Goal: Task Accomplishment & Management: Manage account settings

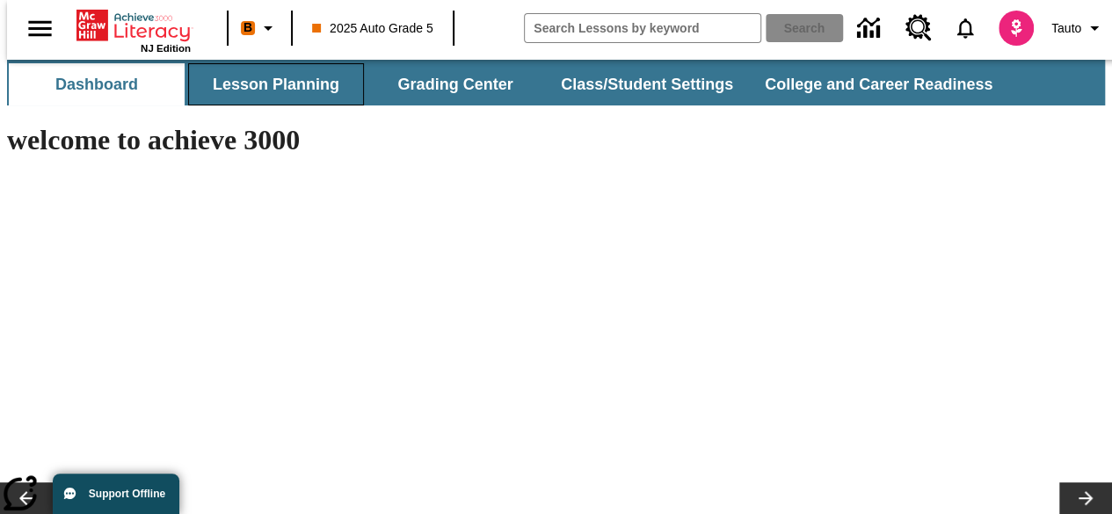
click at [311, 86] on button "Lesson Planning" at bounding box center [276, 84] width 176 height 42
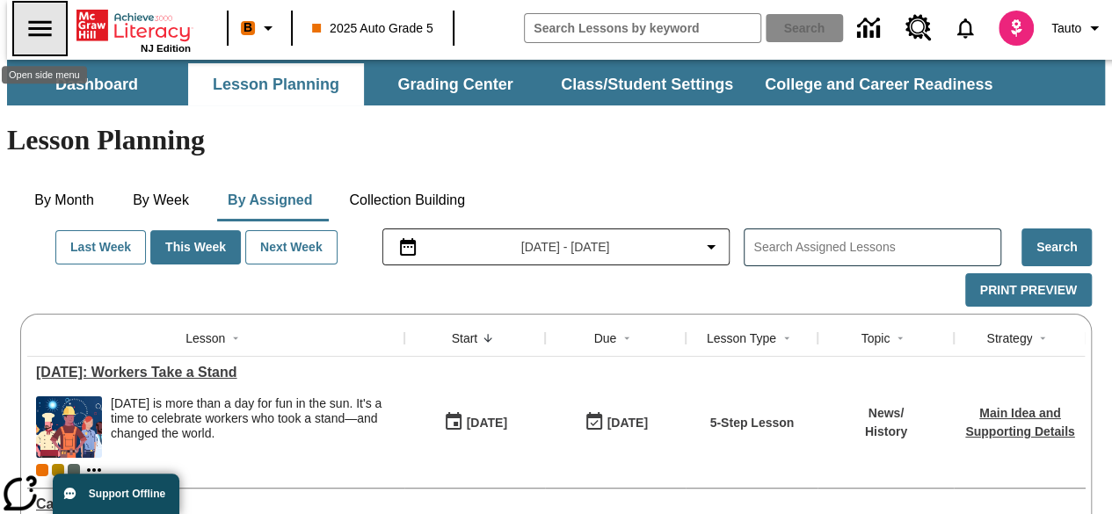
click at [37, 25] on icon "Open side menu" at bounding box center [40, 28] width 31 height 31
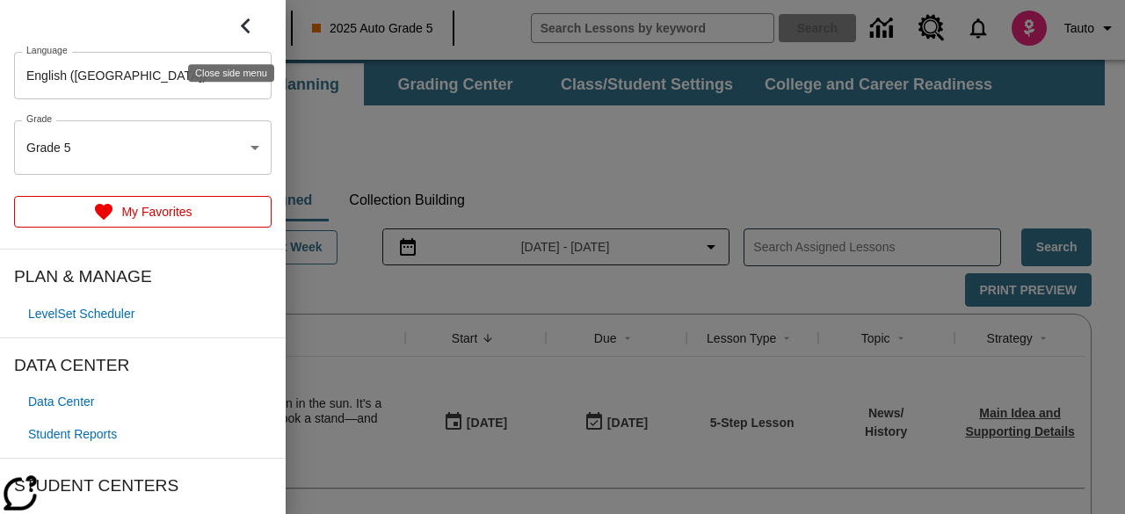
click at [250, 29] on button "Close side menu" at bounding box center [246, 26] width 52 height 52
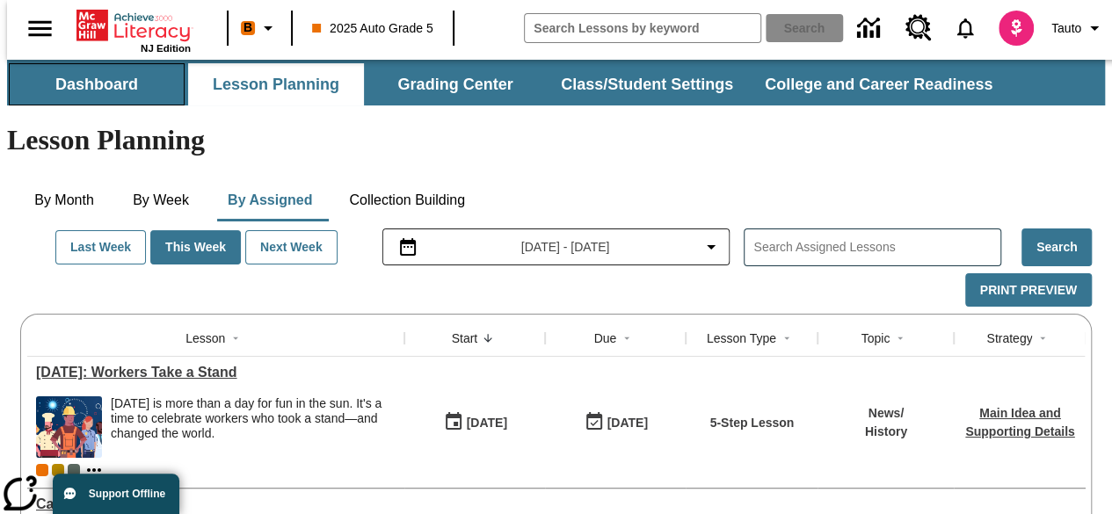
click at [150, 80] on button "Dashboard" at bounding box center [97, 84] width 176 height 42
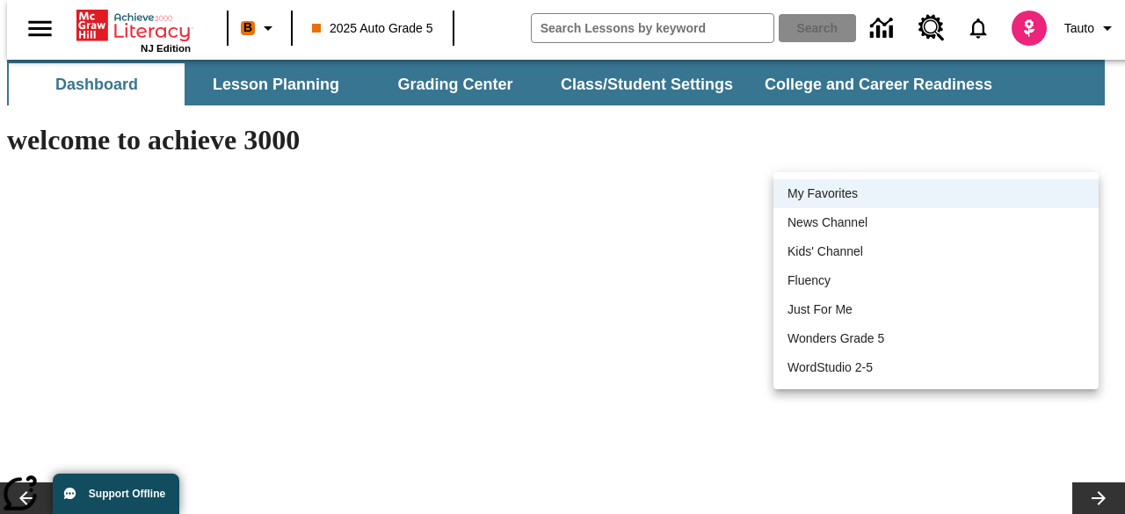
click at [853, 127] on div at bounding box center [562, 257] width 1125 height 514
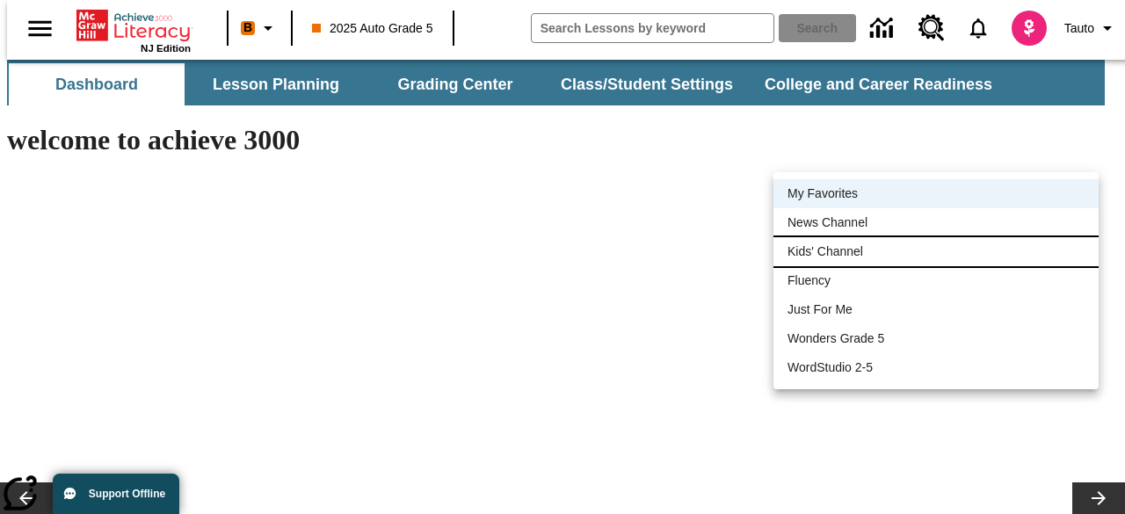
click at [848, 242] on li "Kids' Channel" at bounding box center [935, 251] width 325 height 29
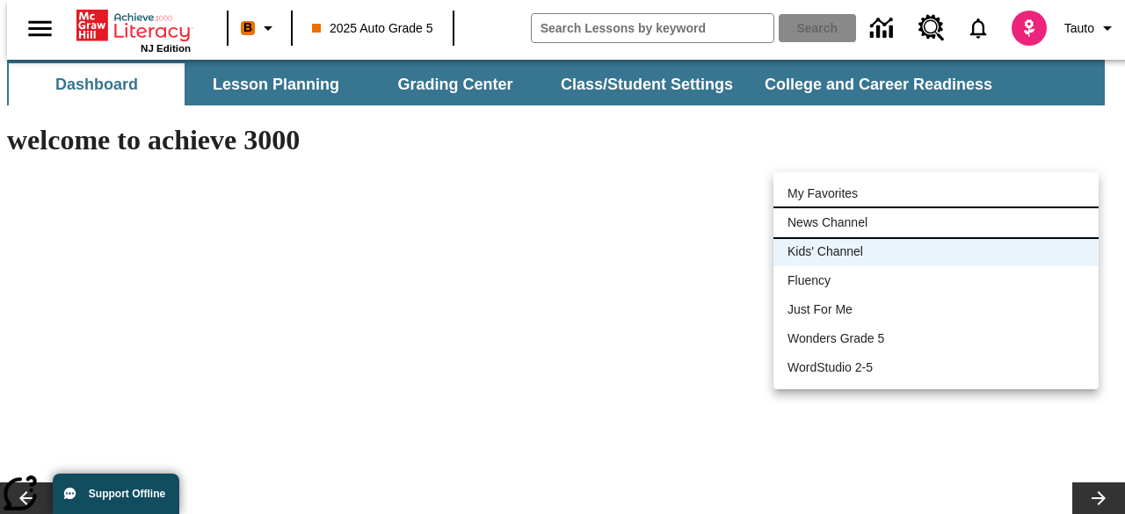
click at [856, 215] on li "News Channel" at bounding box center [935, 222] width 325 height 29
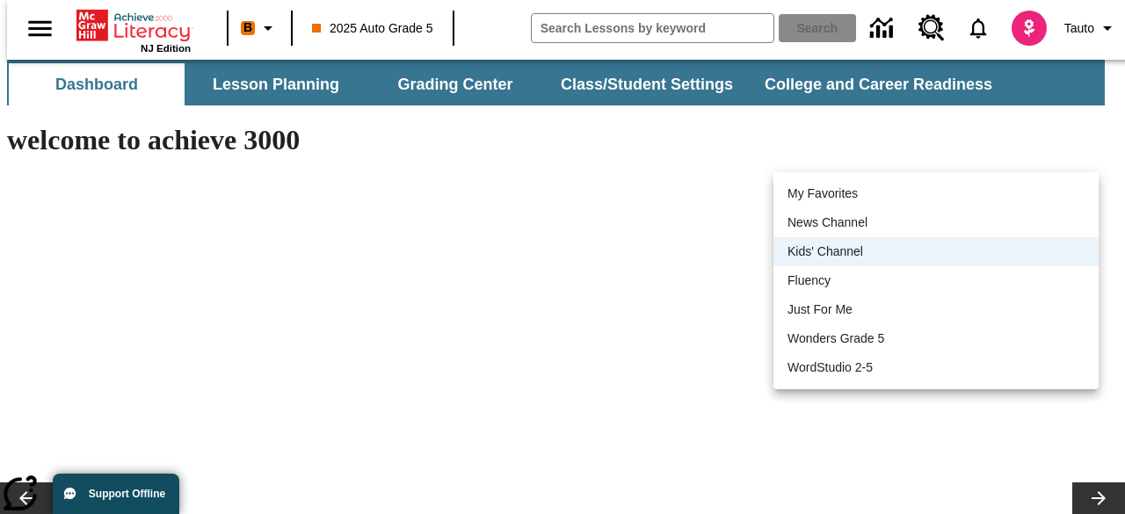
type input "120"
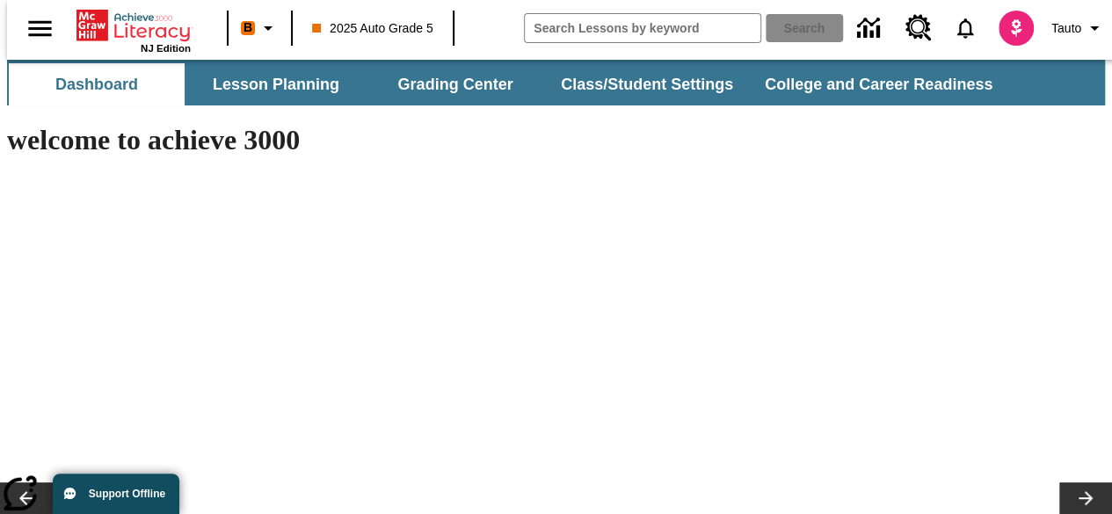
scroll to position [47, 0]
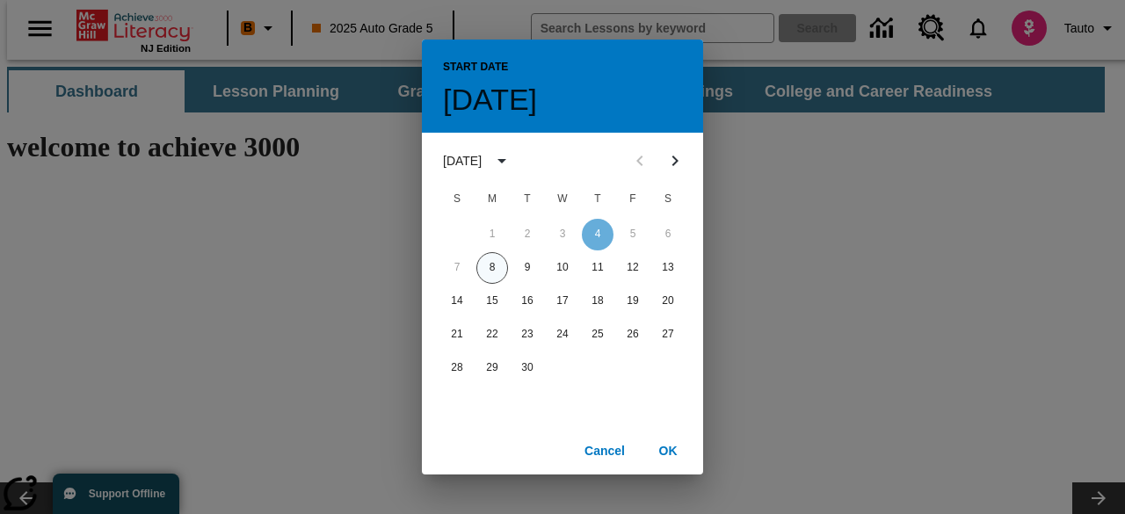
click at [495, 269] on button "8" at bounding box center [492, 268] width 32 height 32
click at [656, 439] on button "OK" at bounding box center [668, 451] width 56 height 33
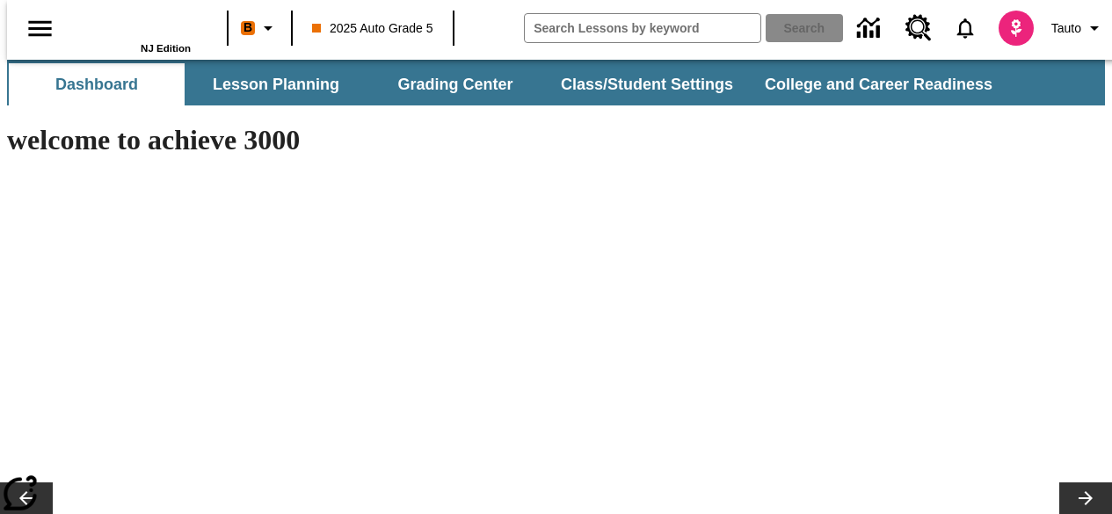
type input "120"
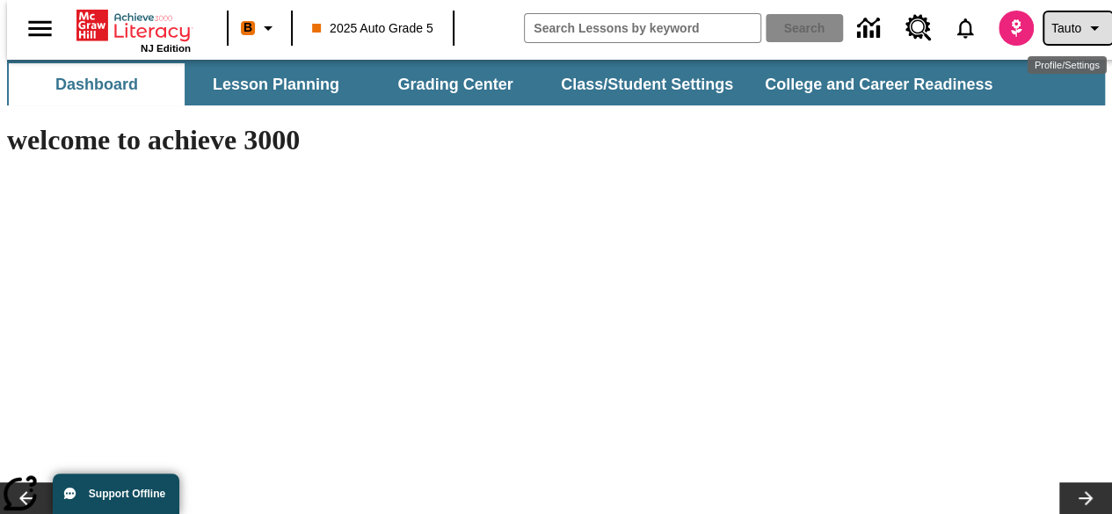
click at [1090, 25] on icon "Profile/Settings" at bounding box center [1094, 28] width 21 height 21
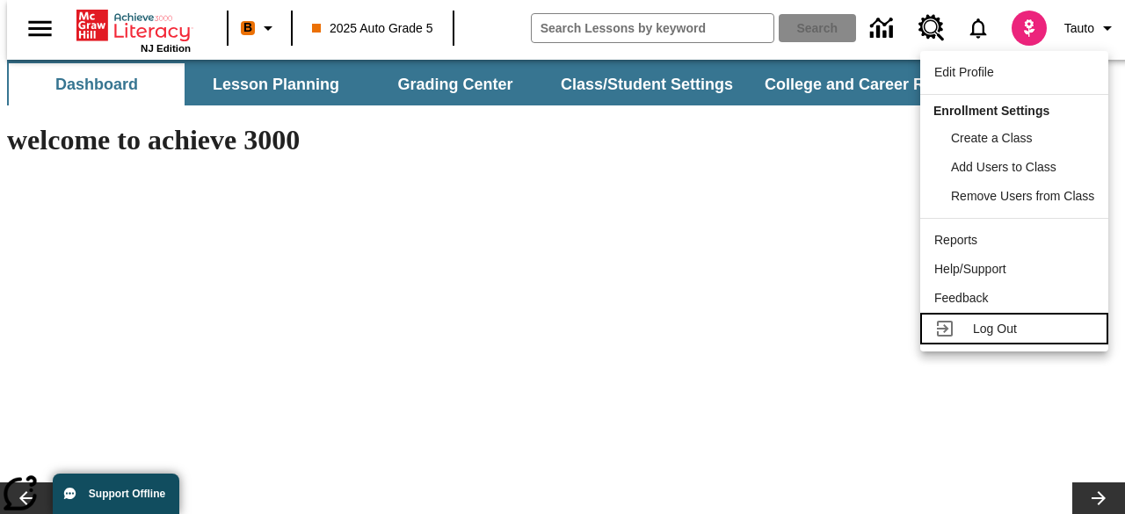
click at [983, 332] on span "Log Out" at bounding box center [995, 329] width 44 height 14
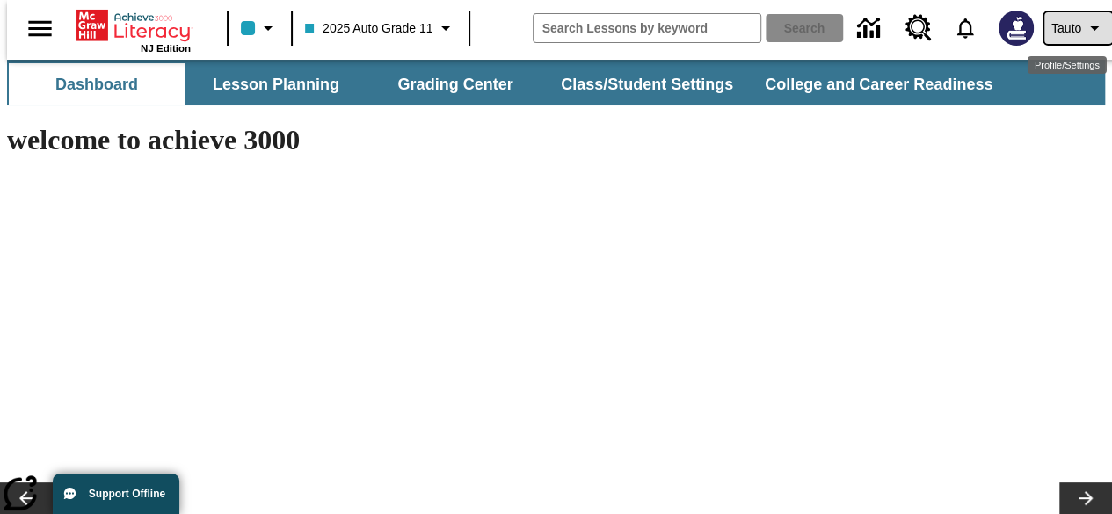
click at [1051, 34] on span "Tauto" at bounding box center [1066, 28] width 30 height 18
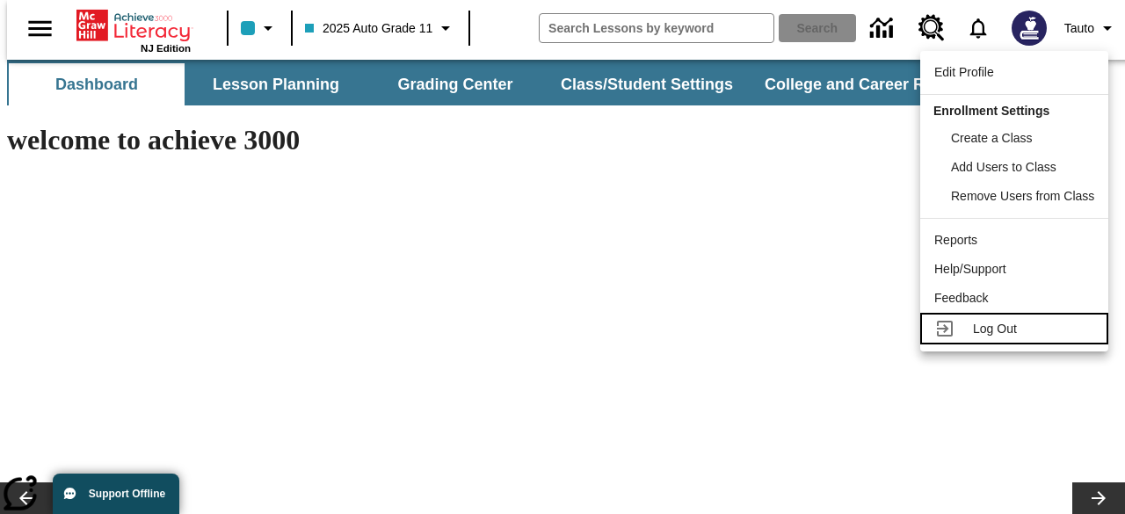
click at [990, 322] on span "Log Out" at bounding box center [995, 329] width 44 height 14
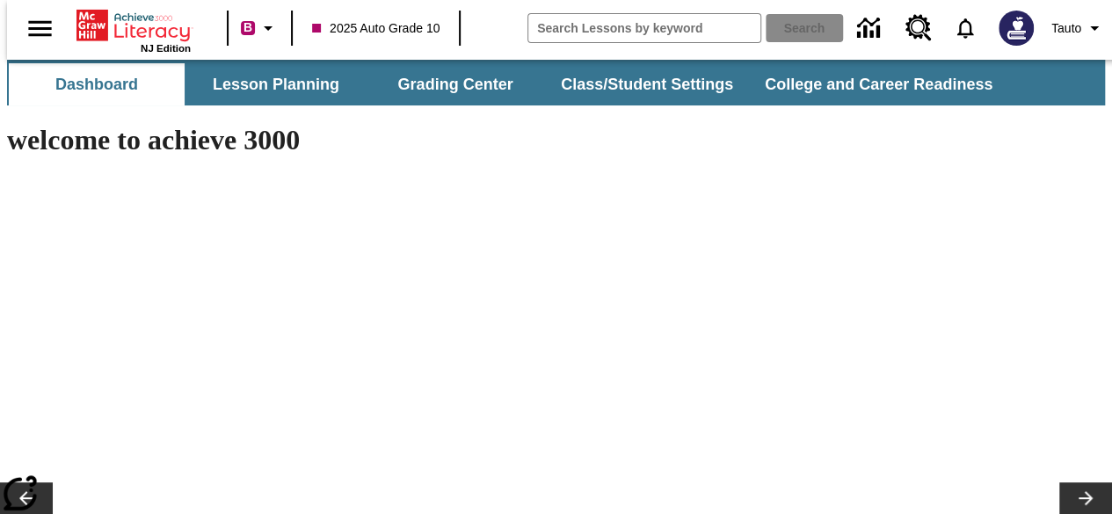
type input "-1"
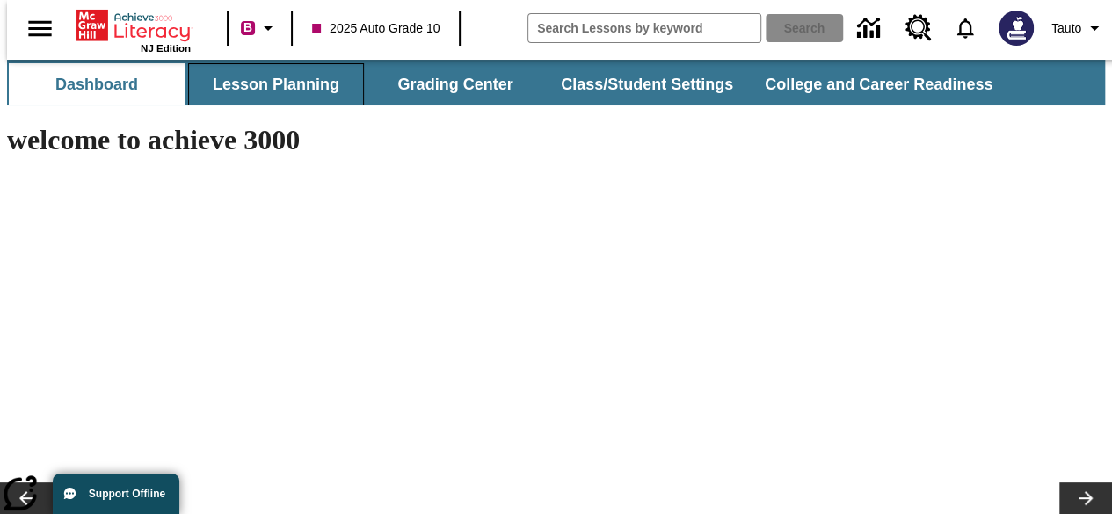
click at [281, 91] on button "Lesson Planning" at bounding box center [276, 84] width 176 height 42
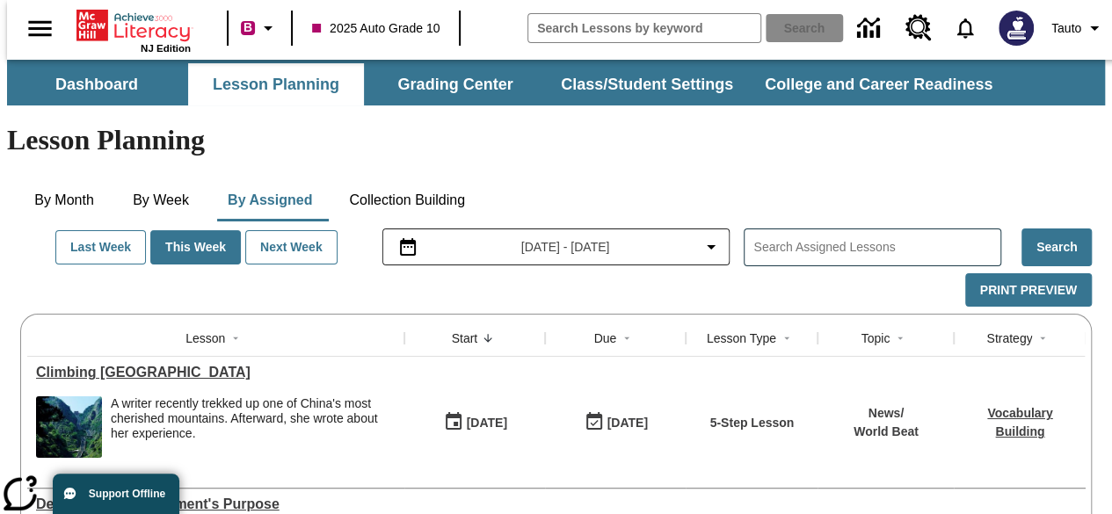
click at [362, 273] on div at bounding box center [466, 290] width 893 height 34
click at [62, 230] on button "Last Week" at bounding box center [100, 247] width 91 height 34
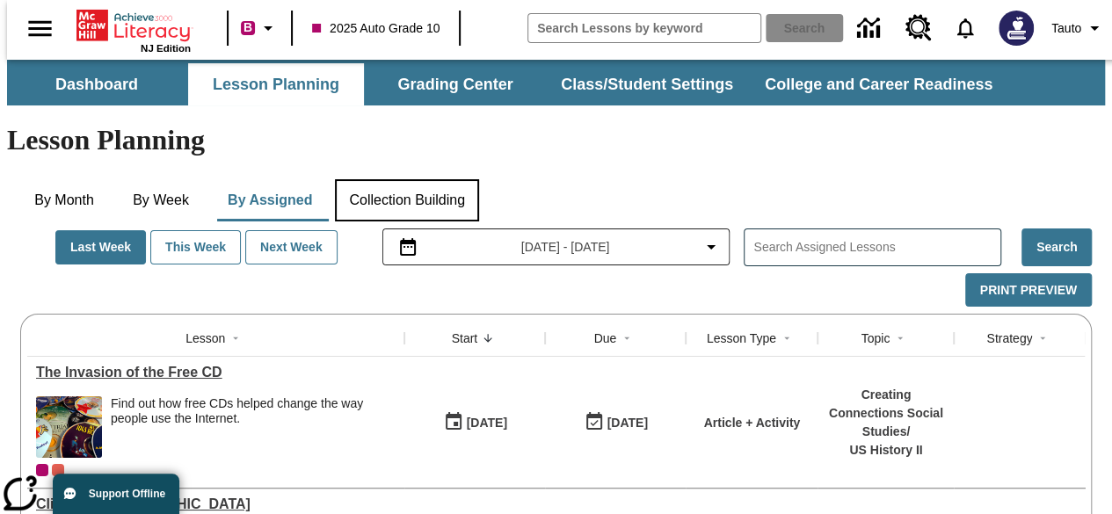
click at [385, 179] on button "Collection Building" at bounding box center [407, 200] width 144 height 42
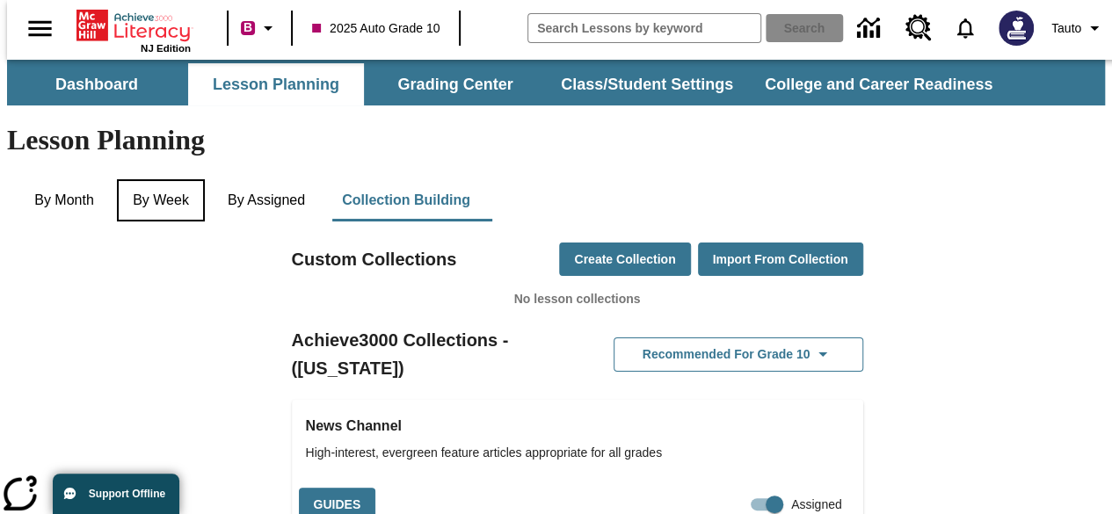
click at [141, 179] on button "By Week" at bounding box center [161, 200] width 88 height 42
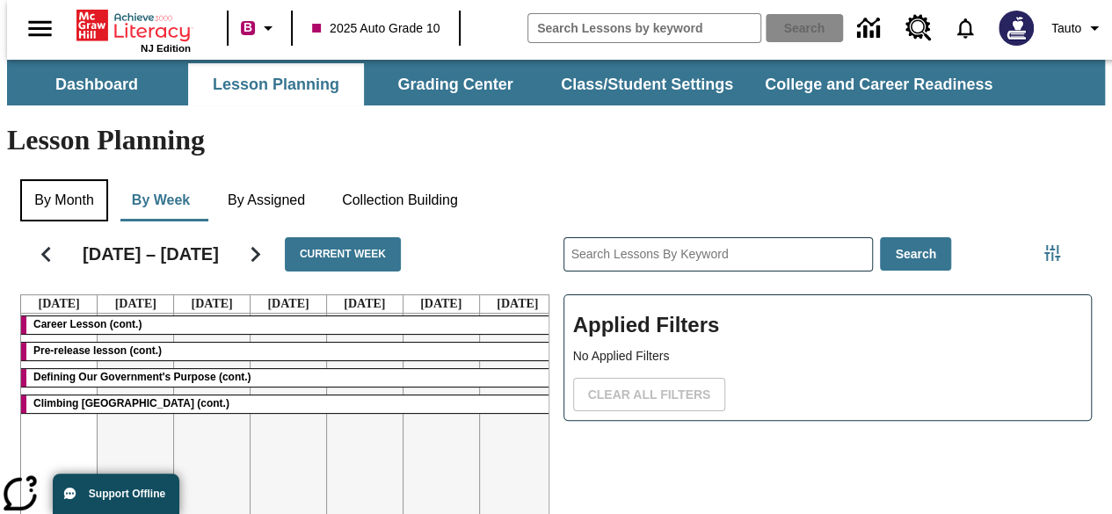
click at [58, 179] on button "By Month" at bounding box center [64, 200] width 88 height 42
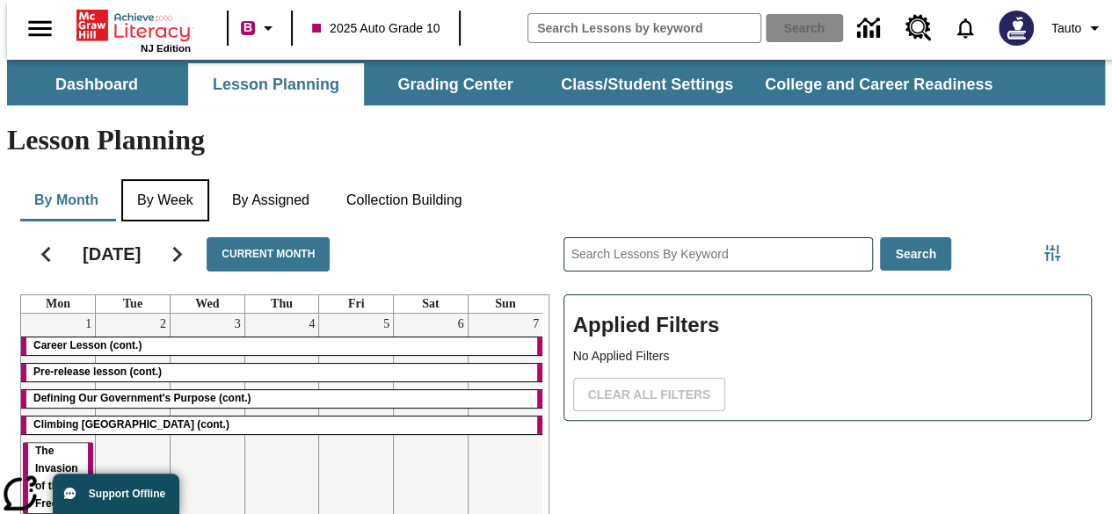
click at [167, 179] on button "By Week" at bounding box center [165, 200] width 88 height 42
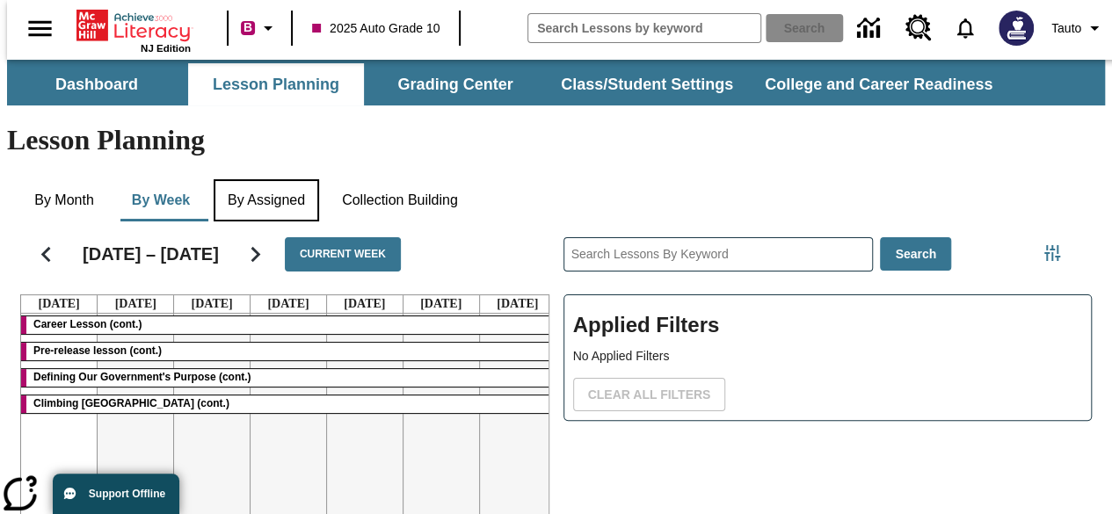
click at [244, 179] on button "By Assigned" at bounding box center [266, 200] width 105 height 42
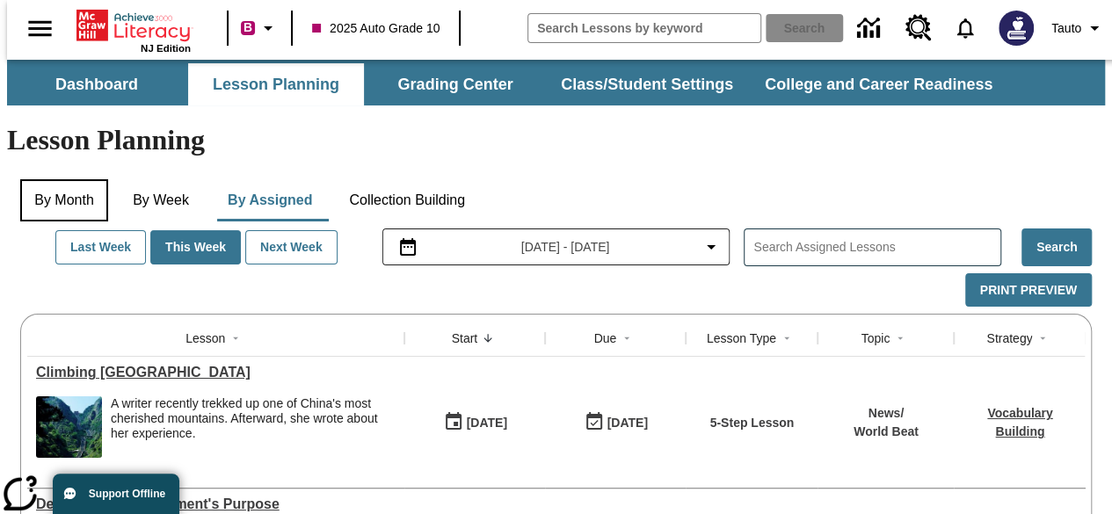
click at [84, 179] on button "By Month" at bounding box center [64, 200] width 88 height 42
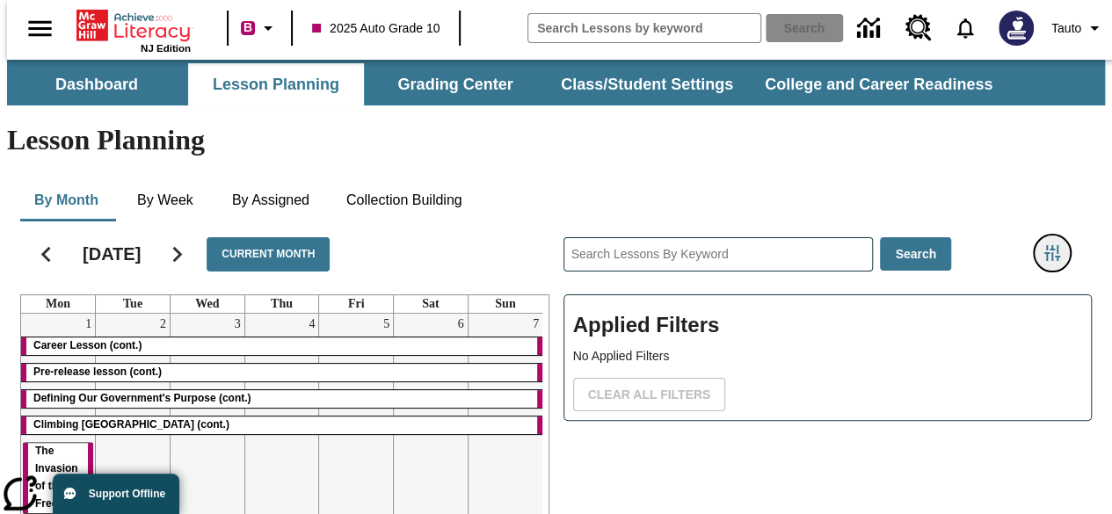
click at [1059, 243] on icon "Filters Side menu" at bounding box center [1052, 253] width 21 height 21
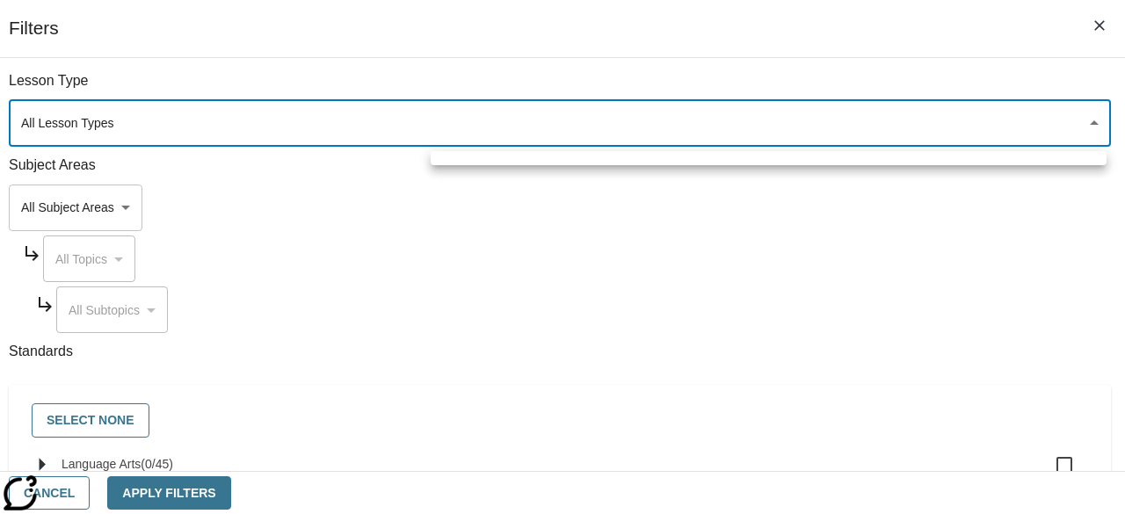
click at [875, 131] on body "Skip to main content NJ Edition B 2025 Auto Grade 10 Search 0 Tauto Dashboard L…" at bounding box center [562, 433] width 1111 height 746
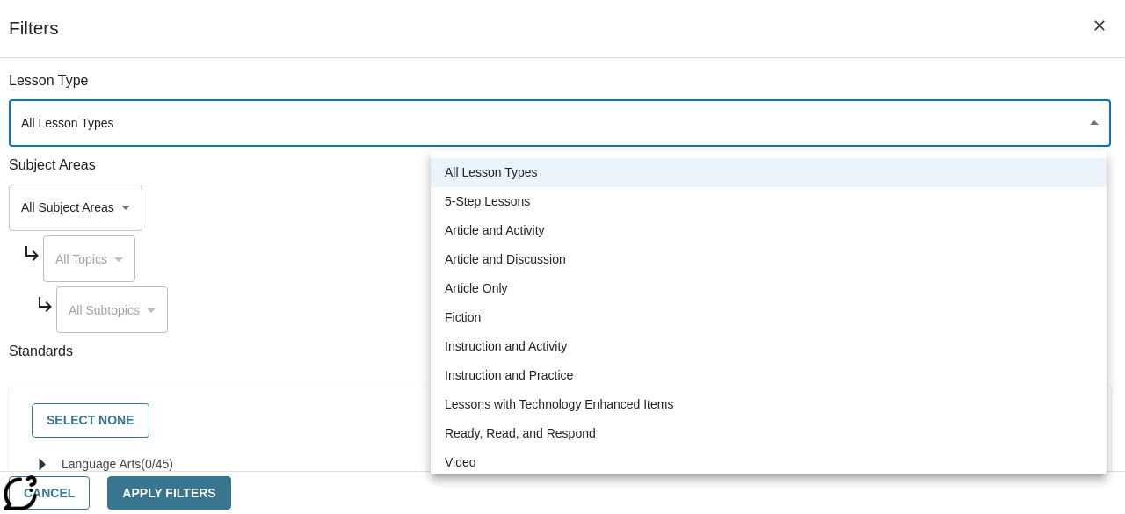
click at [875, 131] on div at bounding box center [562, 257] width 1125 height 514
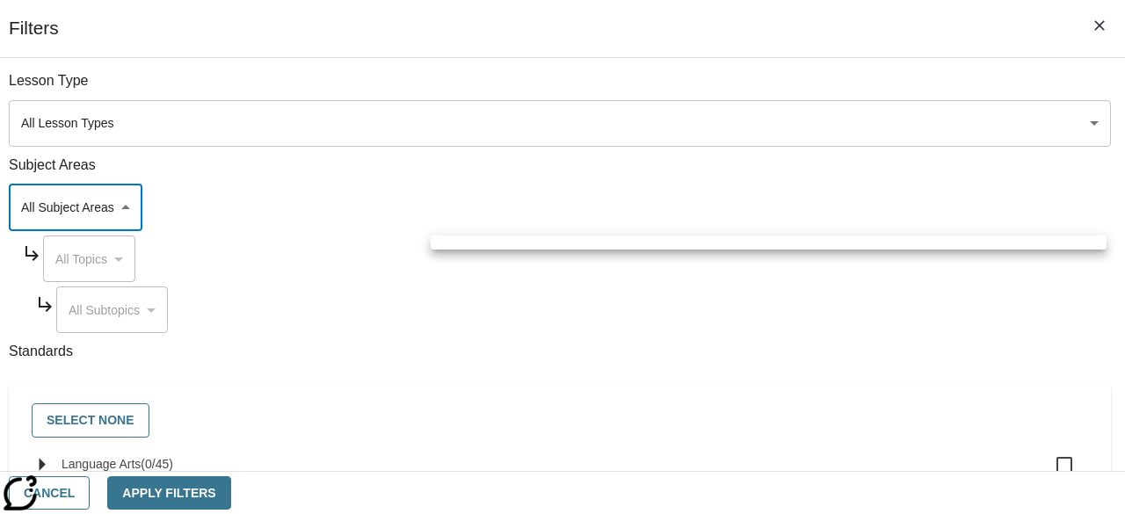
click at [739, 219] on body "Skip to main content NJ Edition B 2025 Auto Grade 10 Search 0 Tauto Dashboard L…" at bounding box center [562, 433] width 1111 height 746
click at [739, 219] on div at bounding box center [562, 257] width 1125 height 514
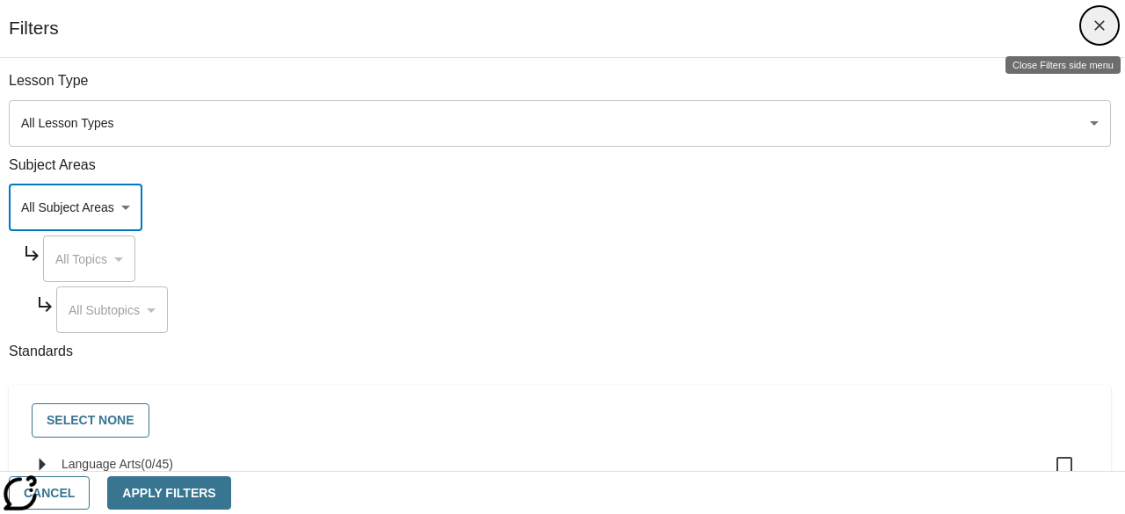
click at [1097, 34] on button "Close Filters side menu" at bounding box center [1099, 25] width 37 height 37
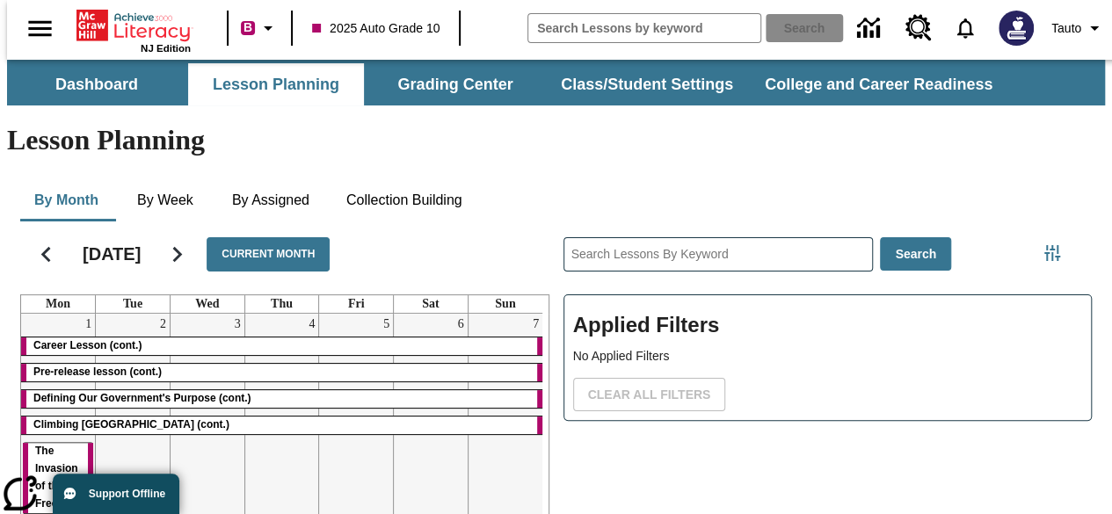
click at [550, 179] on div "By Month By Week By Assigned Collection Building" at bounding box center [555, 200] width 1071 height 42
click at [1070, 27] on span "Tauto" at bounding box center [1066, 28] width 30 height 18
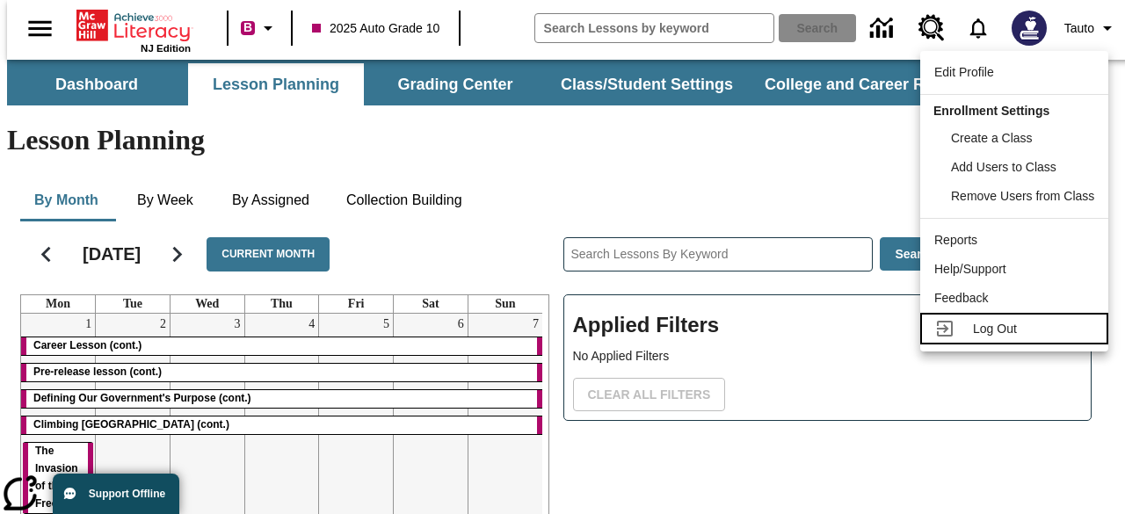
click at [995, 338] on link "Log Out" at bounding box center [1014, 329] width 188 height 32
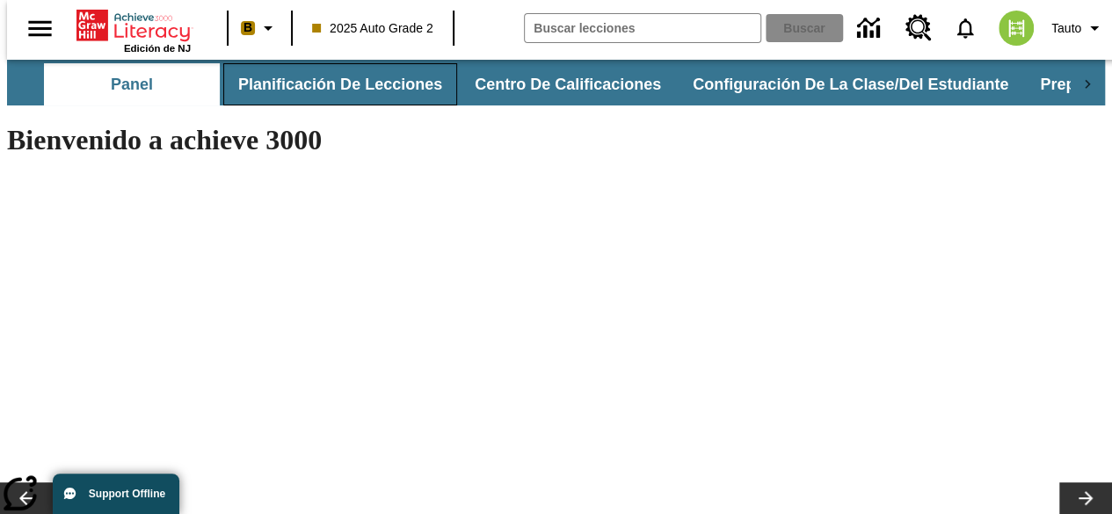
click at [346, 94] on button "Planificación de lecciones" at bounding box center [340, 84] width 234 height 42
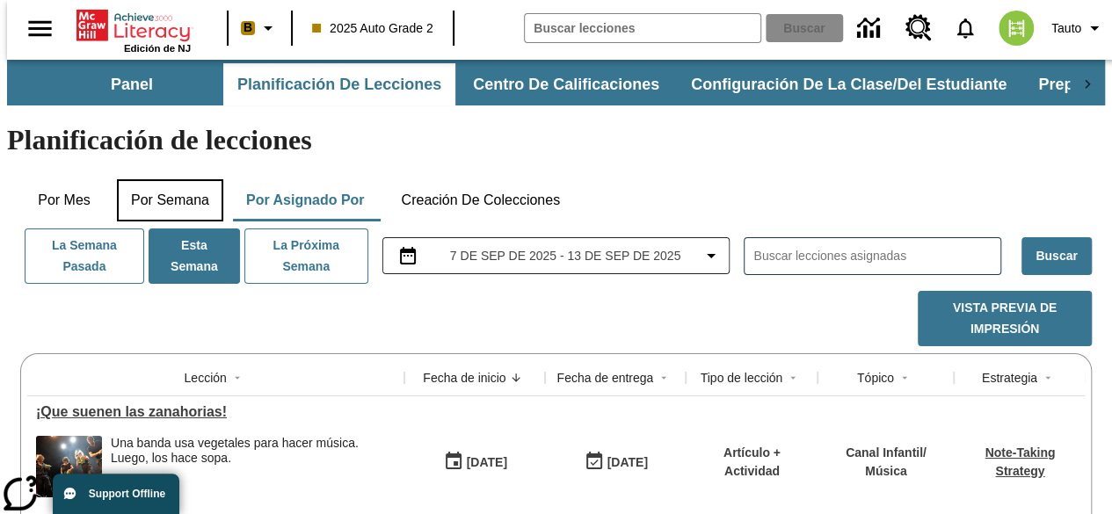
click at [164, 179] on button "Por semana" at bounding box center [170, 200] width 106 height 42
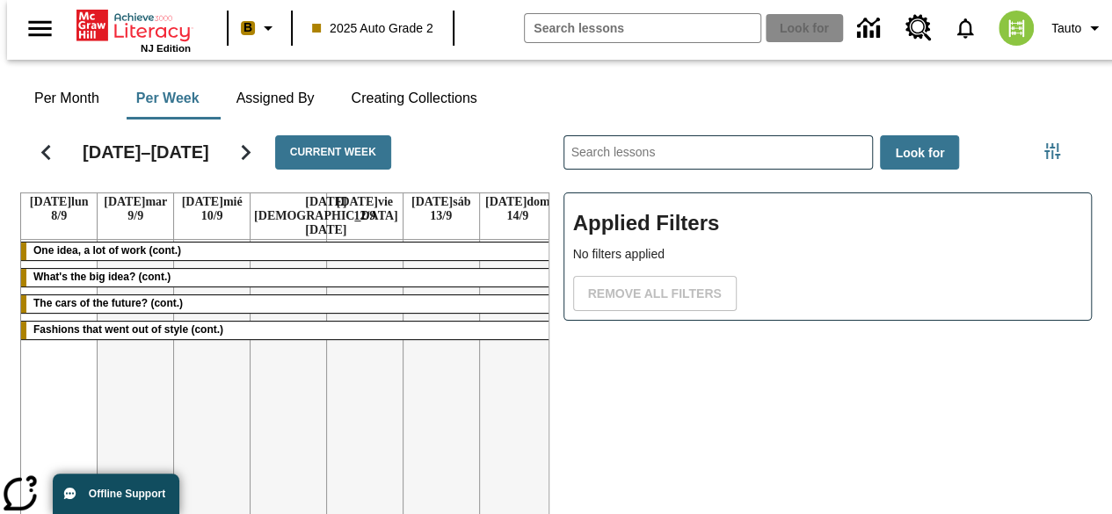
scroll to position [101, 0]
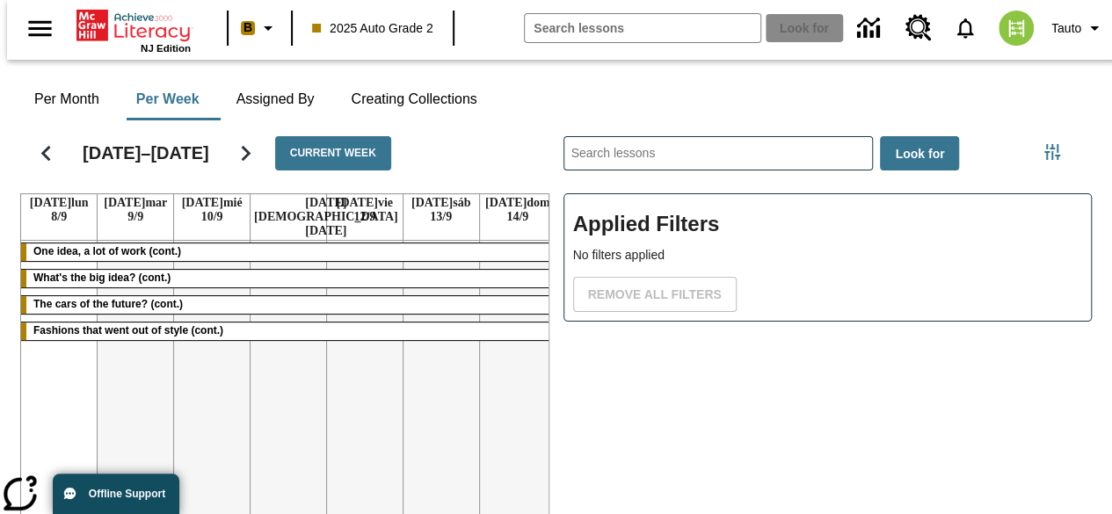
click at [652, 229] on div "Applied Filters No filters applied Remove all filters" at bounding box center [827, 256] width 529 height 127
click at [1056, 142] on icon "Filter side menu" at bounding box center [1052, 152] width 21 height 21
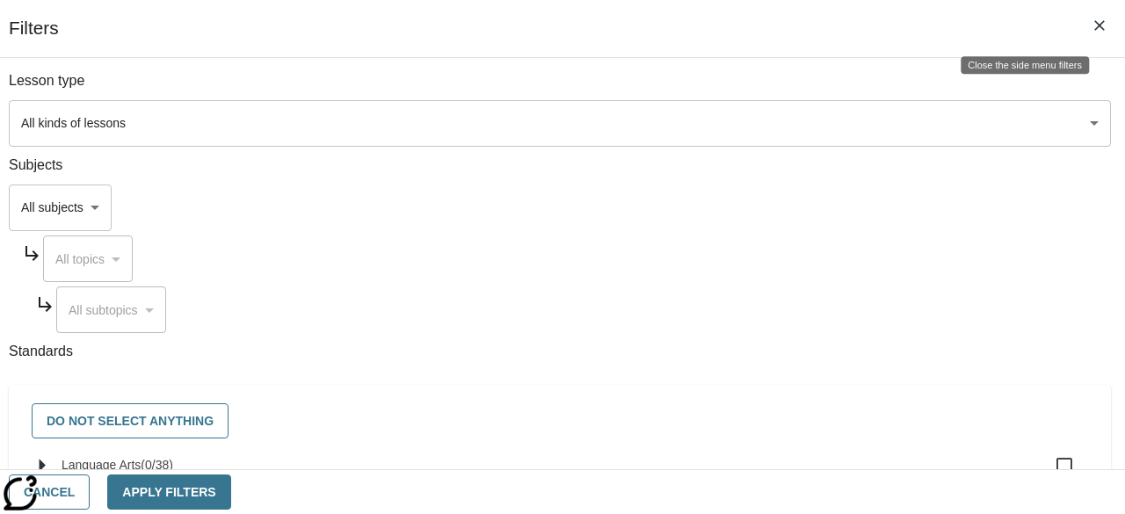
click at [1100, 24] on icon "Close the side menu filters" at bounding box center [1099, 25] width 11 height 11
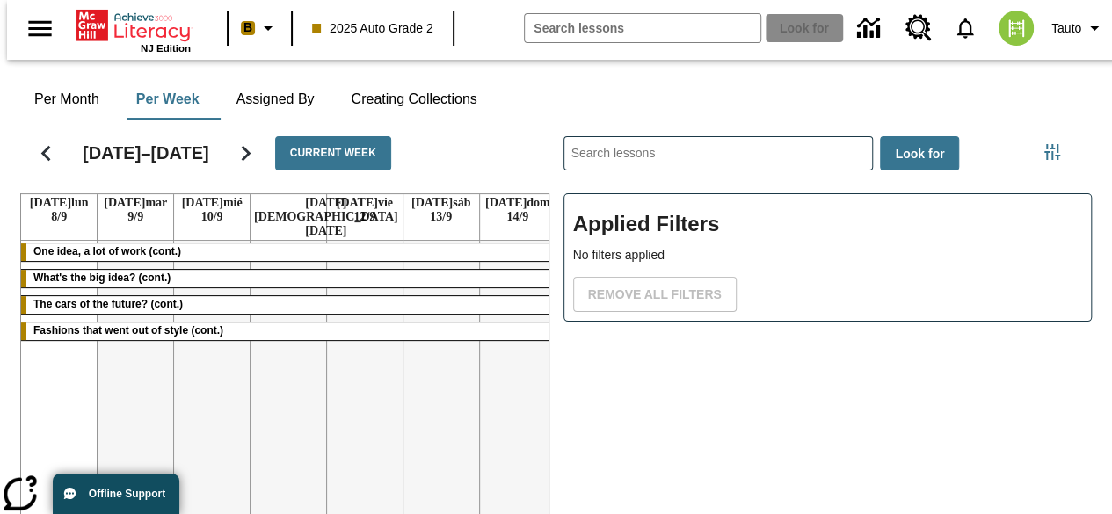
click at [174, 194] on link "Wed 10/9 mié 10/9" at bounding box center [212, 210] width 76 height 32
click at [204, 196] on font "Wed 10/9" at bounding box center [202, 202] width 41 height 13
click at [165, 245] on font "One idea, a lot of work (cont.)" at bounding box center [107, 251] width 148 height 12
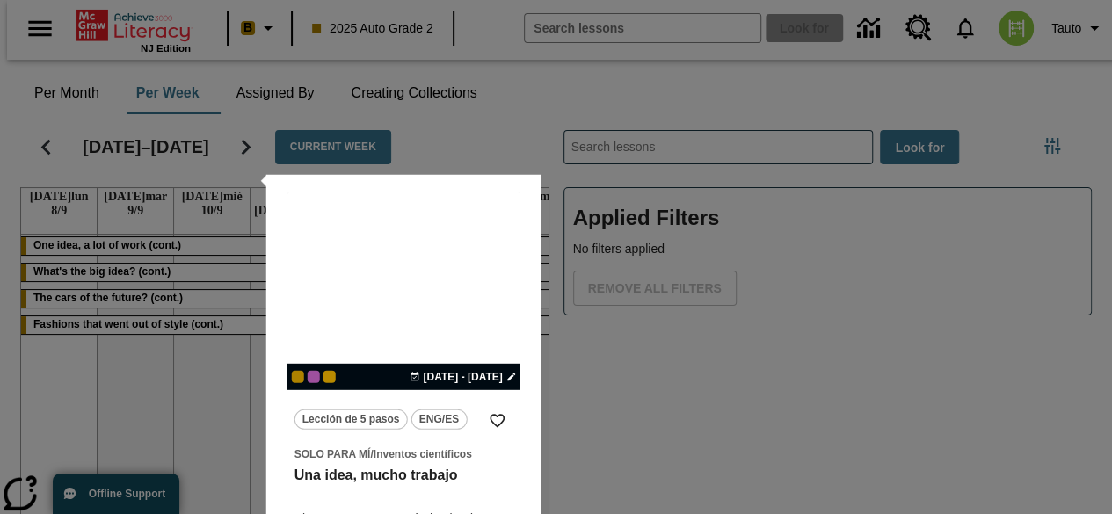
scroll to position [194, 0]
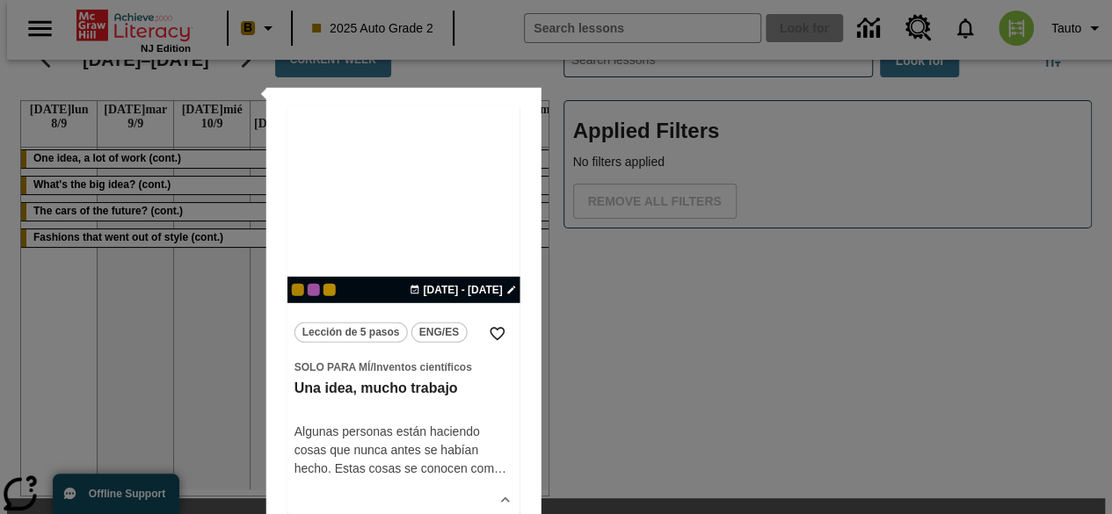
click at [642, 326] on div at bounding box center [556, 257] width 1112 height 514
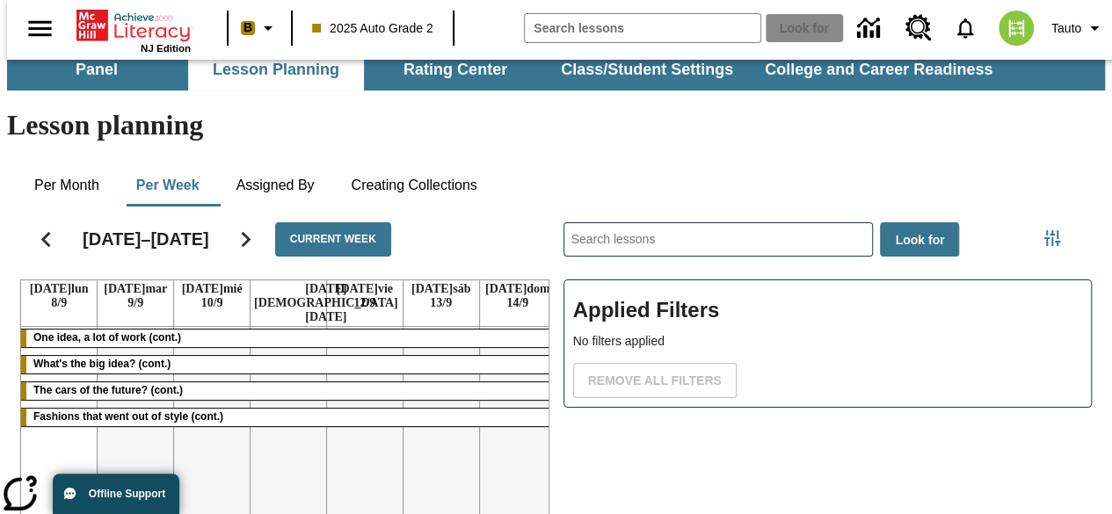
scroll to position [10, 0]
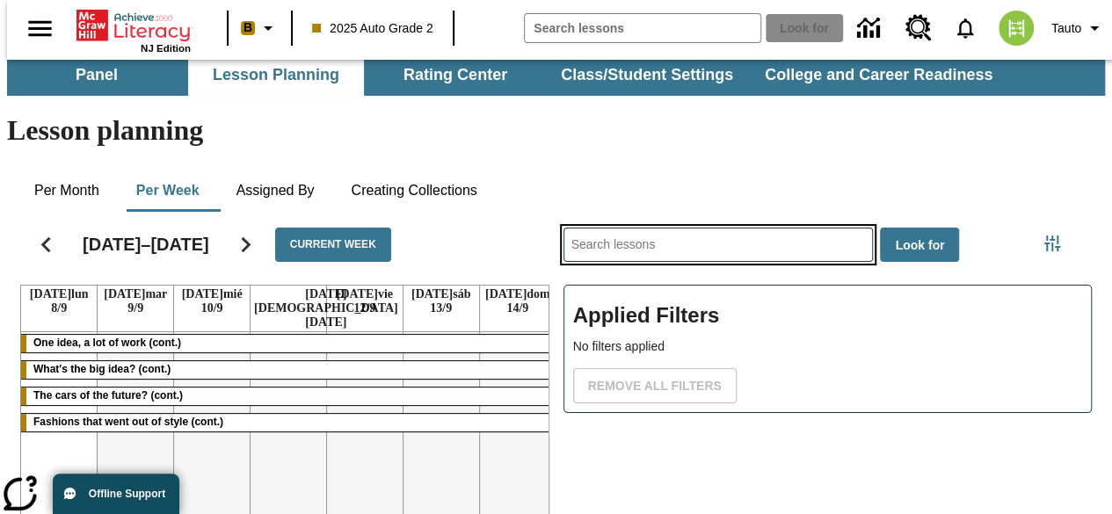
click at [737, 229] on input "Look for" at bounding box center [718, 245] width 308 height 33
drag, startPoint x: 737, startPoint y: 177, endPoint x: 702, endPoint y: 174, distance: 34.4
click at [702, 229] on input "Look for" at bounding box center [718, 245] width 308 height 33
type input "t"
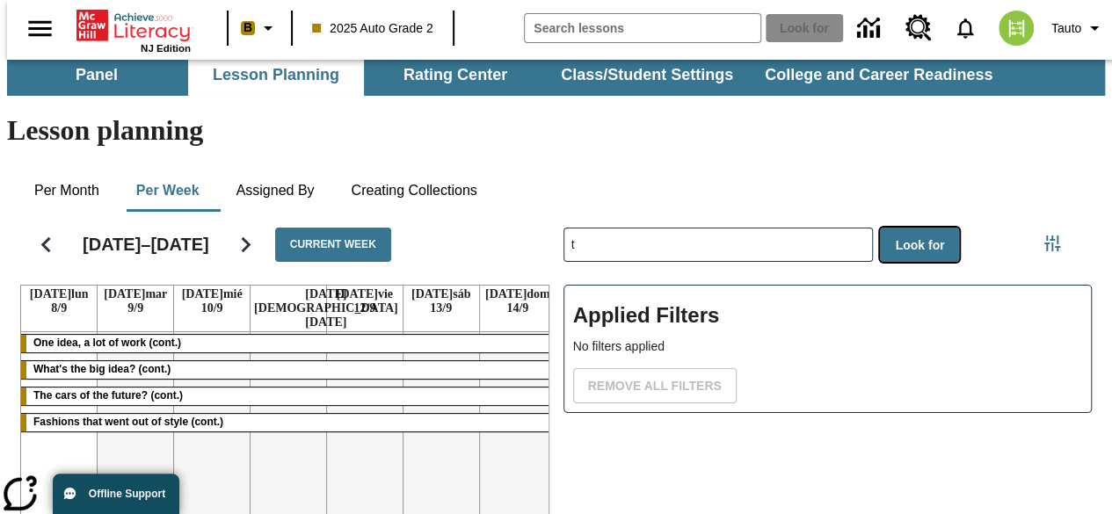
click at [911, 238] on font "Look for" at bounding box center [919, 245] width 49 height 14
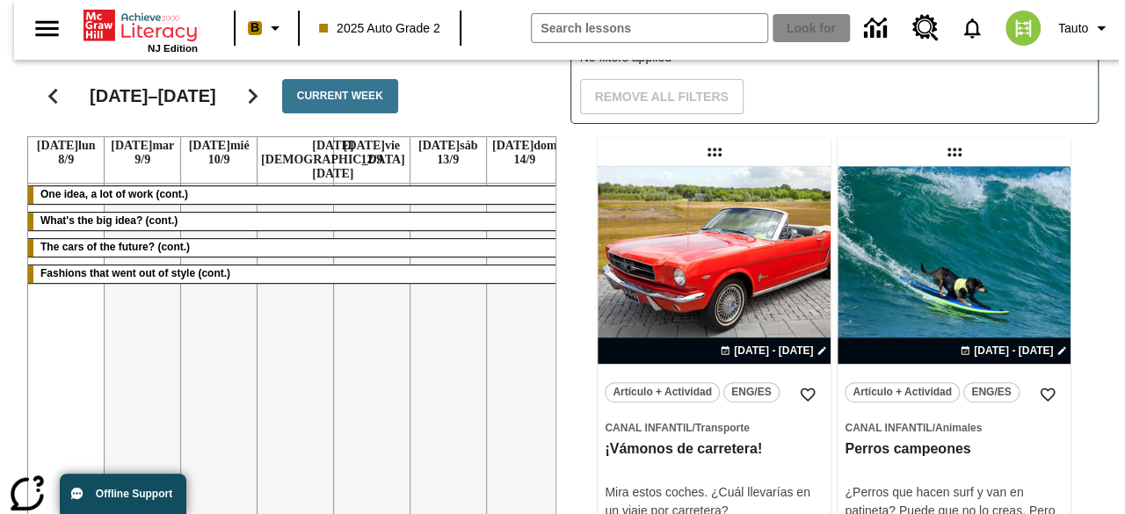
scroll to position [296, 0]
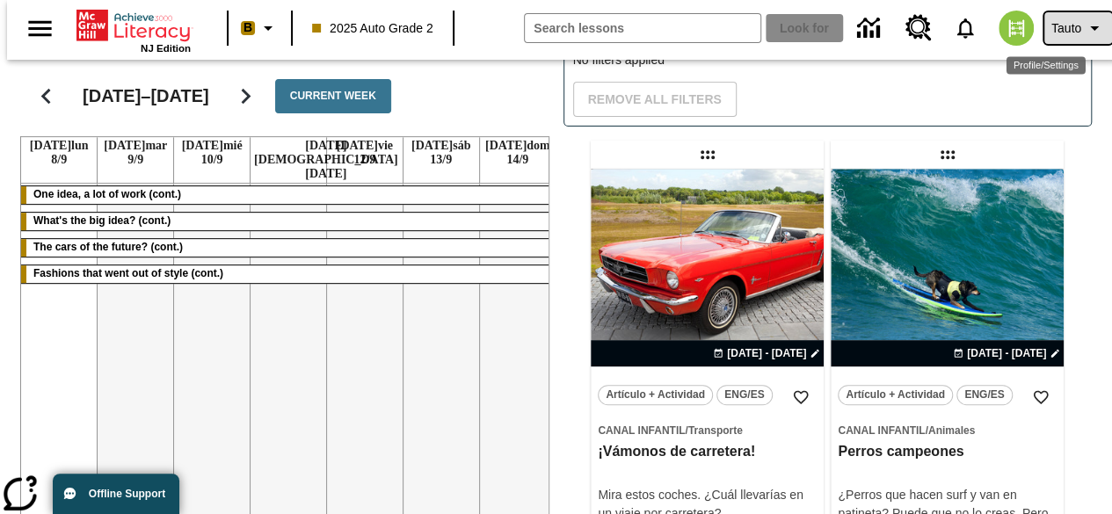
click at [1052, 21] on font "Tauto" at bounding box center [1066, 28] width 30 height 14
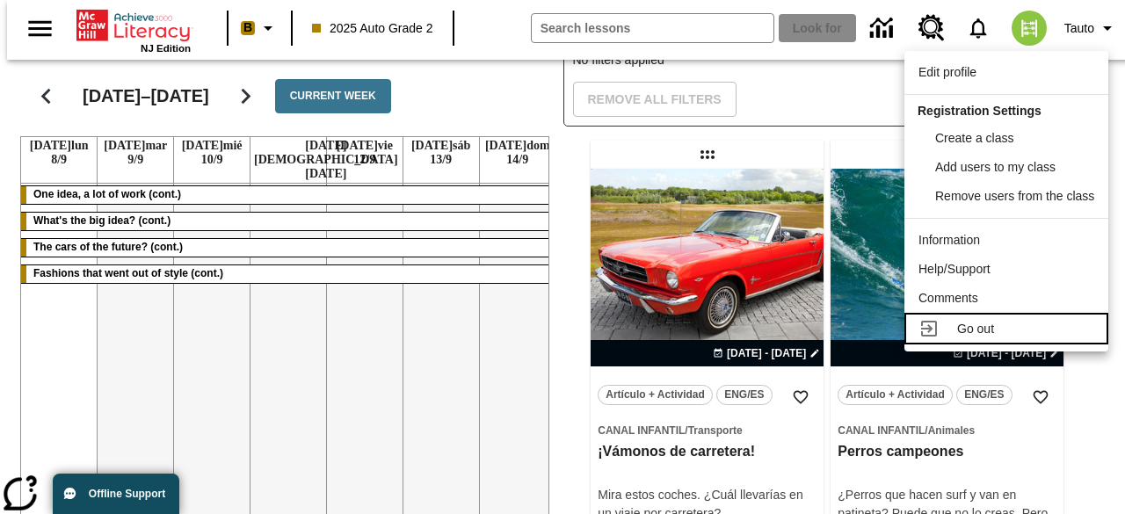
click at [998, 329] on div "Go out" at bounding box center [1025, 329] width 137 height 18
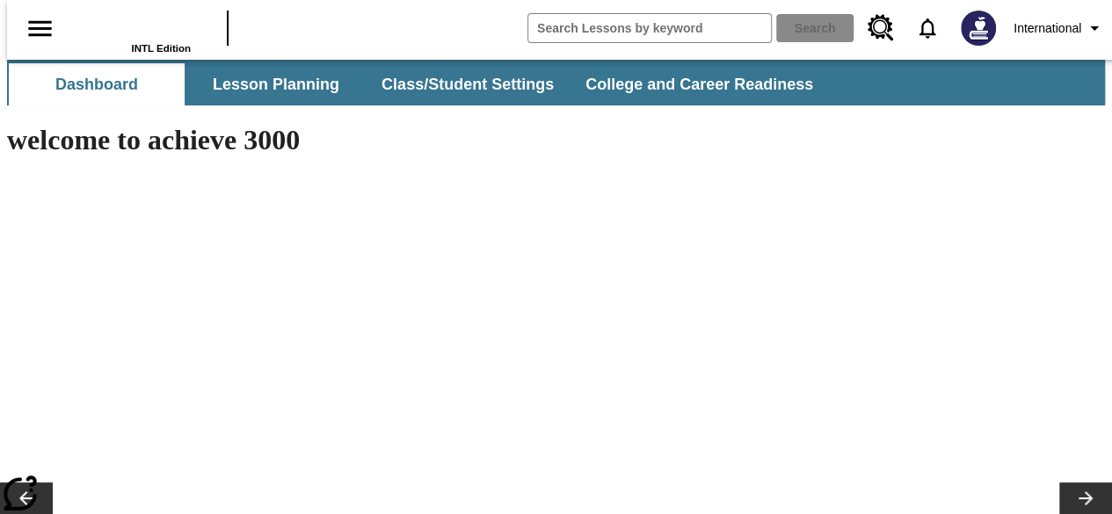
type input "-1"
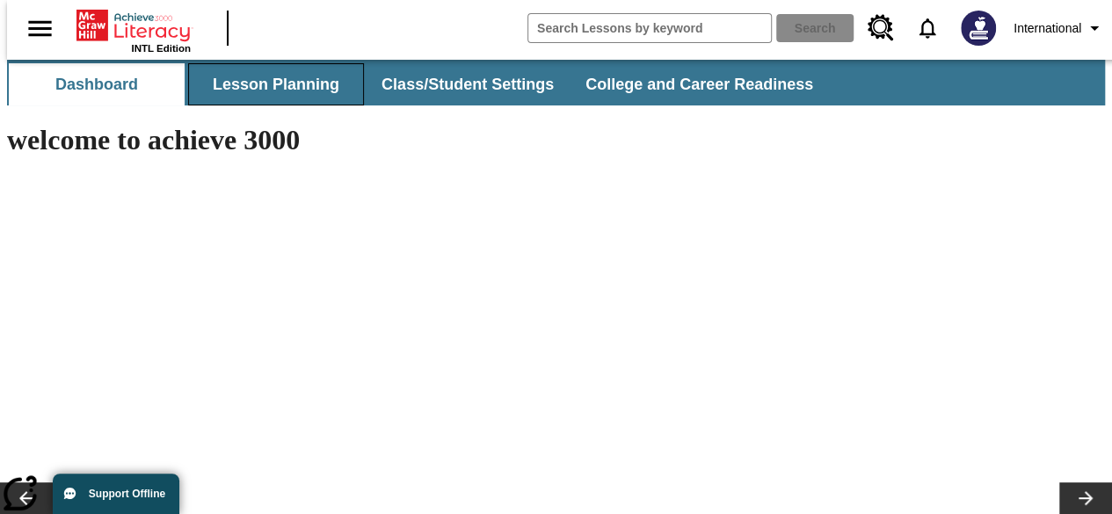
click at [242, 89] on button "Lesson Planning" at bounding box center [276, 84] width 176 height 42
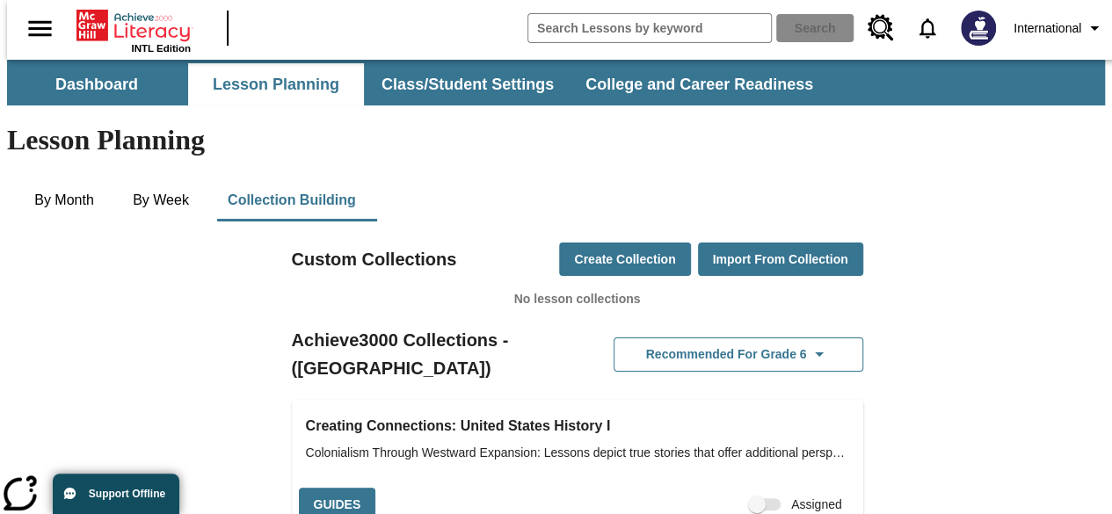
click at [984, 179] on div "By Month By Week Collection Building" at bounding box center [555, 200] width 1071 height 42
click at [1057, 31] on span "International" at bounding box center [1047, 28] width 68 height 18
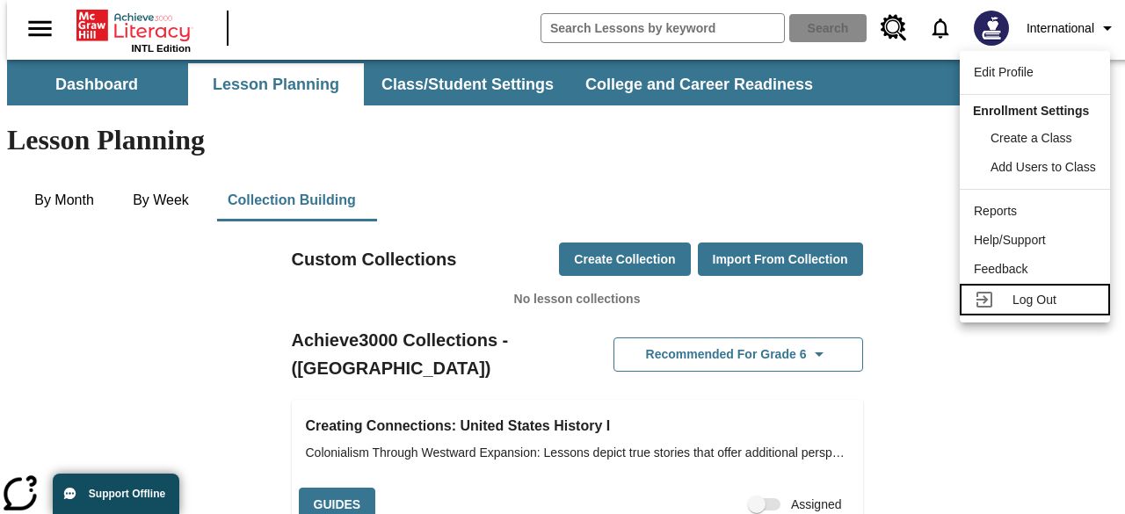
click at [994, 287] on link "Log Out" at bounding box center [1035, 300] width 150 height 32
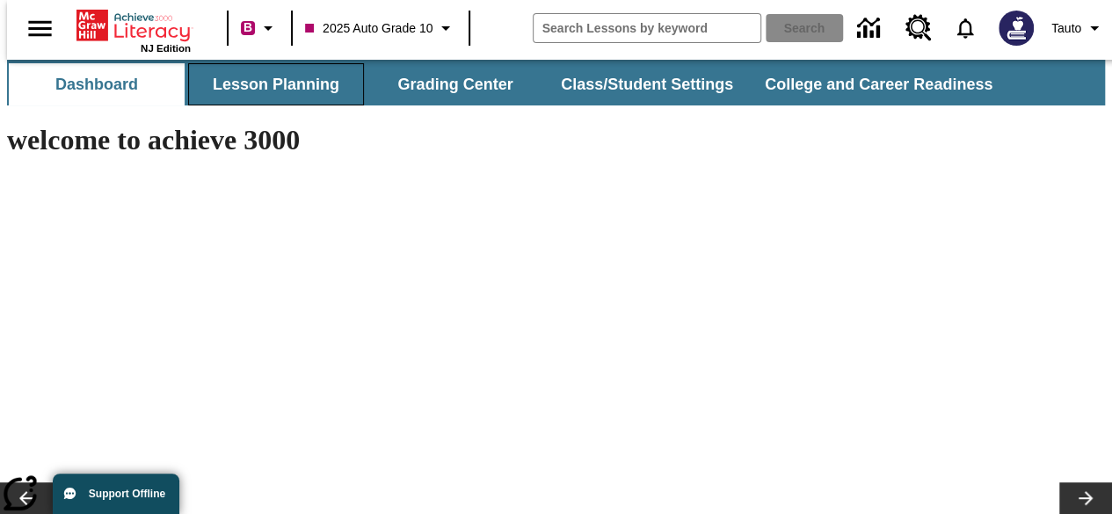
click at [249, 82] on button "Lesson Planning" at bounding box center [276, 84] width 176 height 42
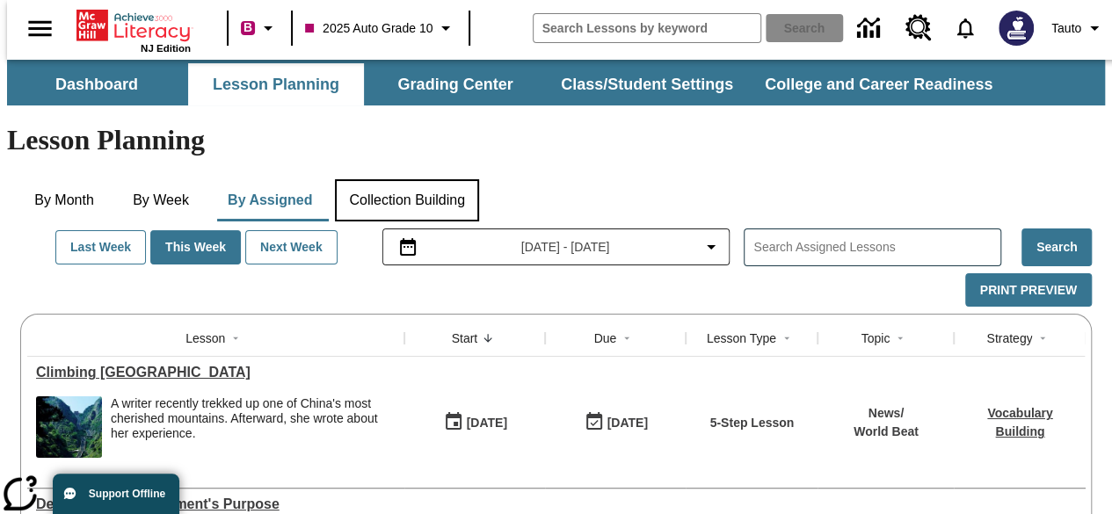
click at [449, 179] on button "Collection Building" at bounding box center [407, 200] width 144 height 42
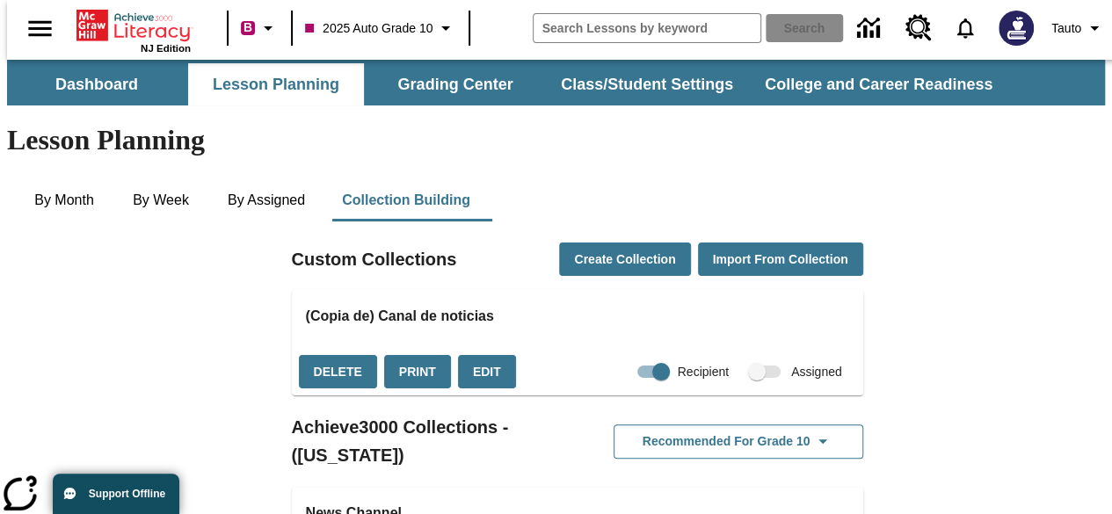
click at [740, 355] on span "Collections" at bounding box center [765, 371] width 51 height 33
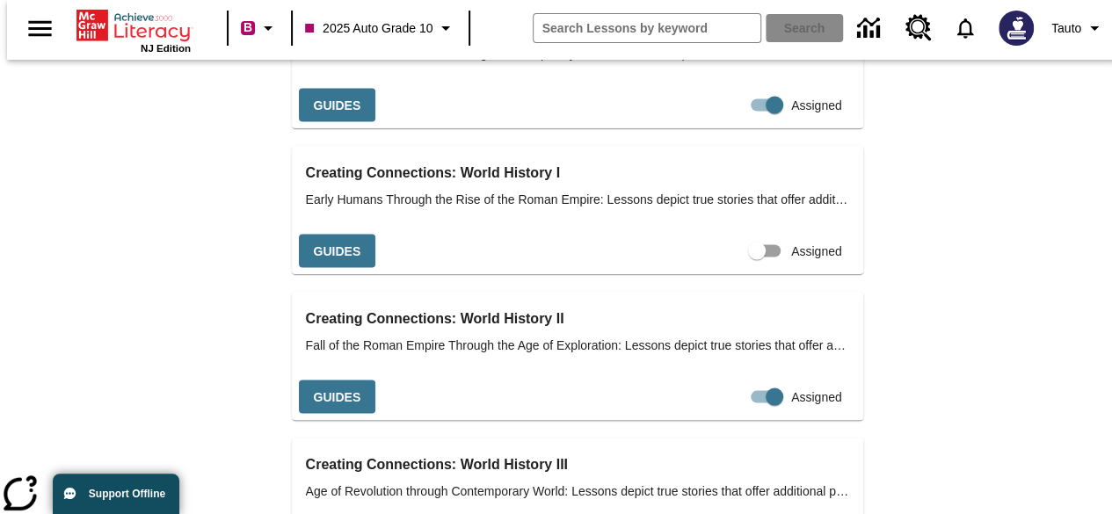
scroll to position [1652, 0]
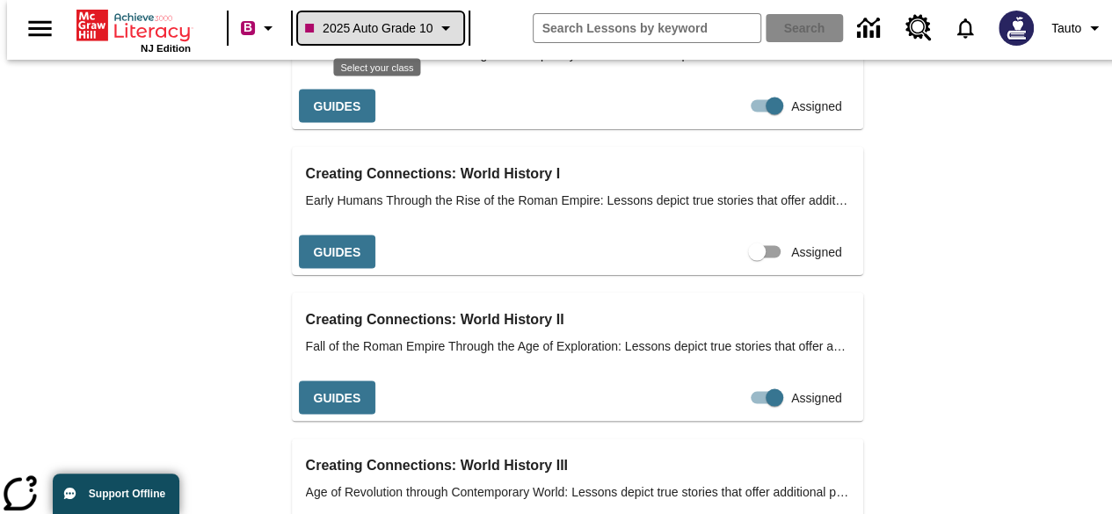
click at [425, 24] on span "2025 Auto Grade 10" at bounding box center [368, 28] width 127 height 18
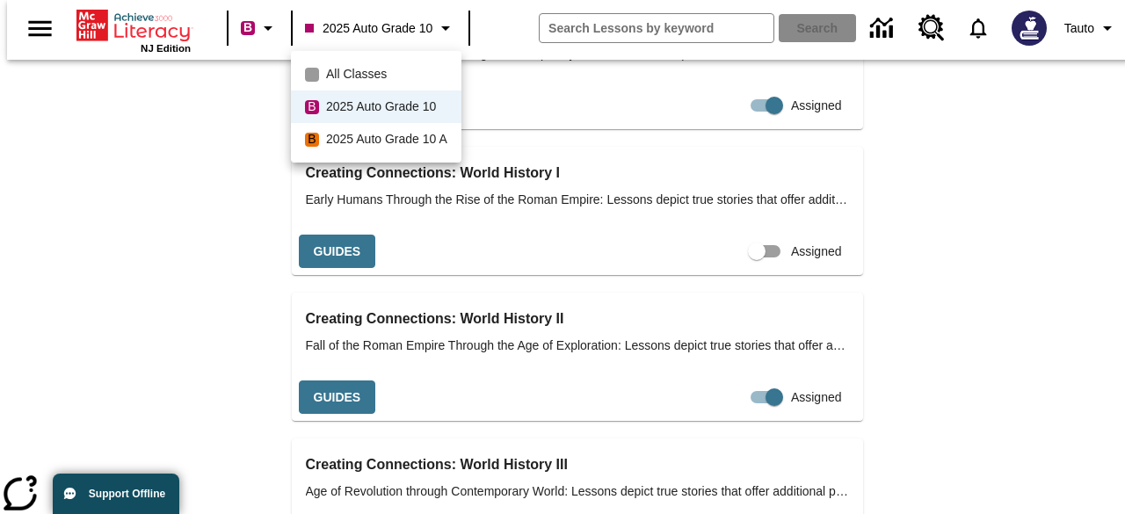
click at [946, 185] on div at bounding box center [562, 257] width 1125 height 514
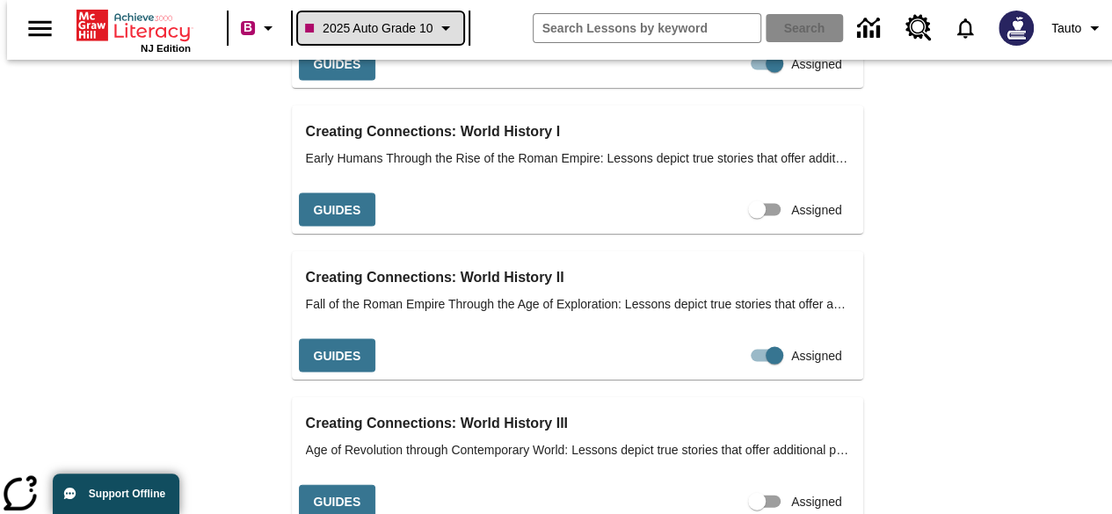
scroll to position [1695, 0]
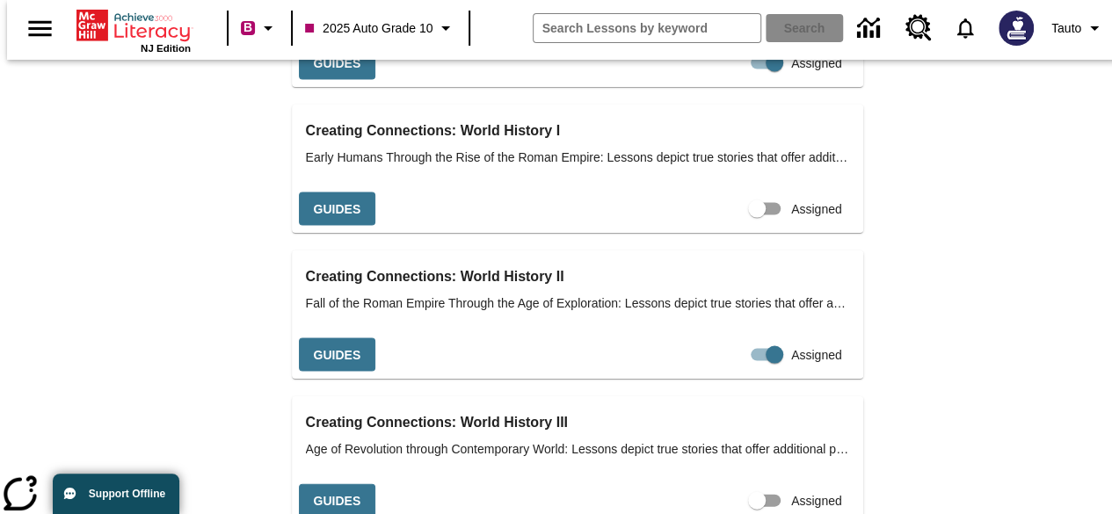
click at [735, 484] on input "Assigned" at bounding box center [757, 500] width 100 height 33
checkbox input "true"
click at [137, 20] on icon "Home" at bounding box center [134, 25] width 117 height 35
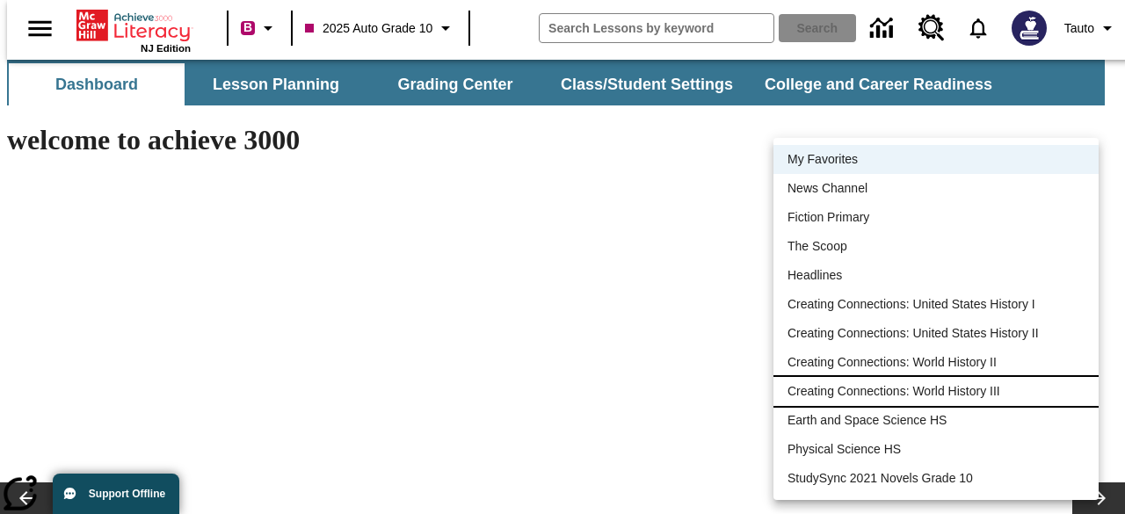
click at [1014, 395] on li "Creating Connections: World History III" at bounding box center [935, 391] width 325 height 29
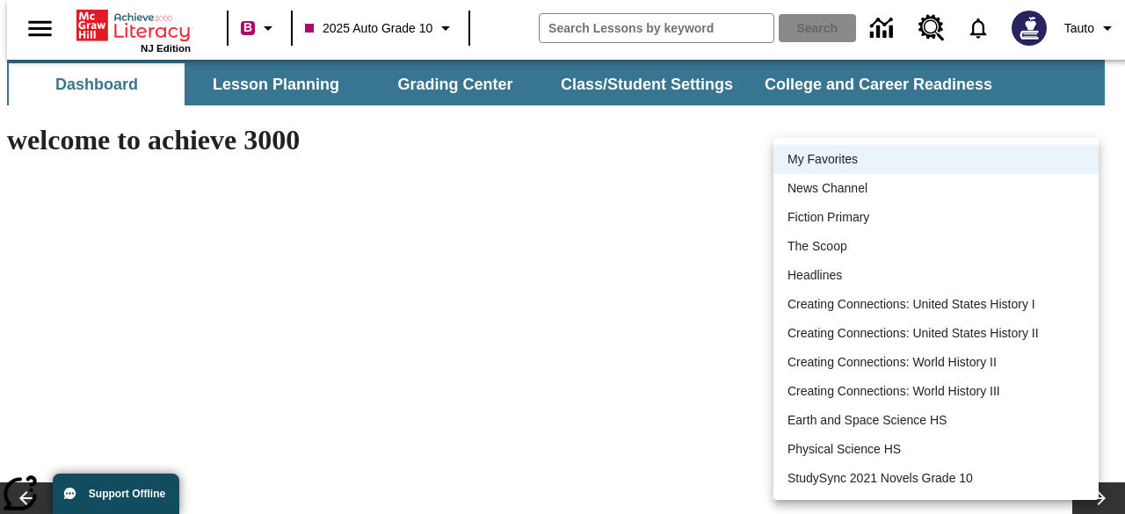
type input "913"
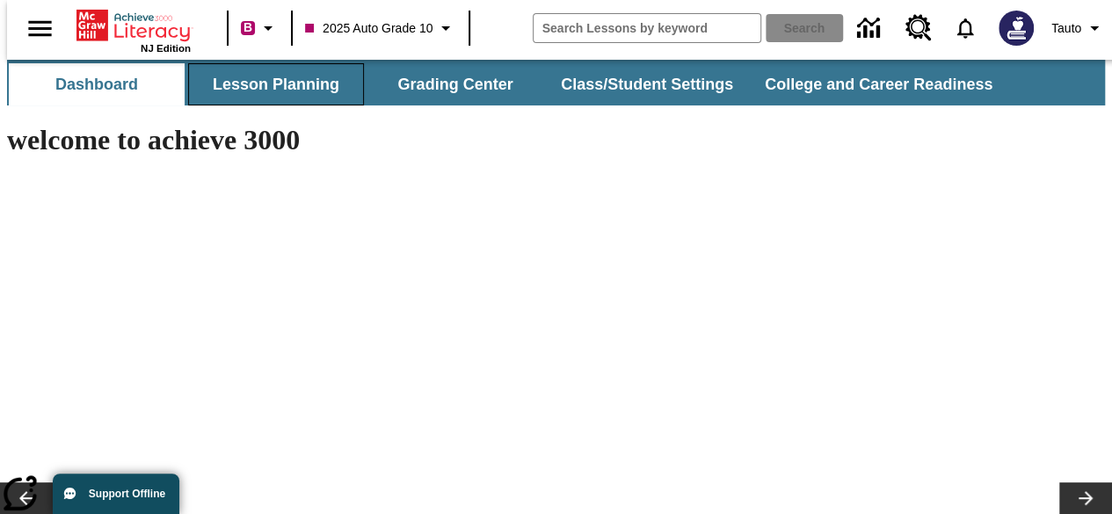
click at [253, 96] on button "Lesson Planning" at bounding box center [276, 84] width 176 height 42
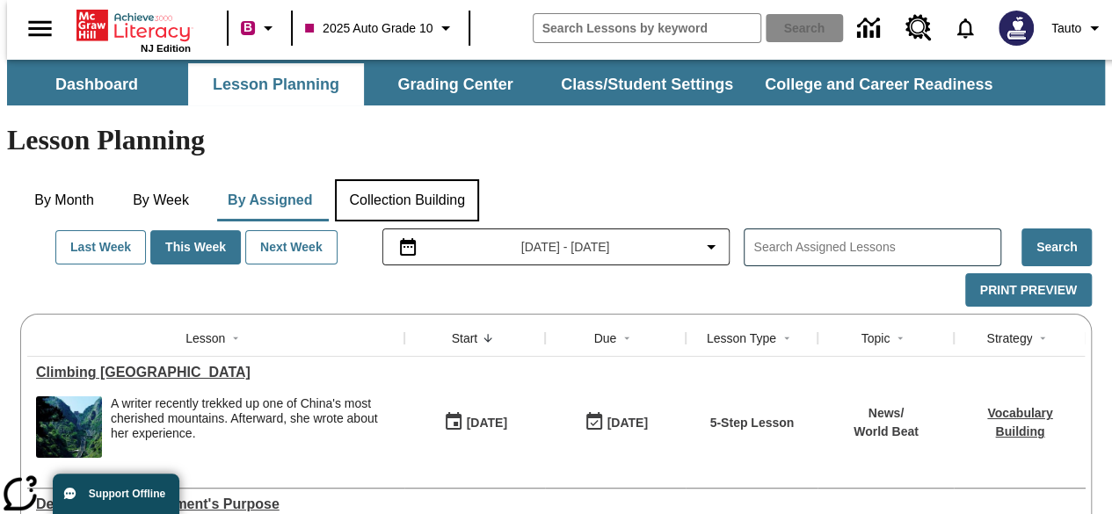
click at [413, 179] on button "Collection Building" at bounding box center [407, 200] width 144 height 42
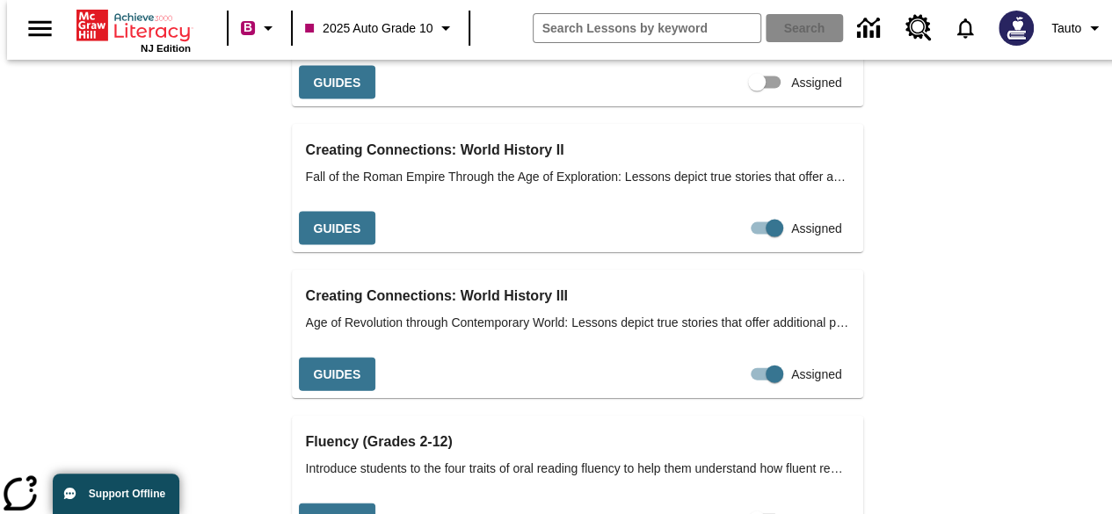
scroll to position [1830, 0]
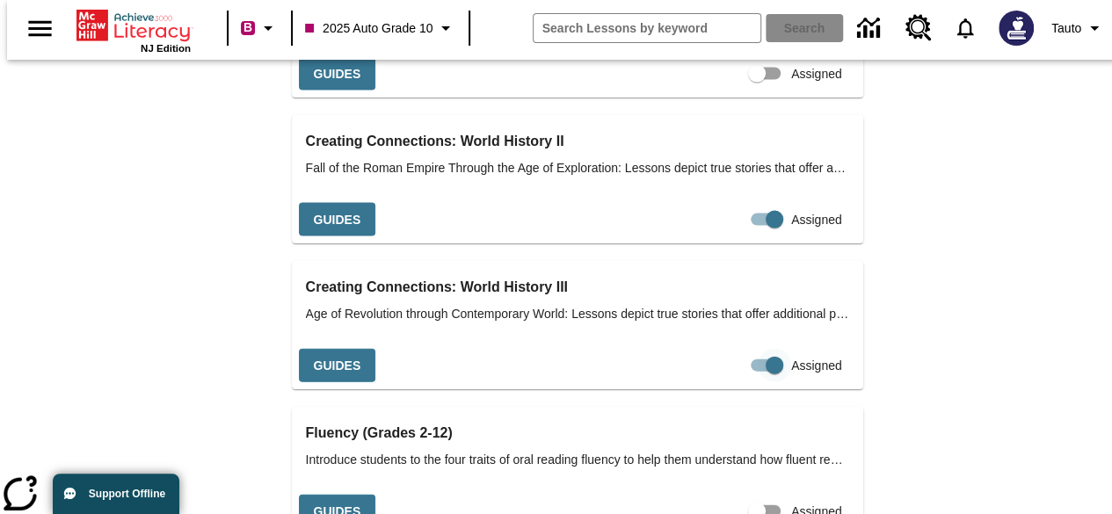
click at [743, 349] on input "Assigned" at bounding box center [774, 365] width 100 height 33
checkbox input "false"
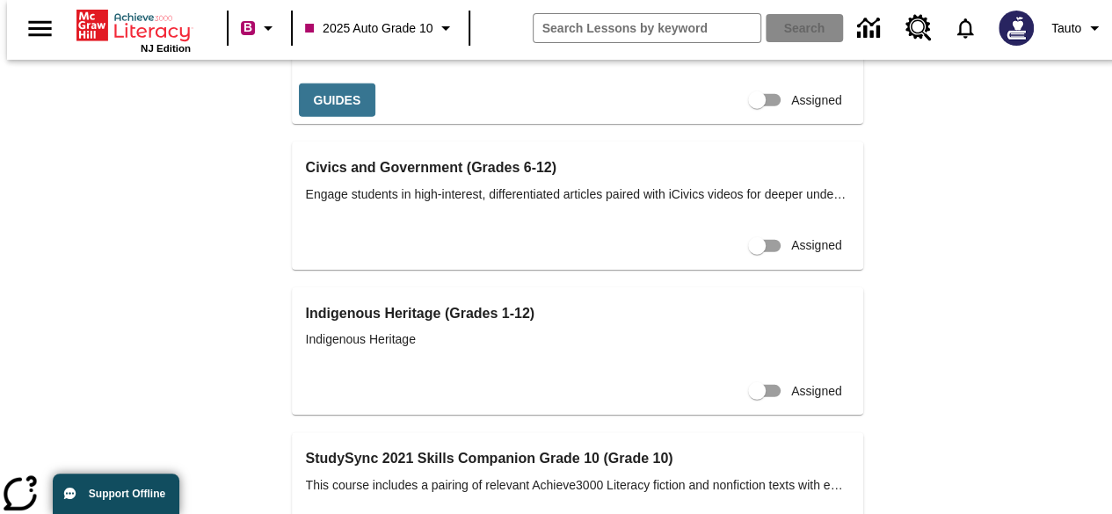
scroll to position [2022, 0]
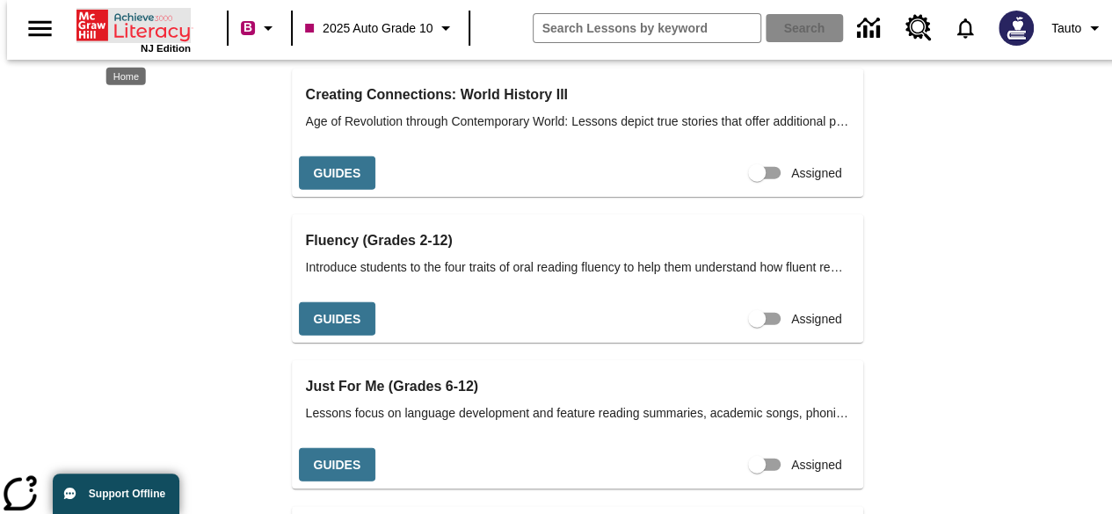
click at [120, 40] on span "Home" at bounding box center [134, 38] width 117 height 15
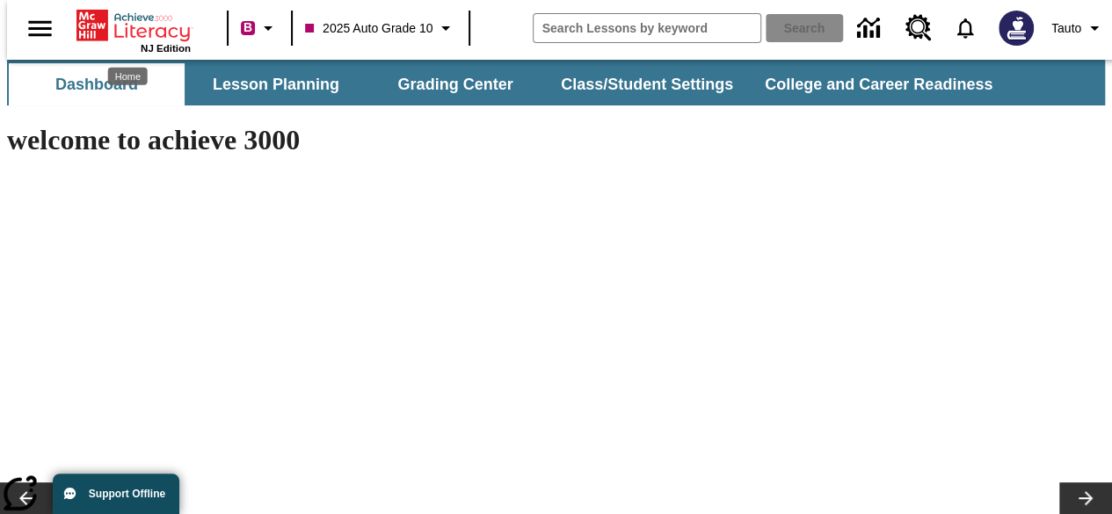
type input "-1"
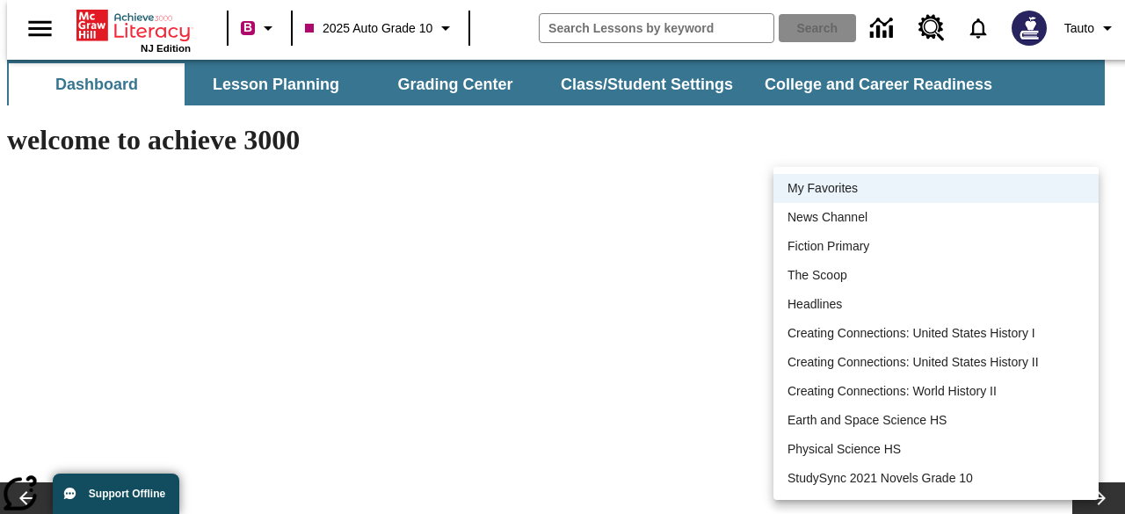
click at [757, 187] on div at bounding box center [562, 257] width 1125 height 514
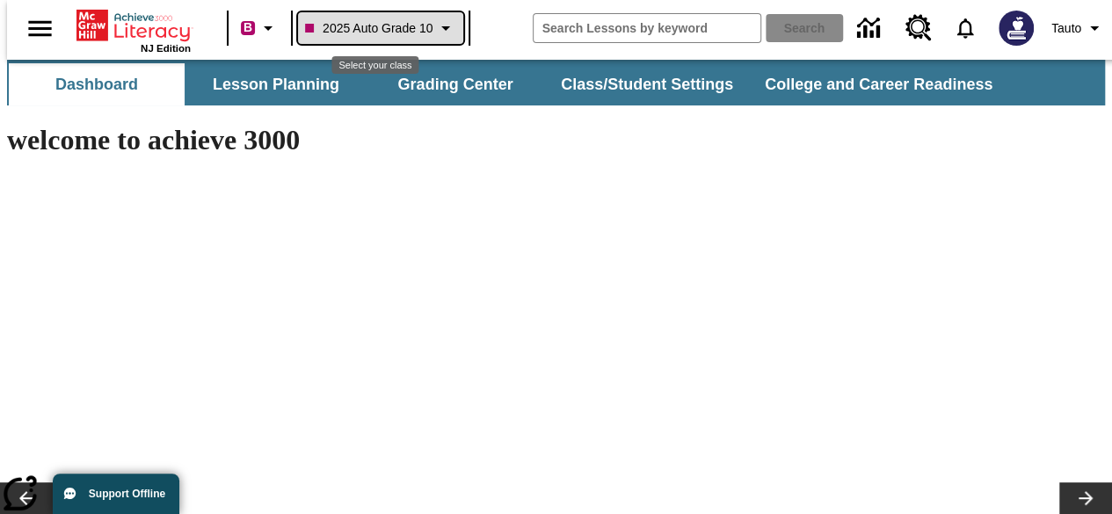
click at [417, 28] on span "2025 Auto Grade 10" at bounding box center [368, 28] width 127 height 18
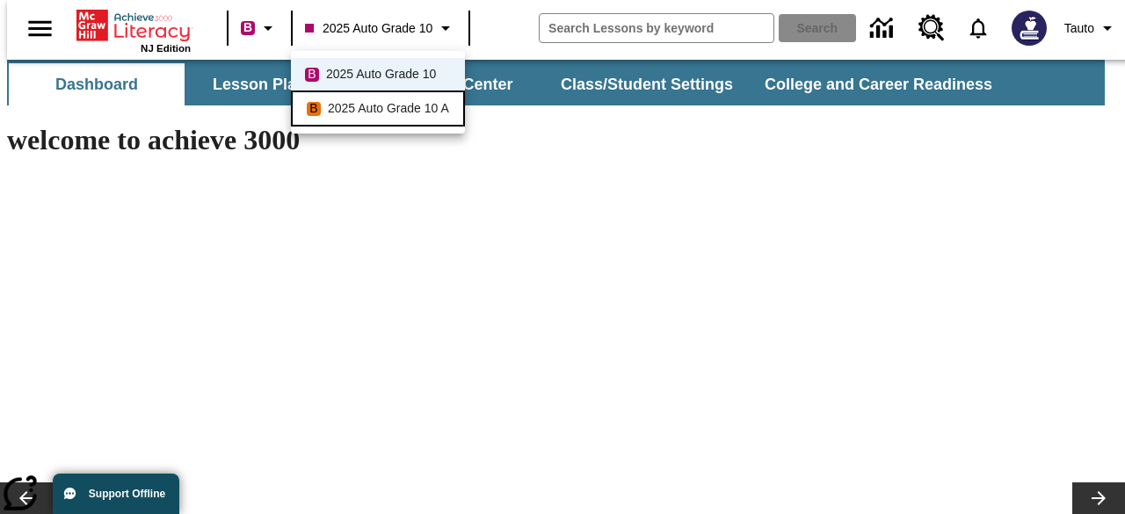
click at [408, 105] on span "2025 Auto Grade 10 A" at bounding box center [388, 108] width 121 height 18
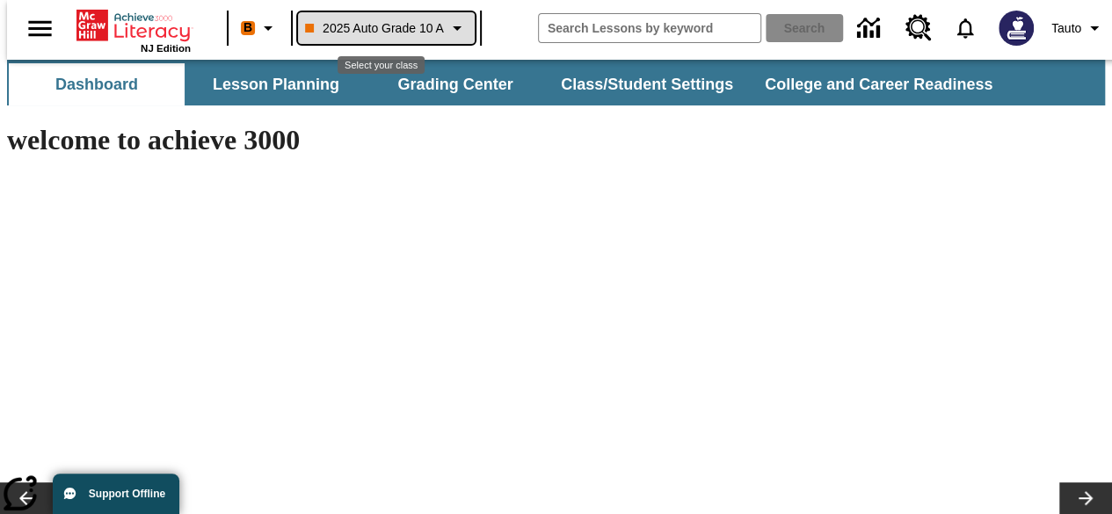
click at [457, 29] on icon "Class: 2025 Auto Grade 10 A, Select your class" at bounding box center [456, 28] width 21 height 21
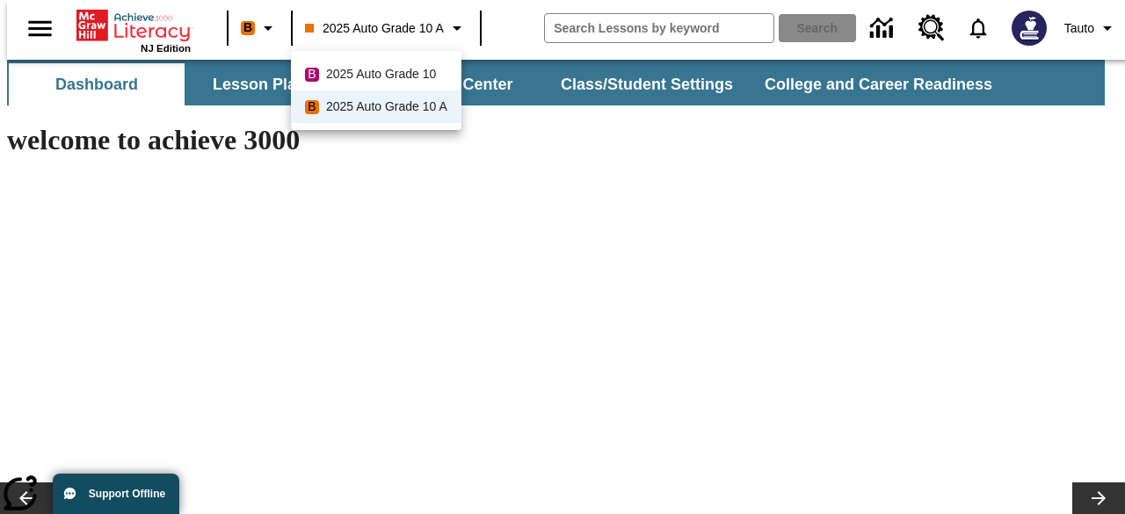
click at [735, 231] on div at bounding box center [562, 257] width 1125 height 514
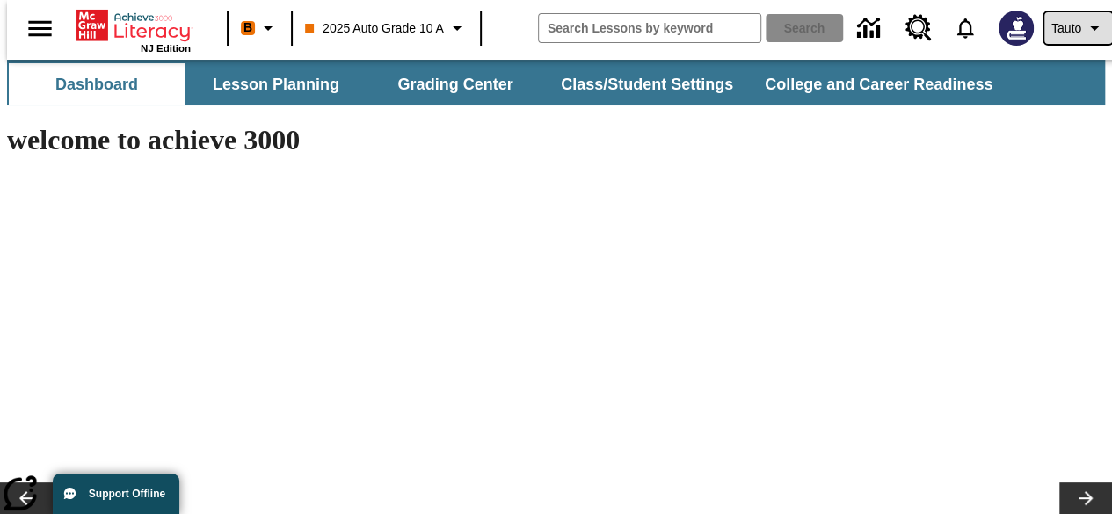
click at [1084, 31] on icon "Profile/Settings" at bounding box center [1094, 28] width 21 height 21
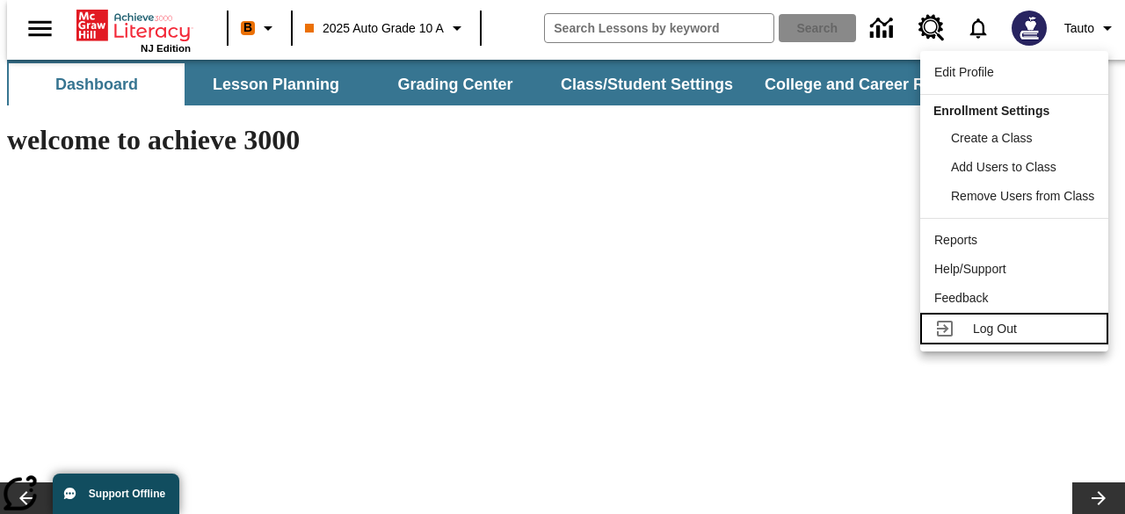
click at [998, 329] on span "Log Out" at bounding box center [995, 329] width 44 height 14
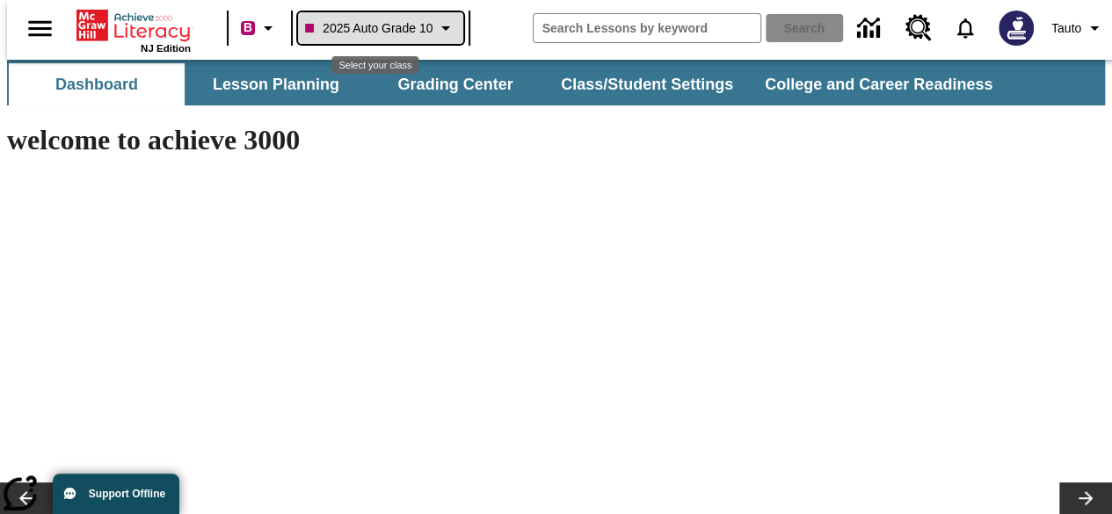
click at [447, 31] on icon "Class: 2025 Auto Grade 10, Select your class" at bounding box center [445, 28] width 21 height 21
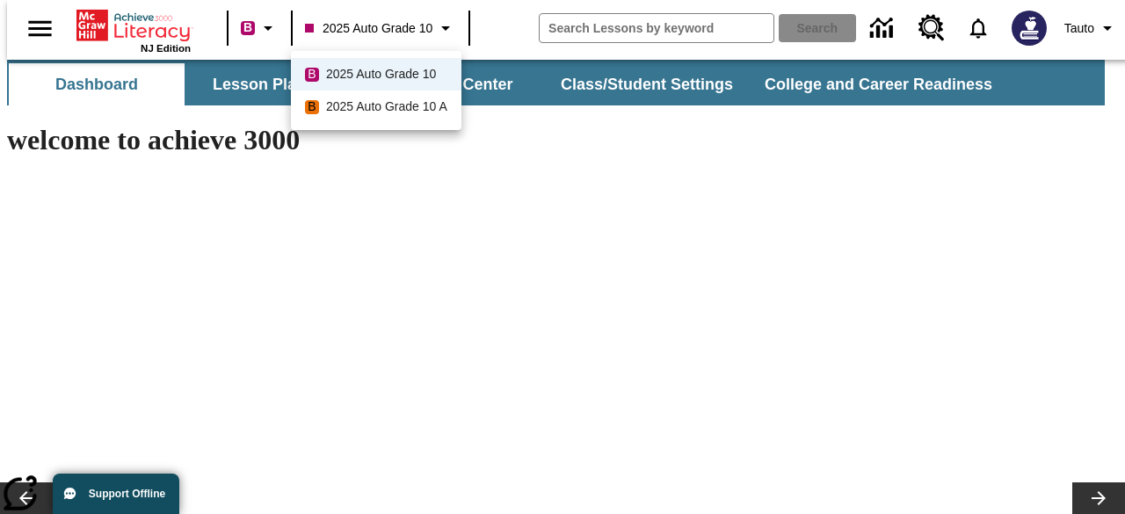
click at [502, 23] on div at bounding box center [562, 257] width 1125 height 514
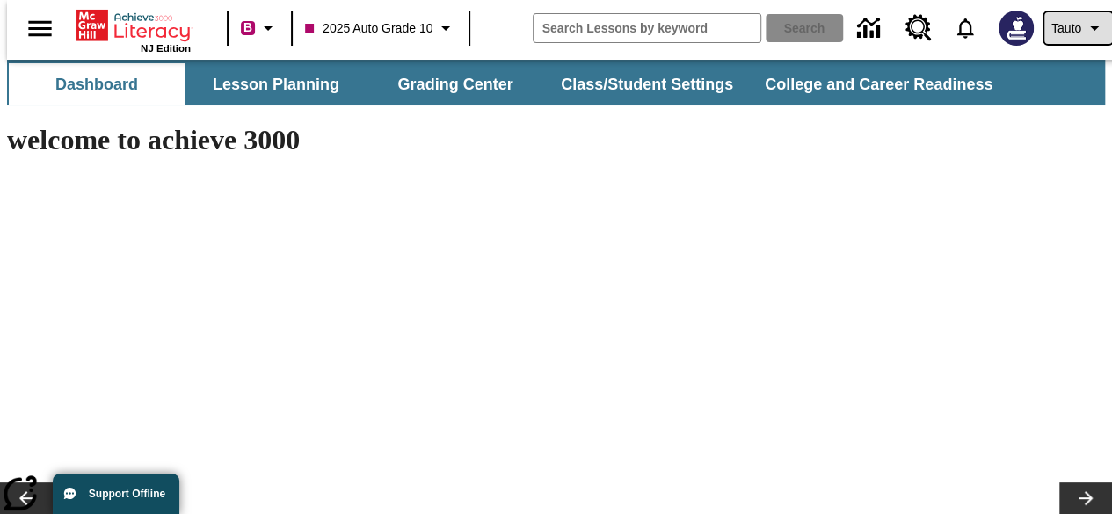
click at [1051, 33] on span "Tauto" at bounding box center [1066, 28] width 30 height 18
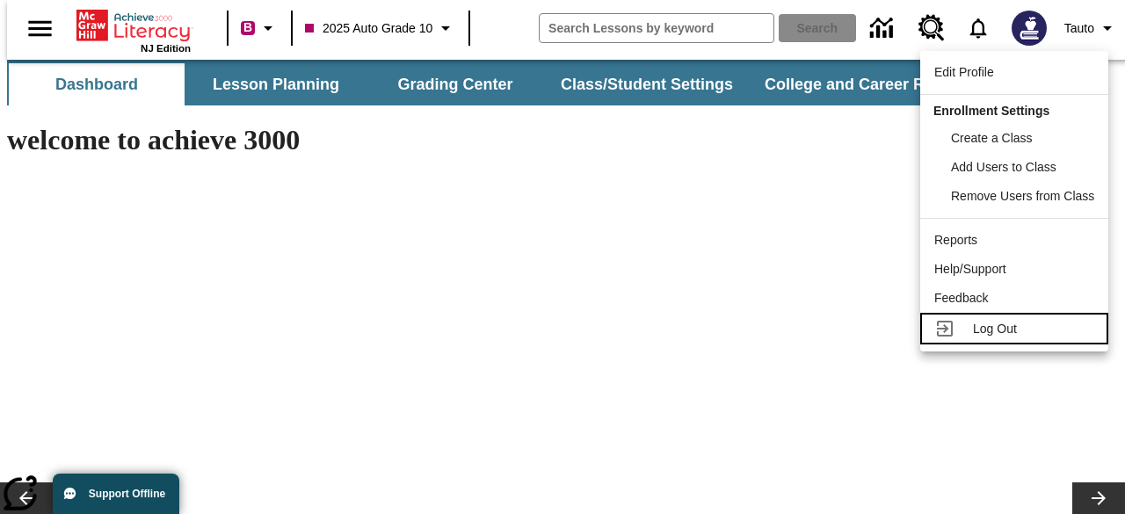
click at [990, 341] on link "Log Out" at bounding box center [1014, 329] width 188 height 32
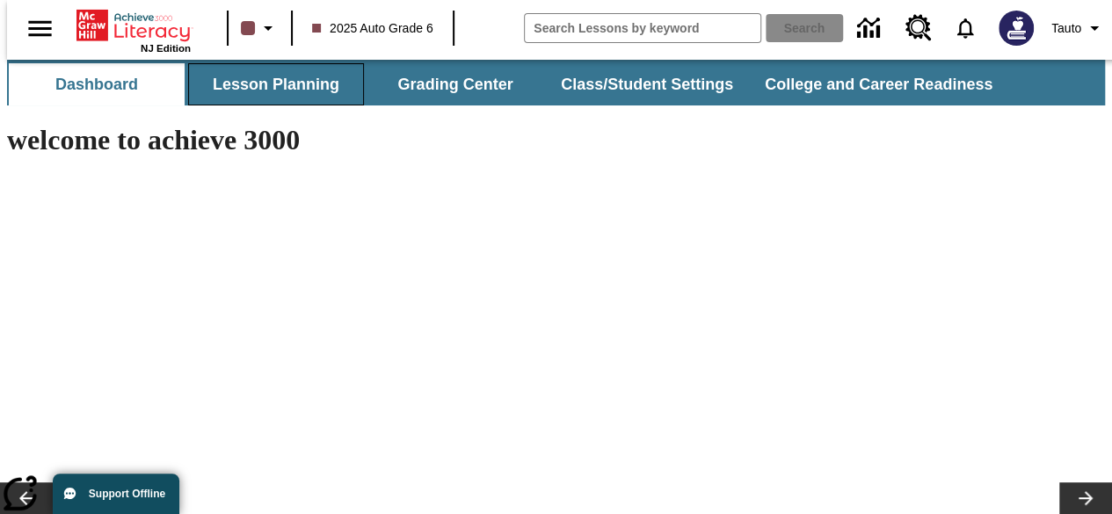
click at [278, 73] on button "Lesson Planning" at bounding box center [276, 84] width 176 height 42
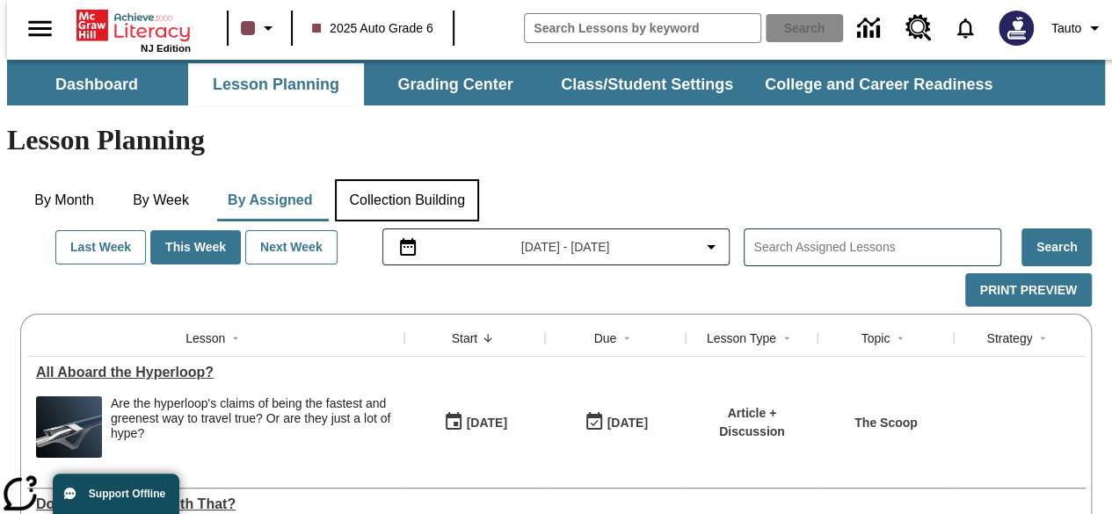
click at [417, 179] on button "Collection Building" at bounding box center [407, 200] width 144 height 42
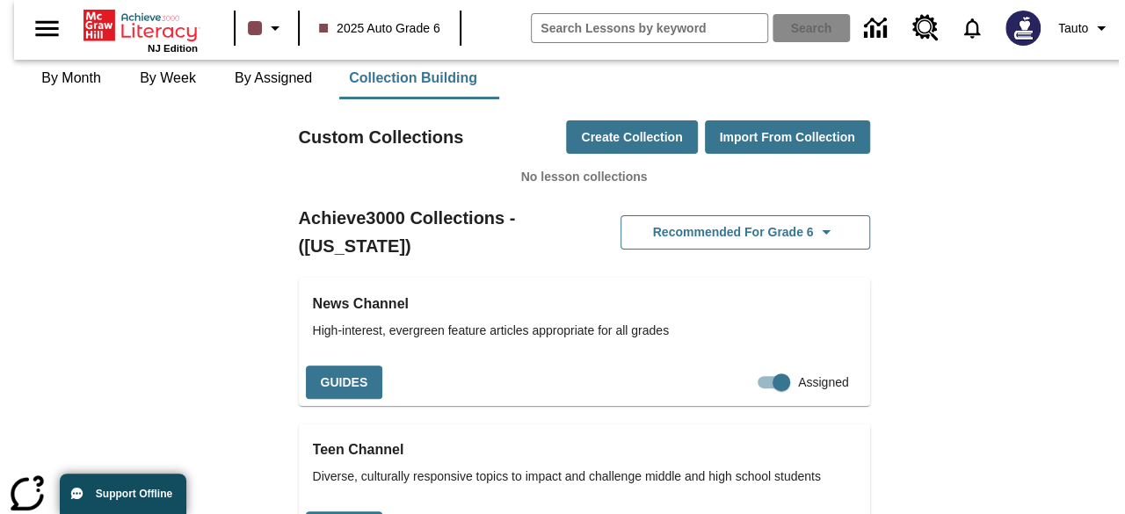
scroll to position [126, 0]
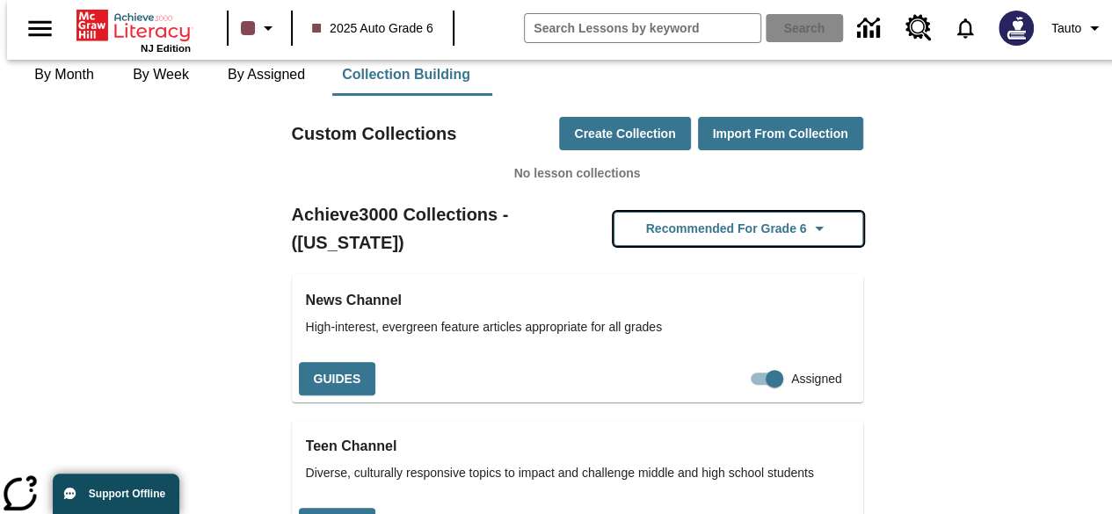
click at [768, 212] on button "Recommended for Grade 6" at bounding box center [738, 229] width 250 height 34
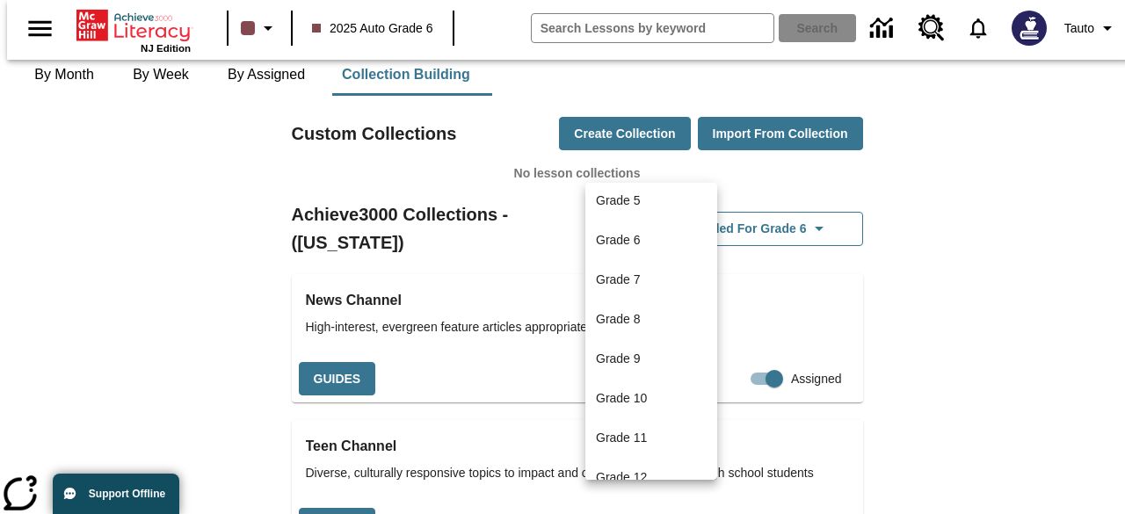
scroll to position [152, 0]
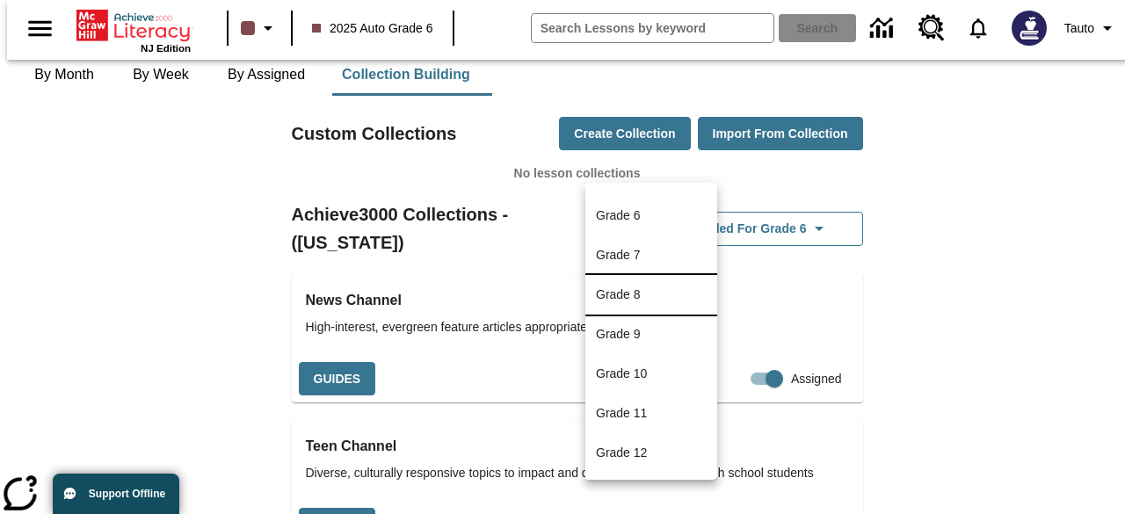
click at [687, 287] on li "Grade 8" at bounding box center [651, 295] width 132 height 40
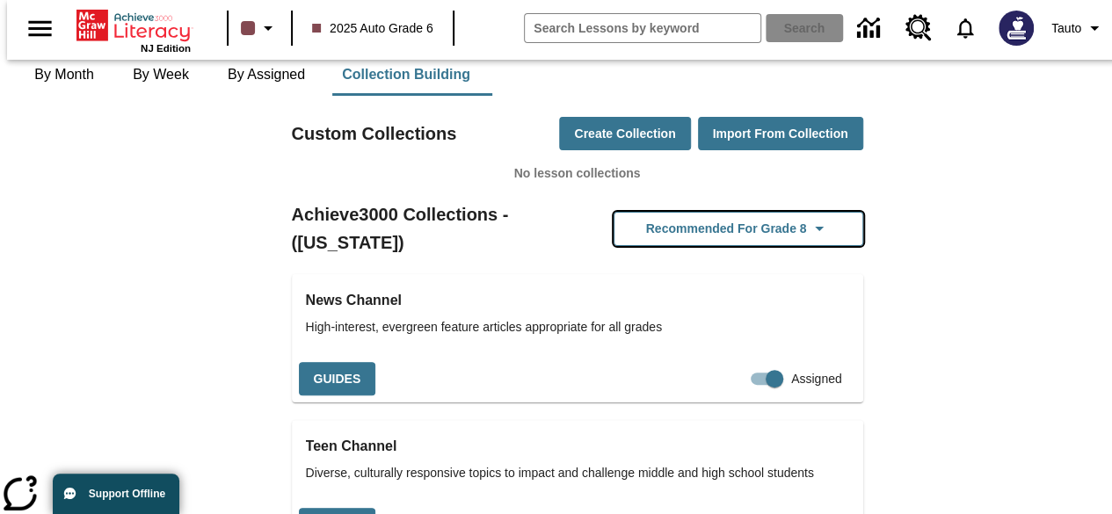
click at [768, 212] on button "Recommended for Grade 8" at bounding box center [738, 229] width 250 height 34
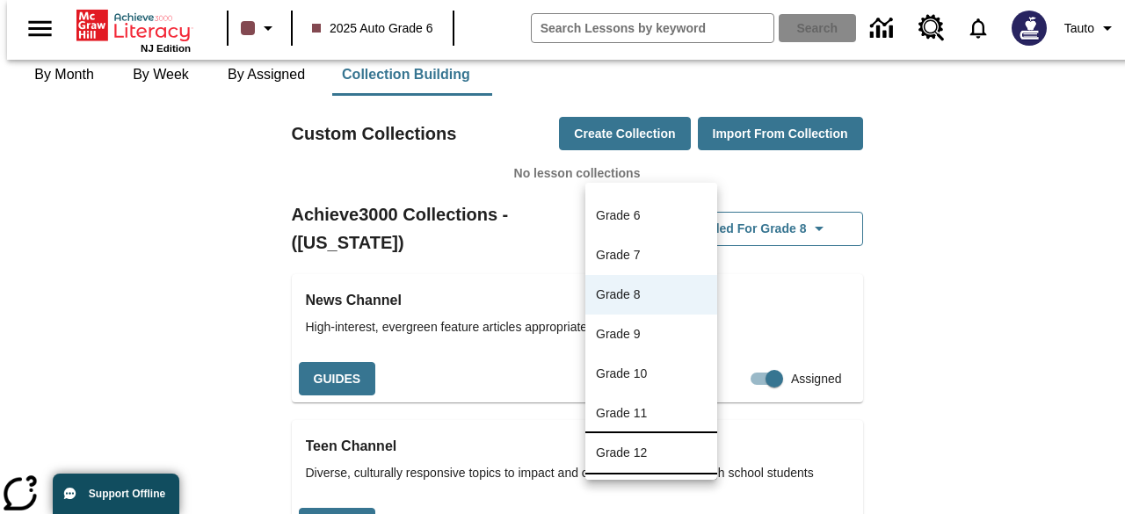
click at [665, 454] on li "Grade 12" at bounding box center [651, 453] width 132 height 40
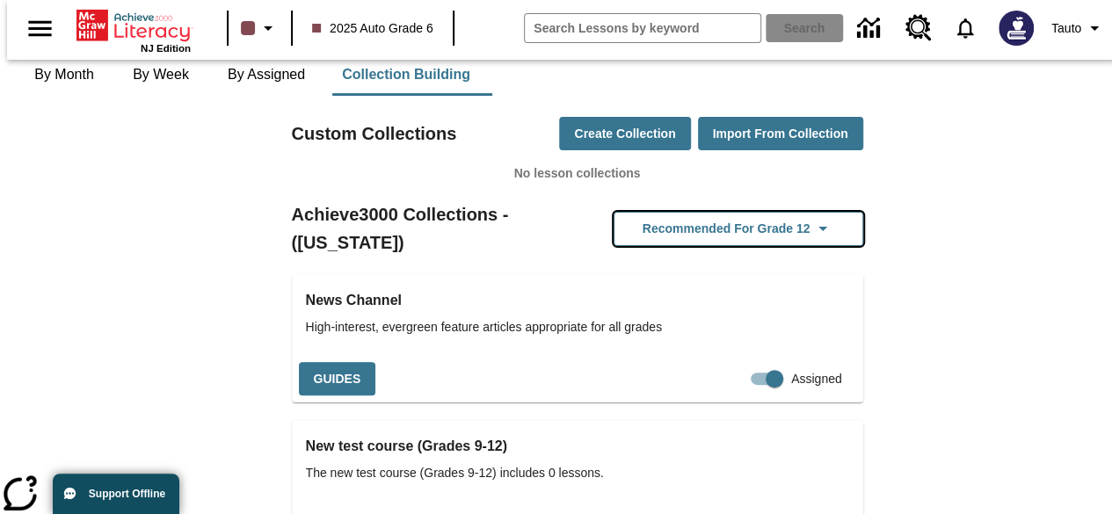
click at [757, 212] on button "Recommended for Grade 12" at bounding box center [738, 229] width 250 height 34
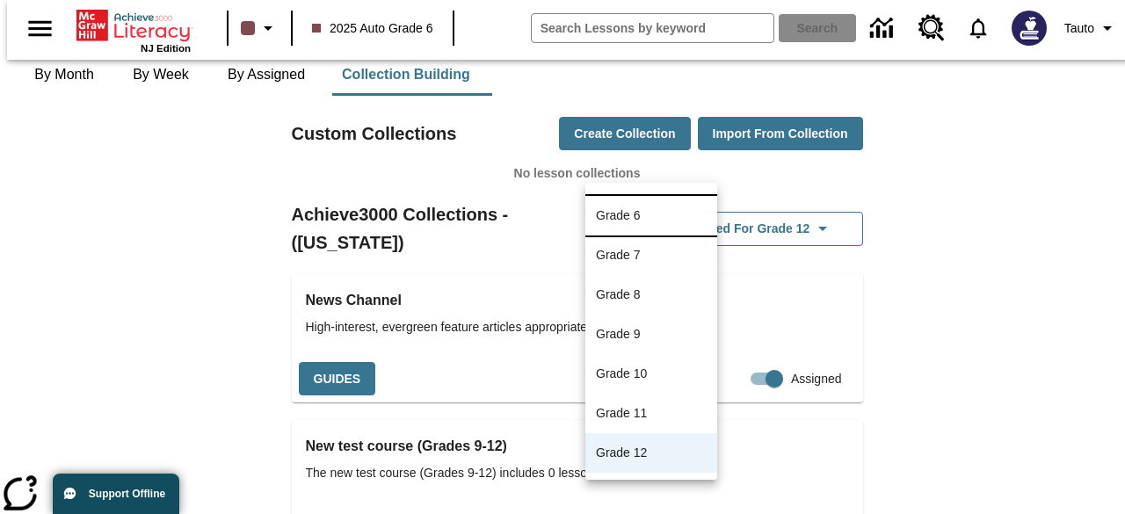
click at [666, 211] on li "Grade 6" at bounding box center [651, 216] width 132 height 40
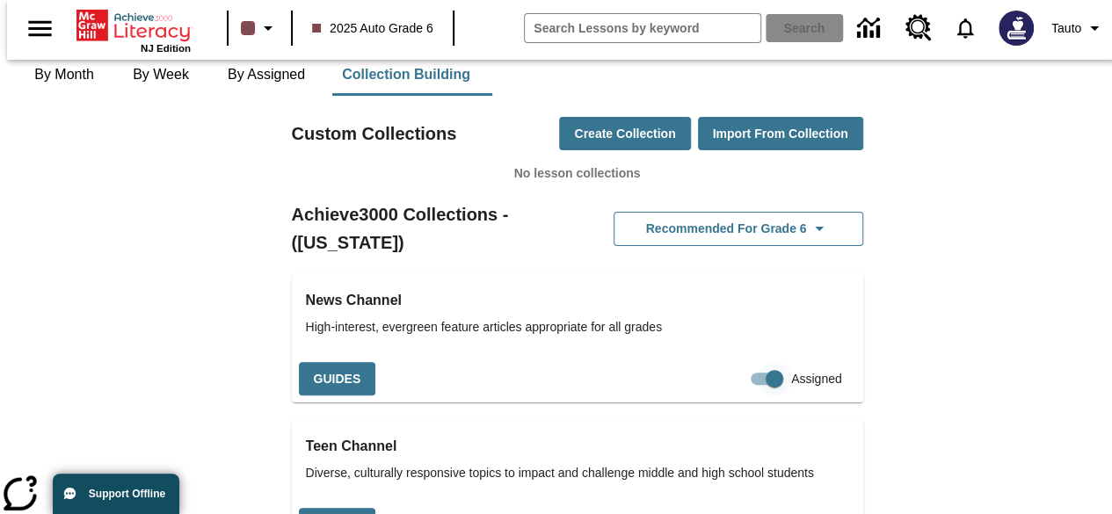
click at [742, 362] on input "Assigned" at bounding box center [774, 378] width 100 height 33
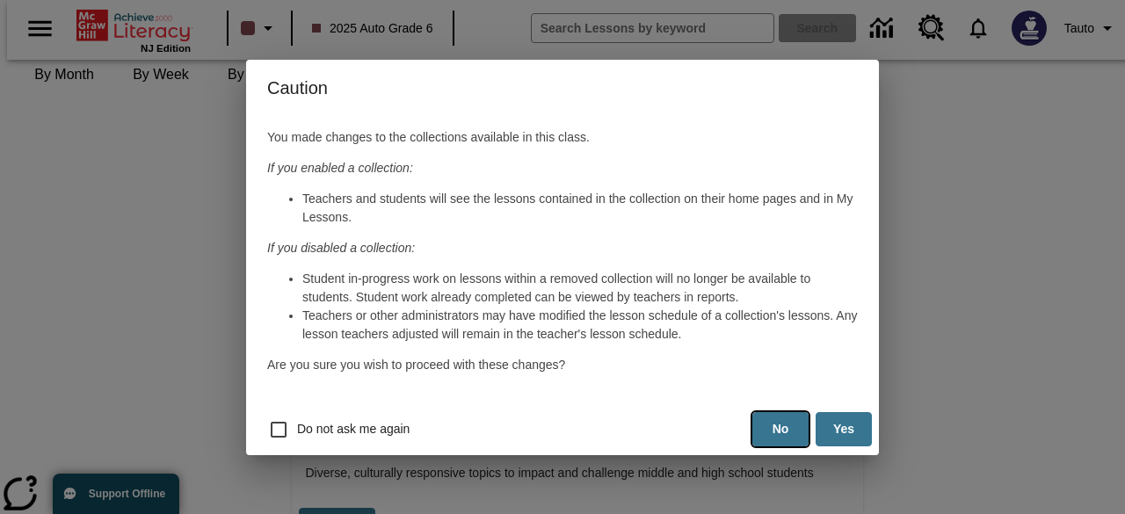
click at [774, 424] on button "No" at bounding box center [780, 429] width 56 height 34
checkbox input "true"
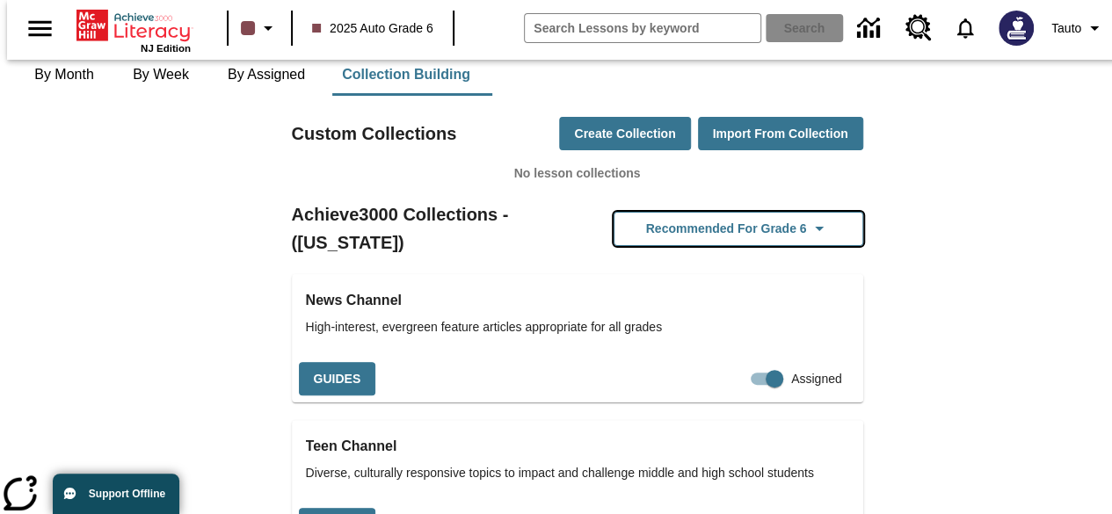
click at [766, 212] on button "Recommended for Grade 6" at bounding box center [738, 229] width 250 height 34
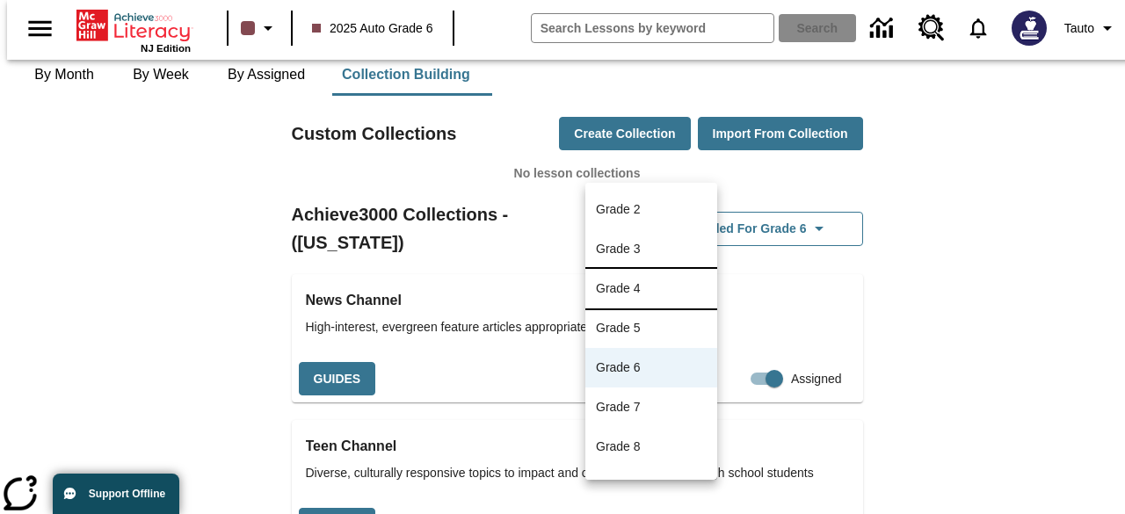
click at [655, 270] on li "Grade 4" at bounding box center [651, 289] width 132 height 40
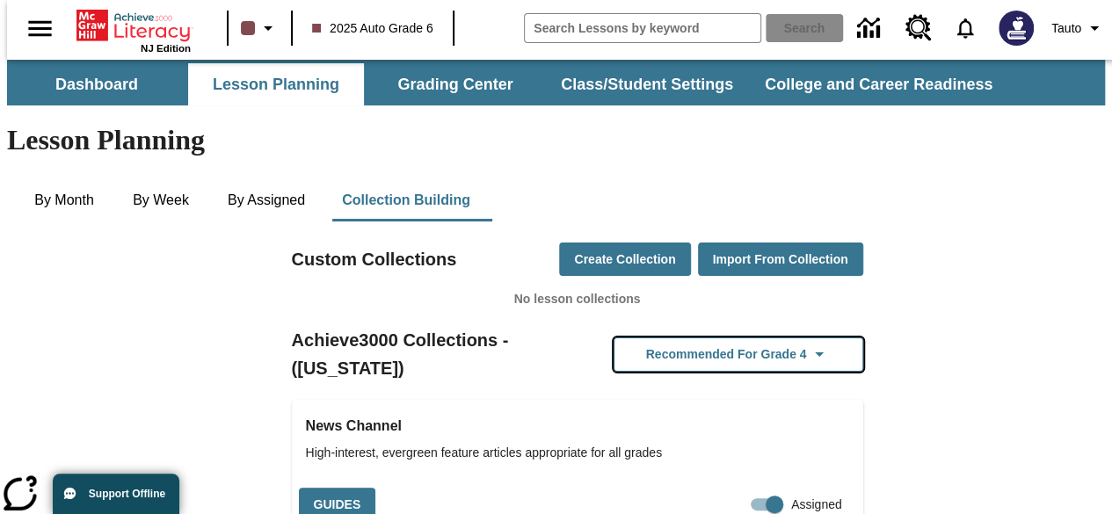
scroll to position [1, 0]
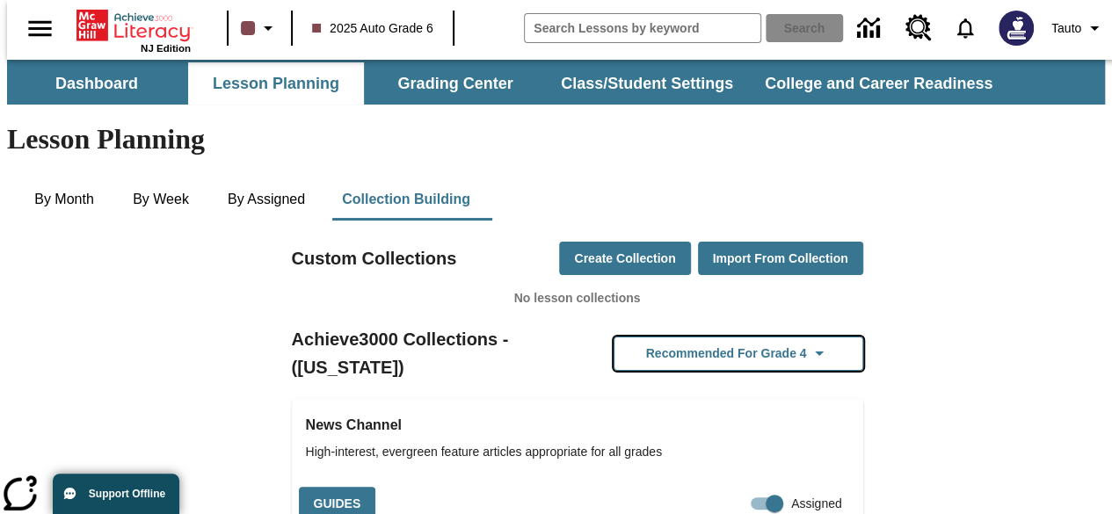
click at [747, 337] on button "Recommended for Grade 4" at bounding box center [738, 354] width 250 height 34
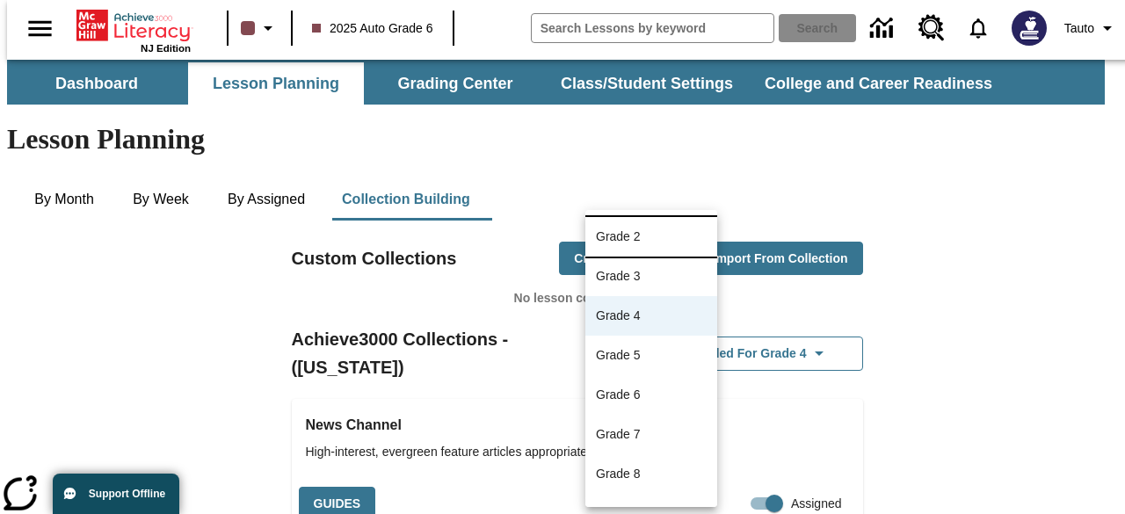
click at [619, 230] on p "Grade 2" at bounding box center [618, 237] width 45 height 18
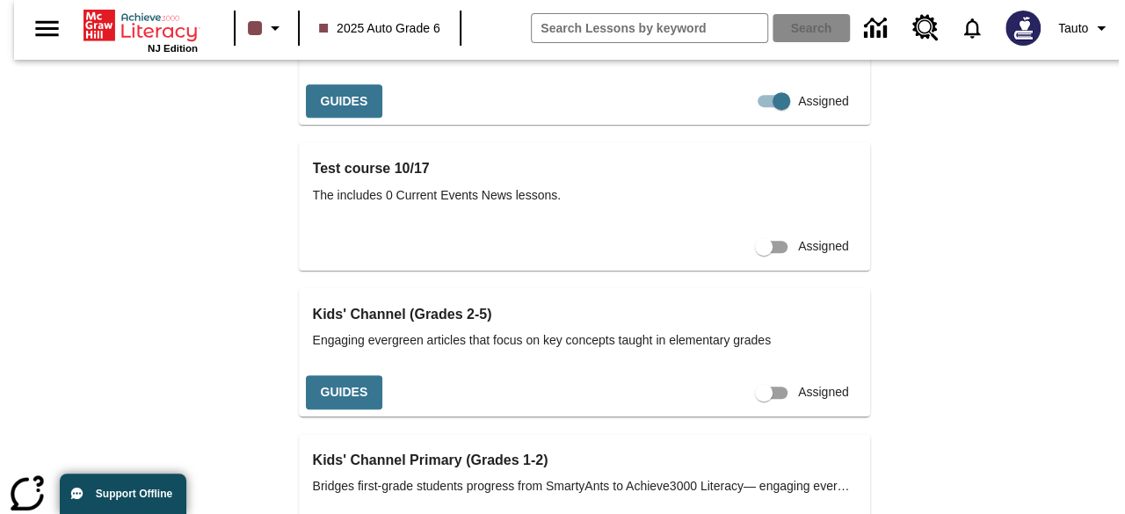
scroll to position [0, 0]
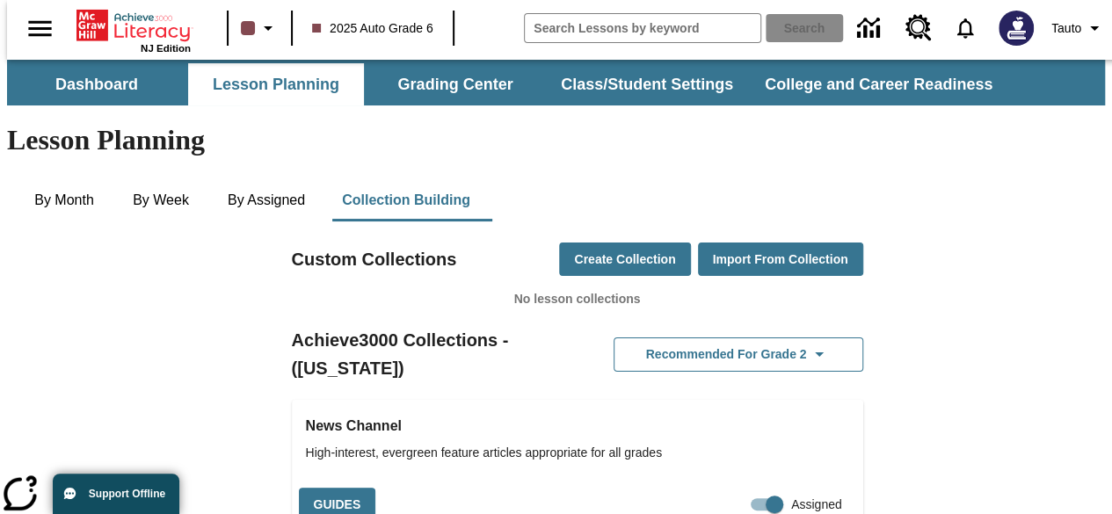
click at [404, 29] on span "2025 Auto Grade 6" at bounding box center [372, 28] width 121 height 18
click at [1074, 29] on button "Tauto" at bounding box center [1078, 28] width 68 height 32
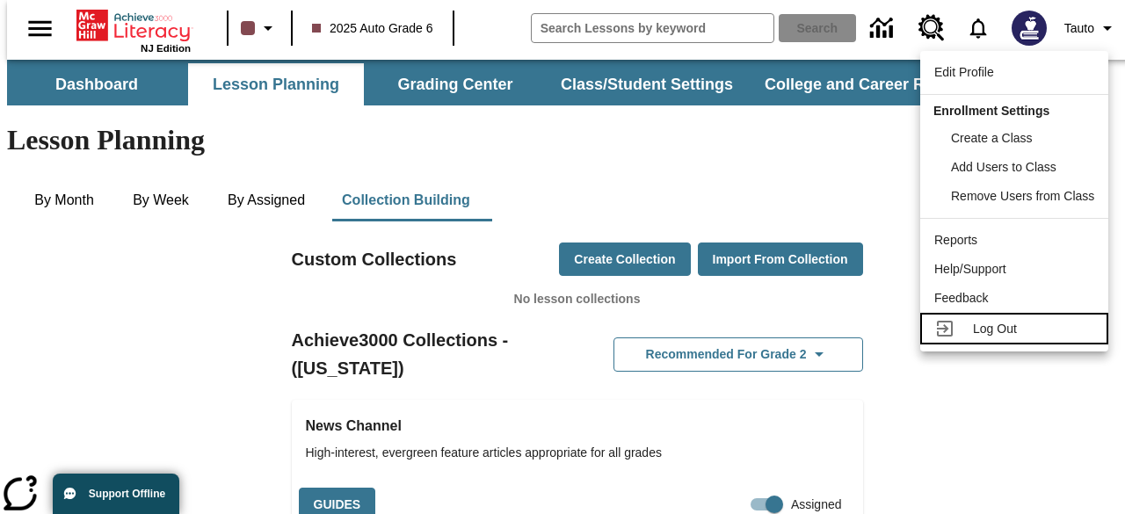
click at [961, 328] on div at bounding box center [950, 328] width 32 height 21
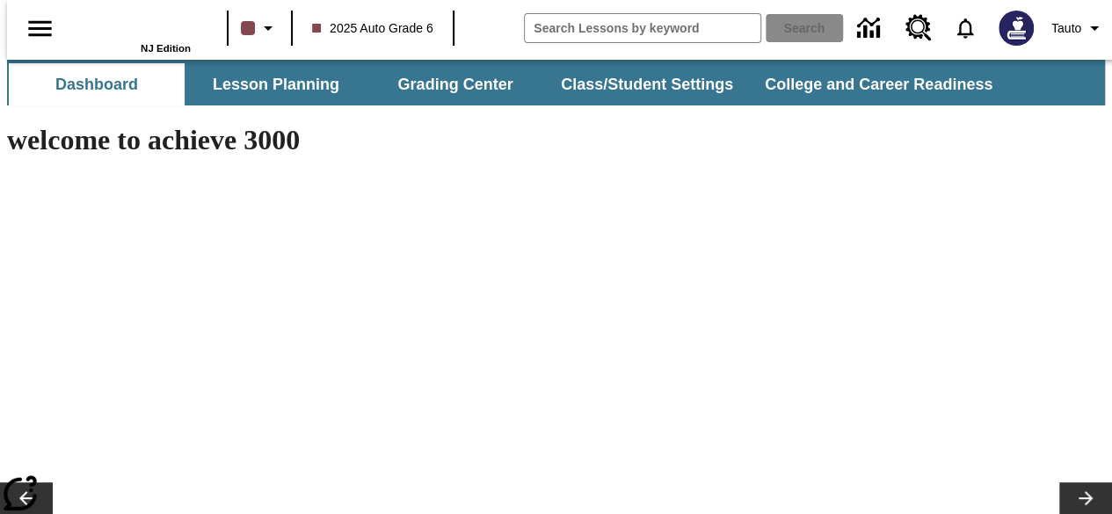
type input "-1"
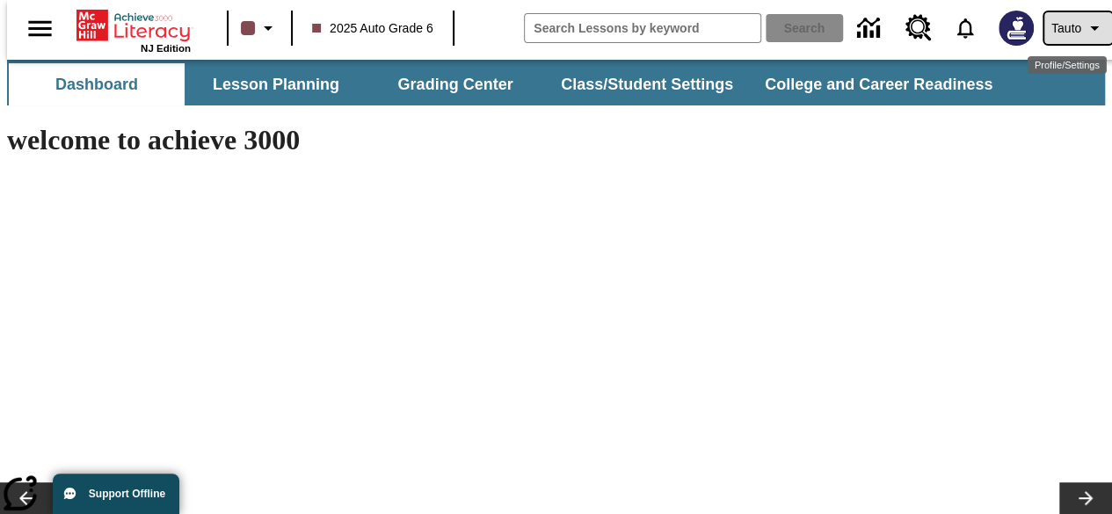
click at [1084, 26] on icon "Profile/Settings" at bounding box center [1094, 28] width 21 height 21
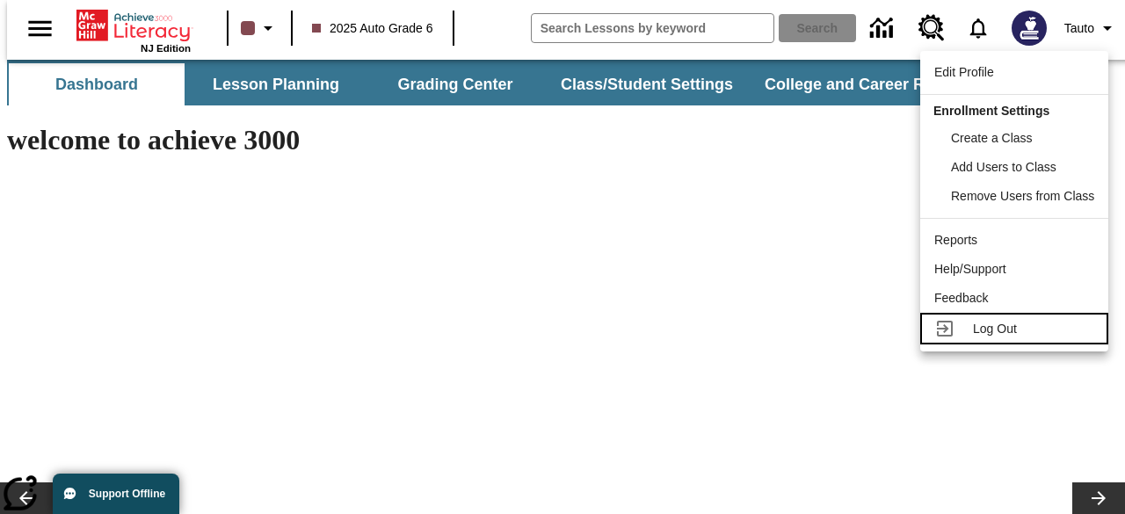
click at [969, 326] on link "Log Out" at bounding box center [1014, 329] width 188 height 32
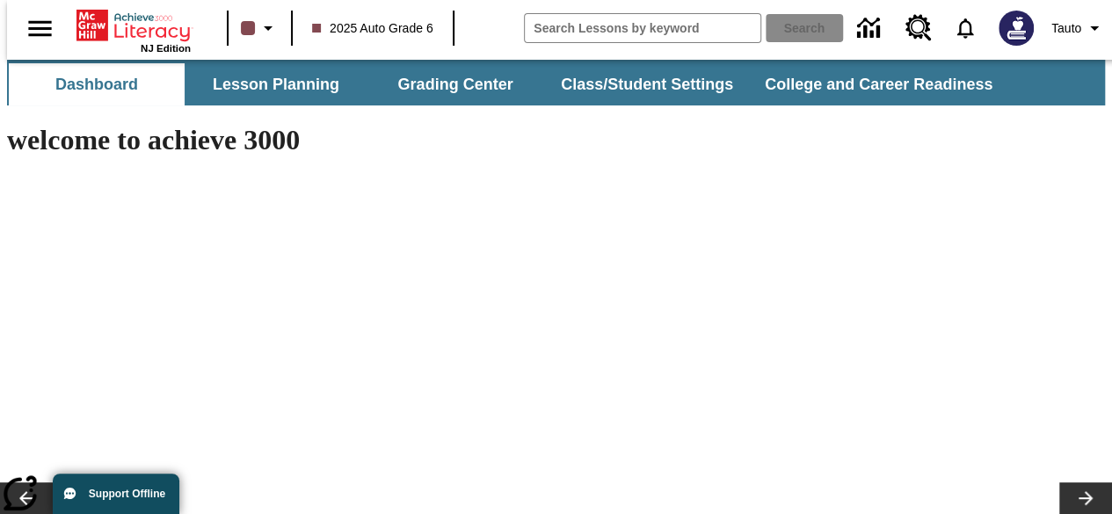
click at [392, 27] on span "2025 Auto Grade 6" at bounding box center [372, 28] width 121 height 18
click at [1051, 25] on span "Tauto" at bounding box center [1066, 28] width 30 height 18
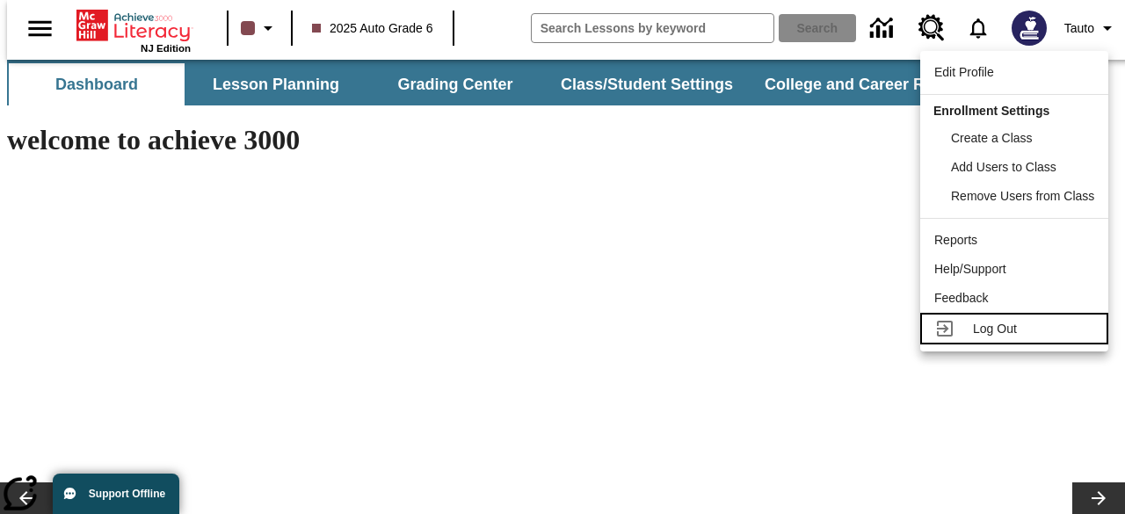
click at [1004, 322] on span "Log Out" at bounding box center [995, 329] width 44 height 14
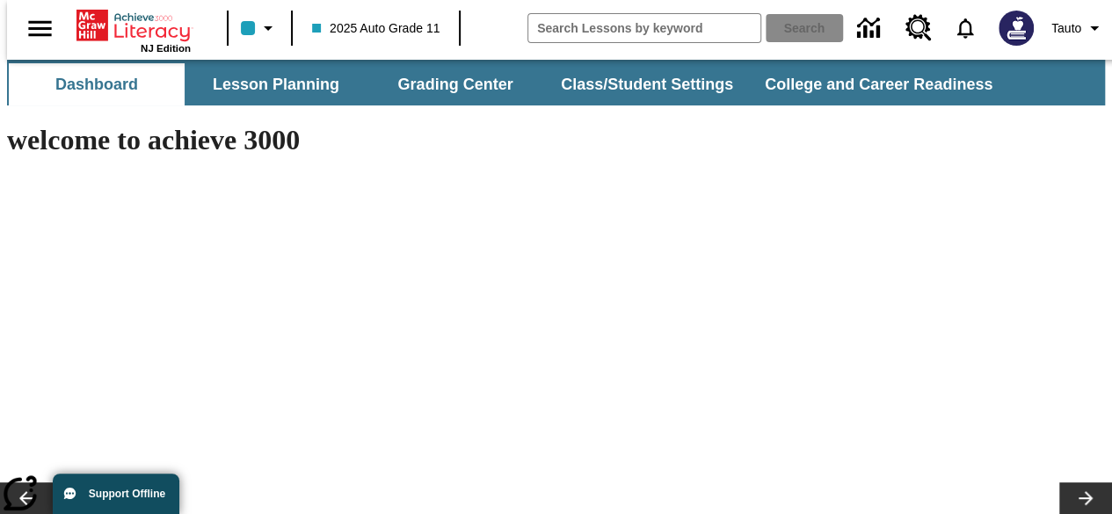
click at [399, 31] on span "2025 Auto Grade 11" at bounding box center [375, 28] width 127 height 18
click at [399, 28] on span "2025 Auto Grade 11" at bounding box center [375, 28] width 127 height 18
click at [1084, 20] on icon "Profile/Settings" at bounding box center [1094, 28] width 21 height 21
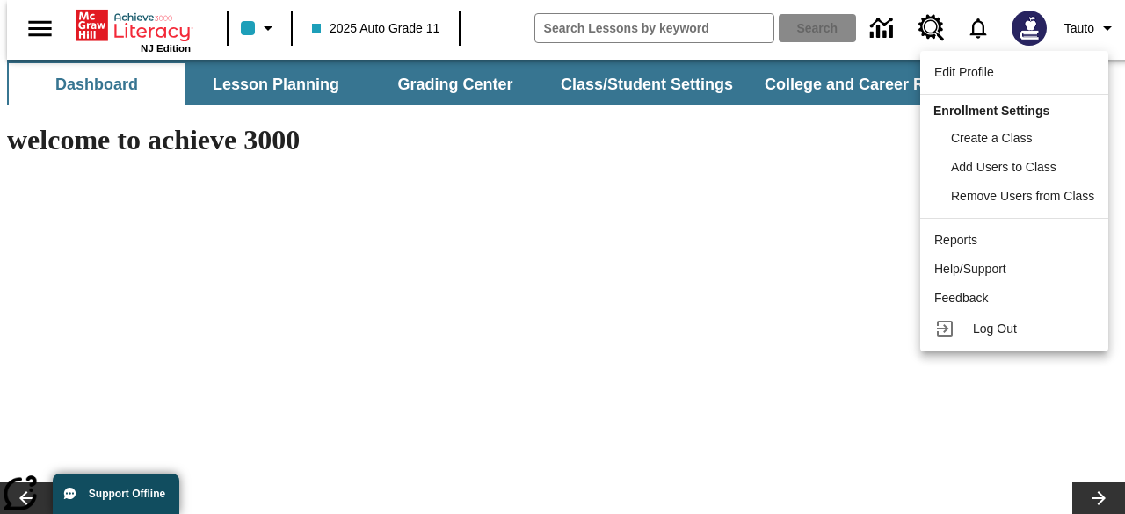
click at [1079, 22] on div at bounding box center [562, 257] width 1125 height 514
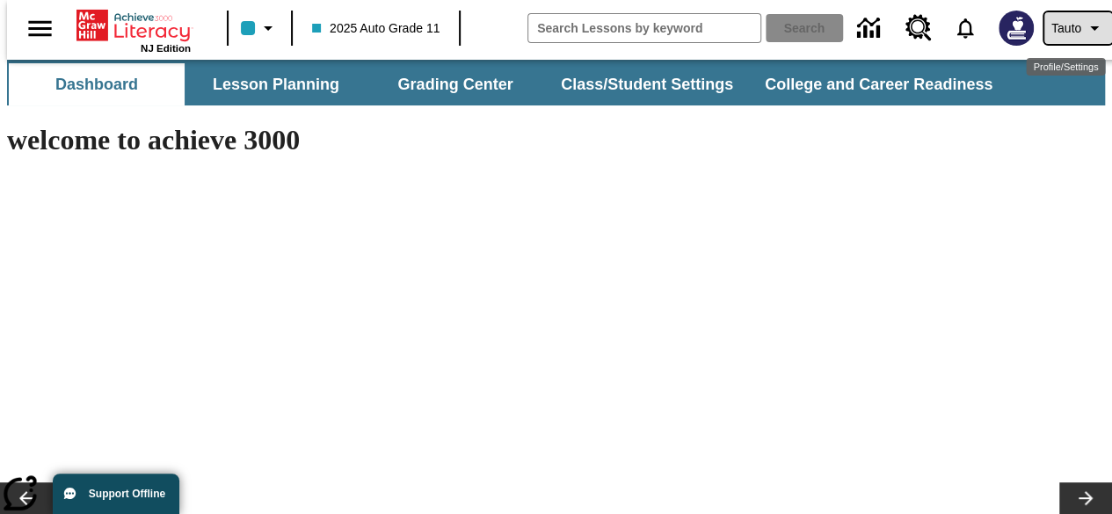
click at [1084, 22] on icon "Profile/Settings" at bounding box center [1094, 28] width 21 height 21
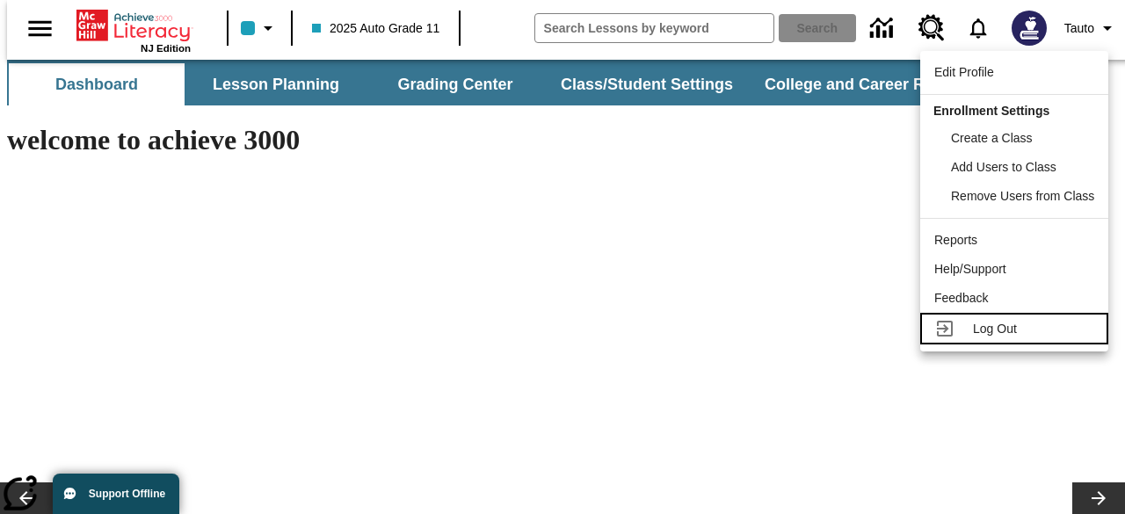
click at [1014, 329] on span "Log Out" at bounding box center [995, 329] width 44 height 14
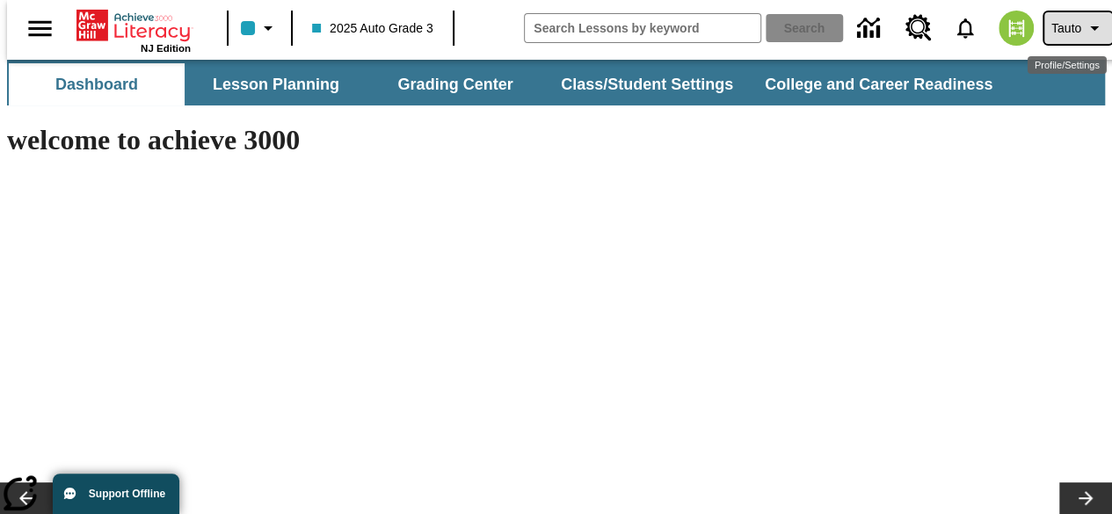
click at [1071, 41] on button "Tauto" at bounding box center [1078, 28] width 68 height 32
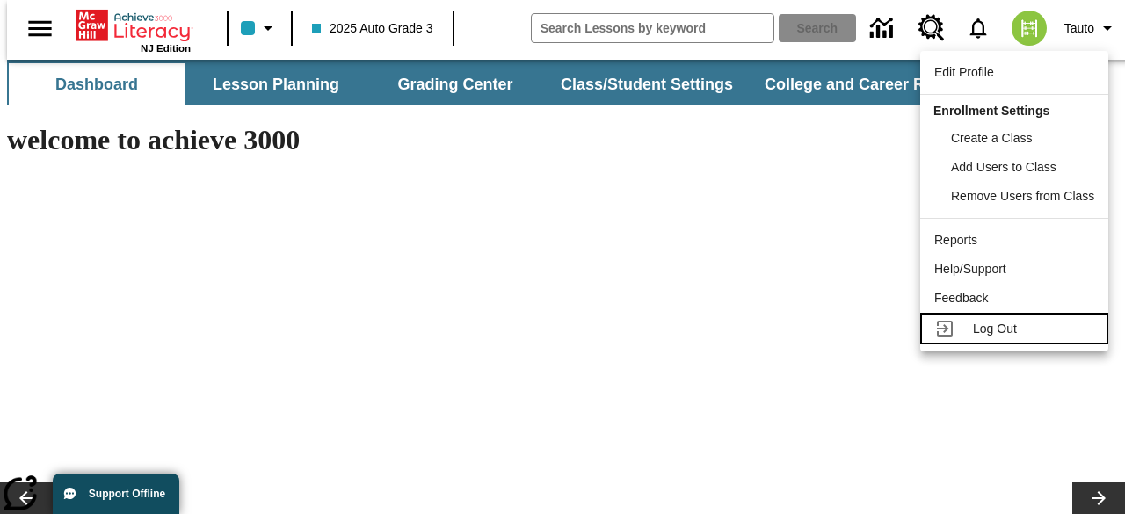
click at [992, 323] on span "Log Out" at bounding box center [995, 329] width 44 height 14
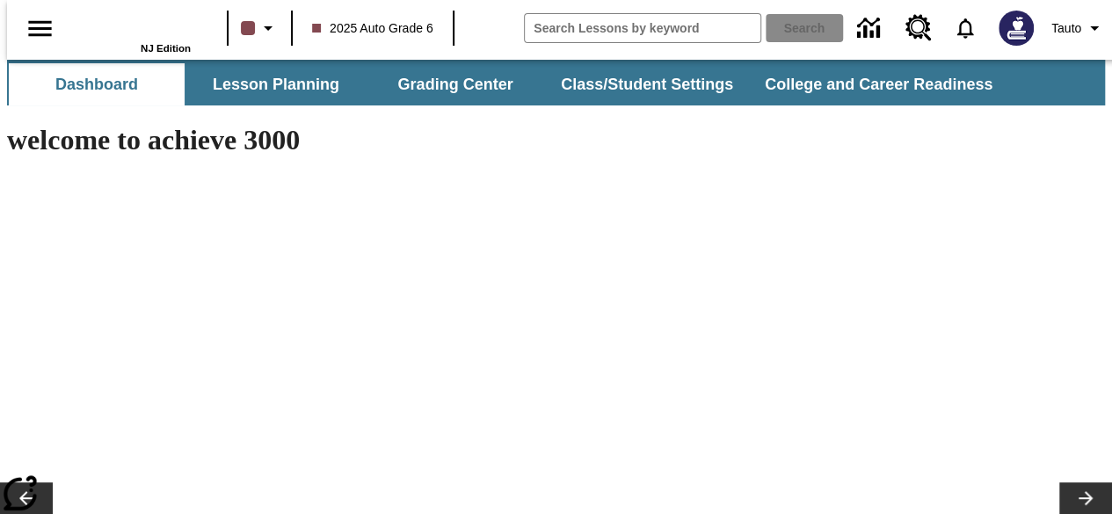
type input "-1"
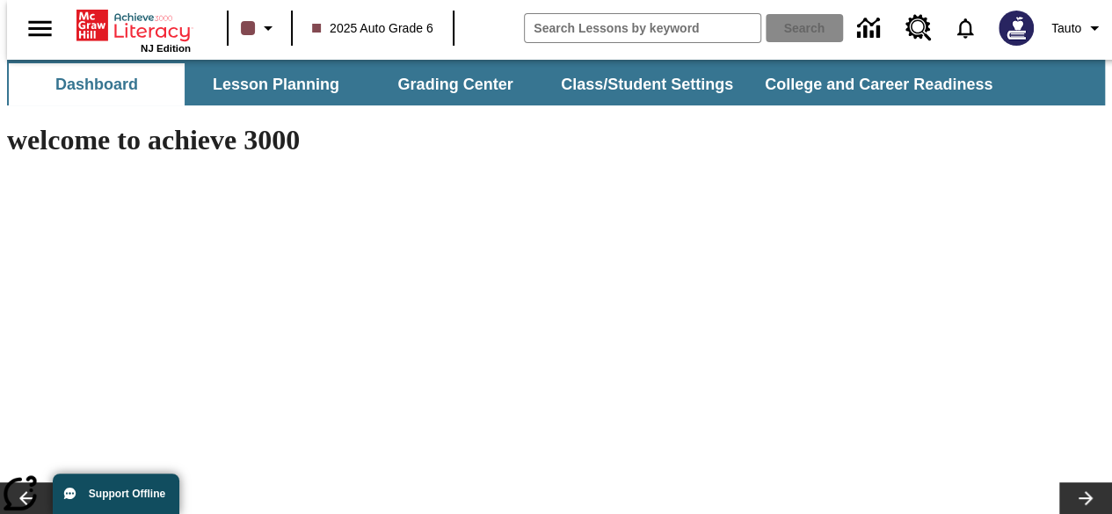
click at [383, 34] on span "2025 Auto Grade 6" at bounding box center [372, 28] width 121 height 18
click at [431, 31] on li "2025 Auto Grade 6" at bounding box center [372, 28] width 149 height 33
click at [1065, 38] on button "Tauto" at bounding box center [1078, 28] width 68 height 32
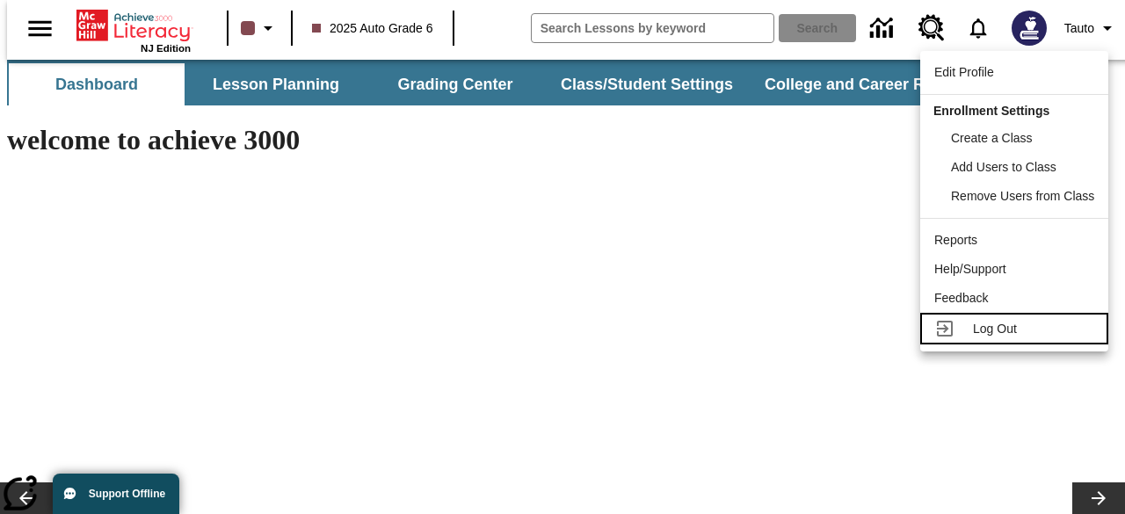
click at [1000, 324] on span "Log Out" at bounding box center [995, 329] width 44 height 14
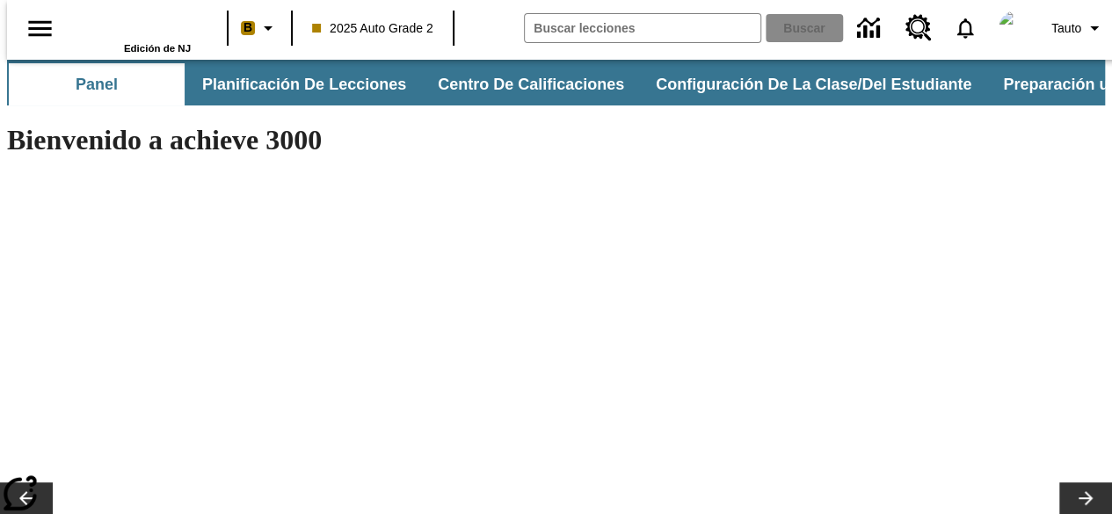
type input "-1"
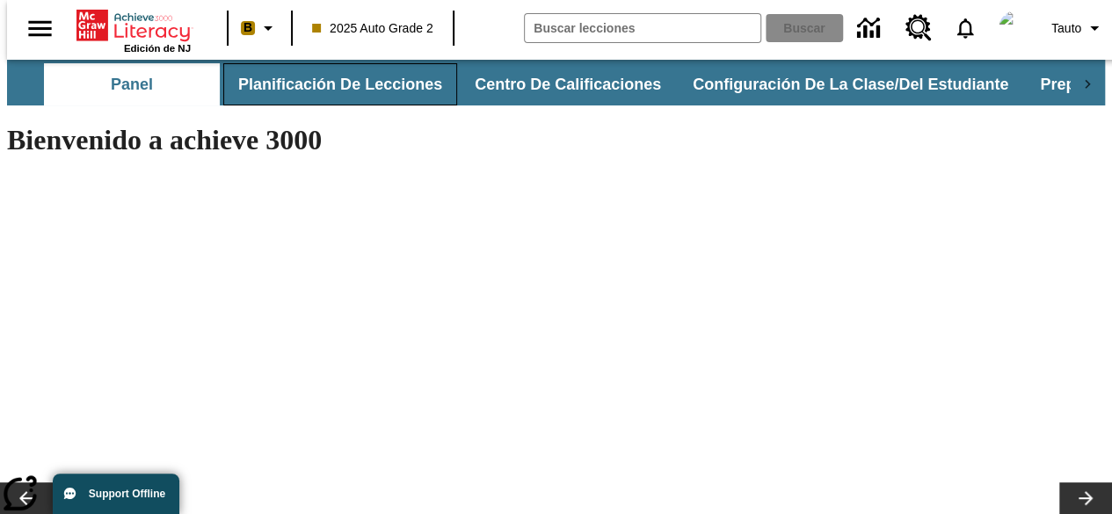
click at [359, 78] on button "Planificación de lecciones" at bounding box center [340, 84] width 234 height 42
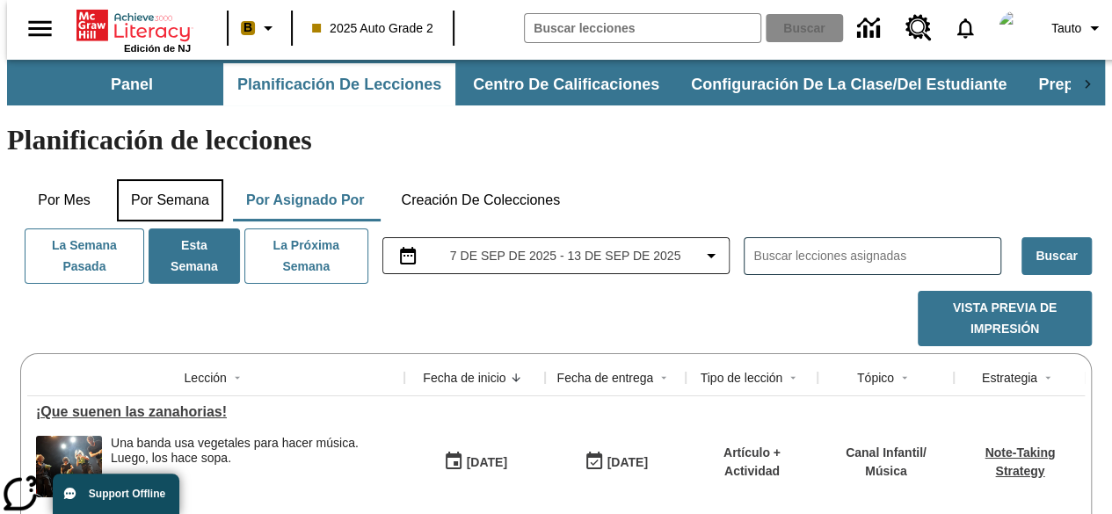
click at [194, 179] on button "Por semana" at bounding box center [170, 200] width 106 height 42
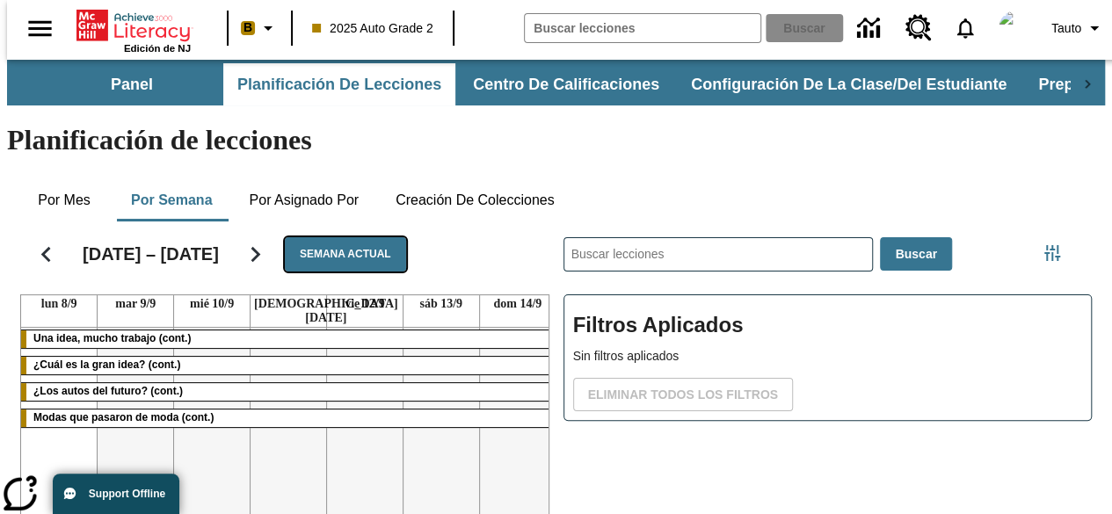
click at [325, 237] on button "Semana actual" at bounding box center [345, 254] width 121 height 34
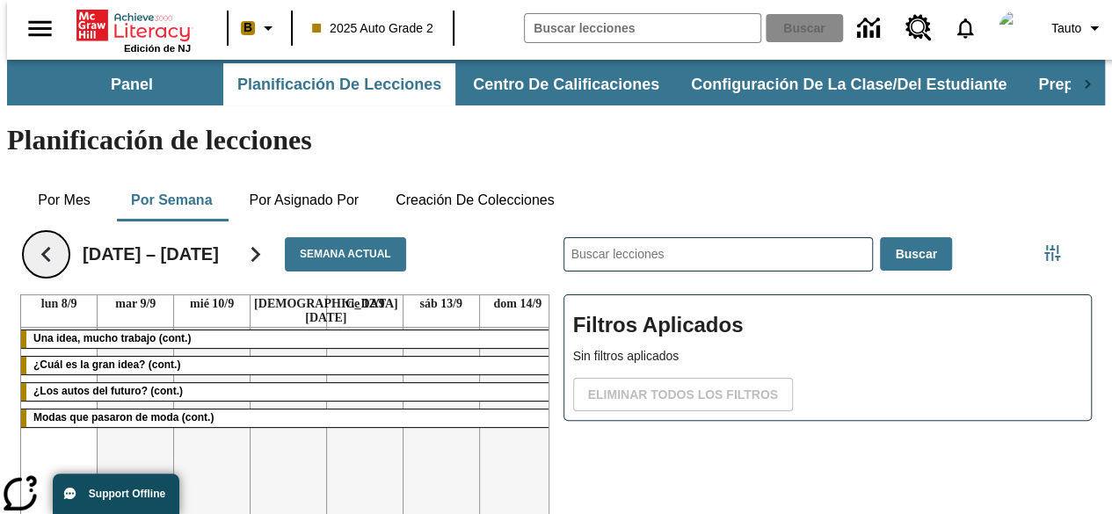
click at [44, 239] on icon "Regresar" at bounding box center [46, 254] width 31 height 31
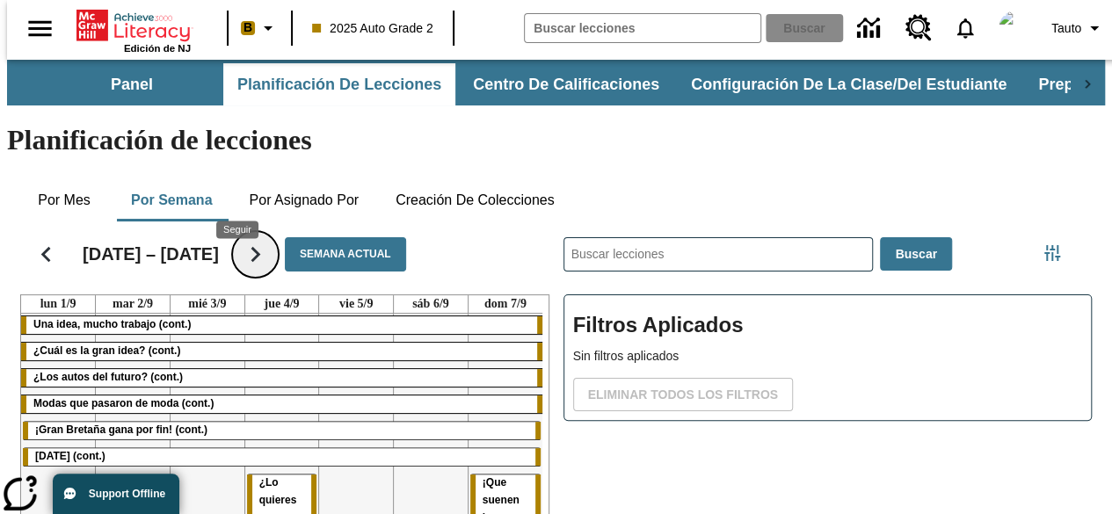
click at [240, 239] on icon "Seguir" at bounding box center [255, 254] width 31 height 31
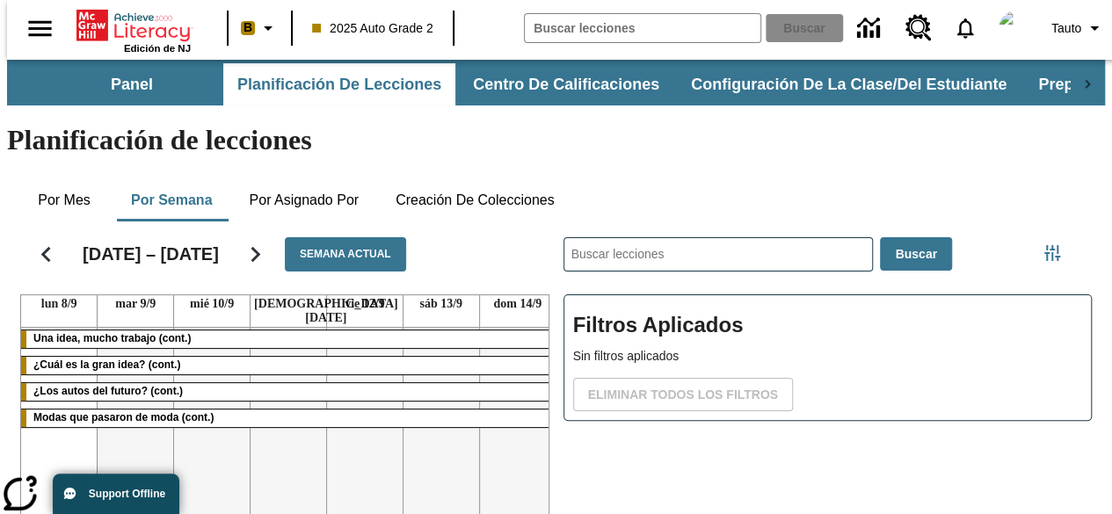
click at [464, 229] on div "[DATE] – [DATE] Semana actual" at bounding box center [284, 255] width 529 height 52
click at [41, 247] on icon "Regresar" at bounding box center [46, 255] width 10 height 16
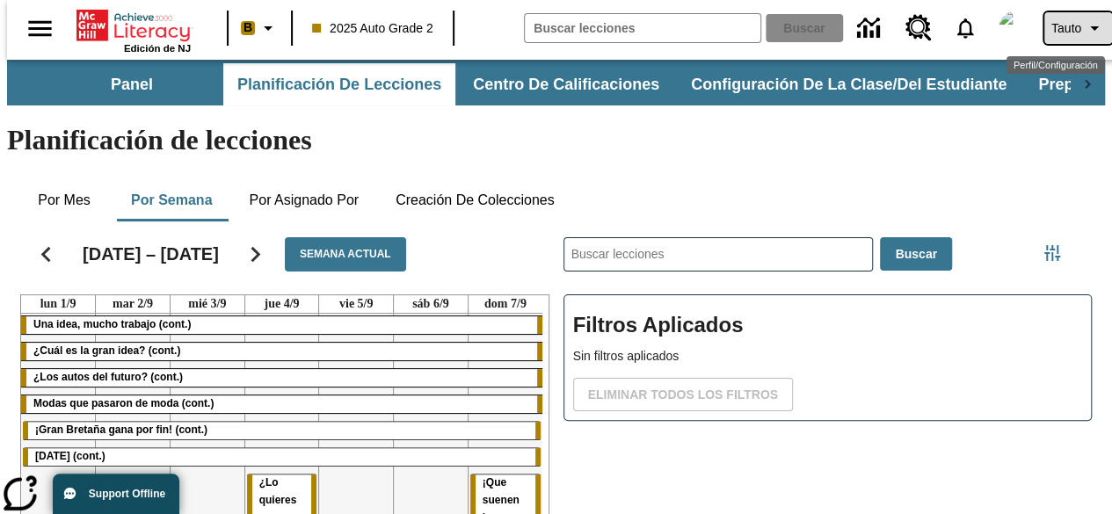
click at [1069, 31] on span "Tauto" at bounding box center [1066, 28] width 30 height 18
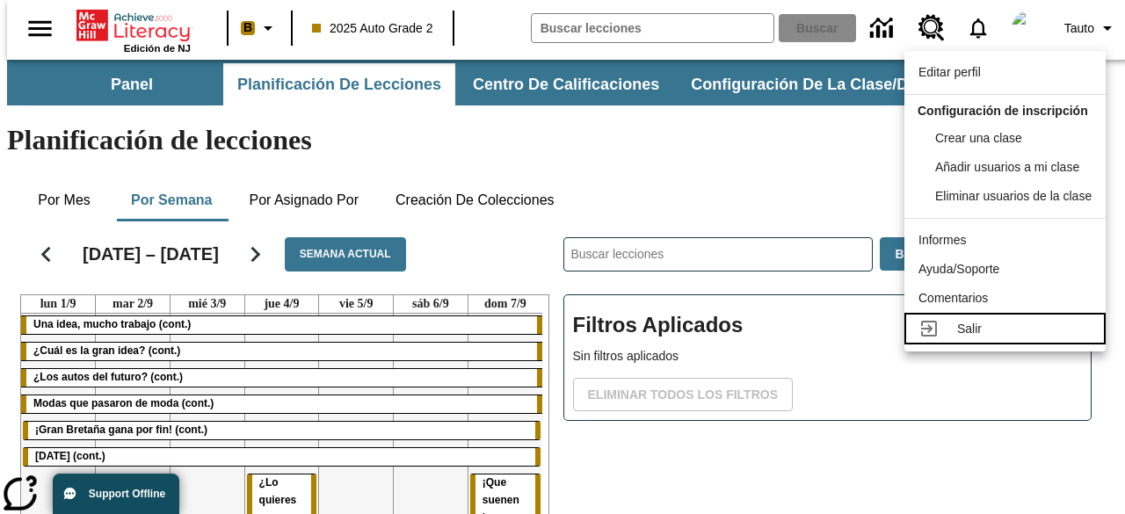
click at [998, 338] on link "Salir" at bounding box center [1004, 329] width 201 height 32
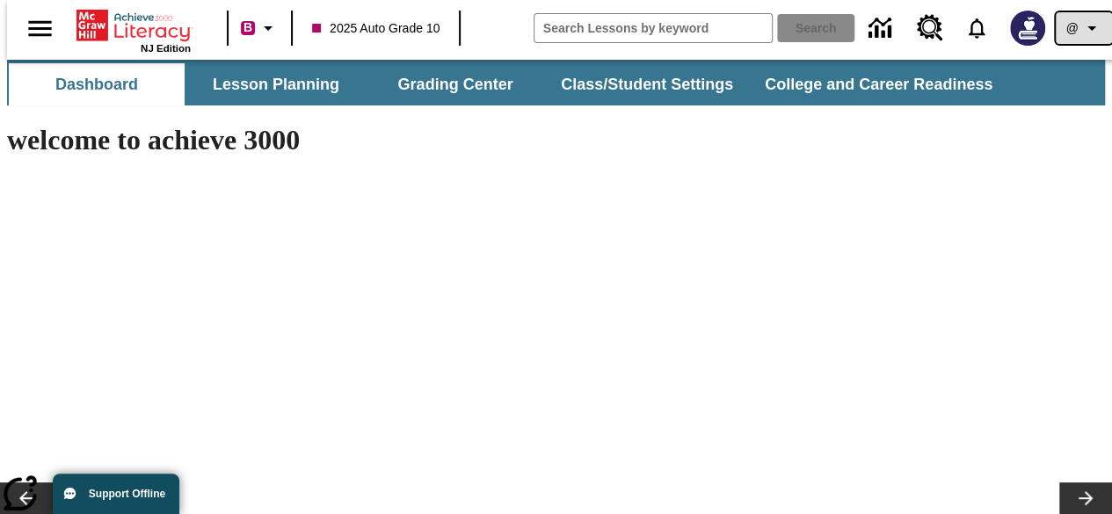
click at [1081, 22] on icon "Profile/Settings" at bounding box center [1091, 28] width 21 height 21
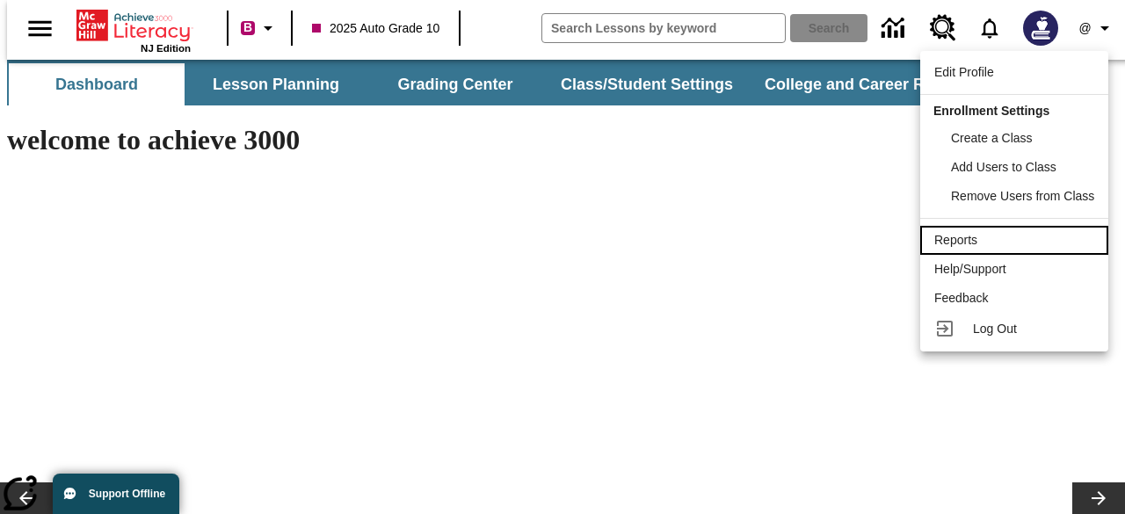
click at [972, 240] on span "Reports" at bounding box center [955, 240] width 43 height 14
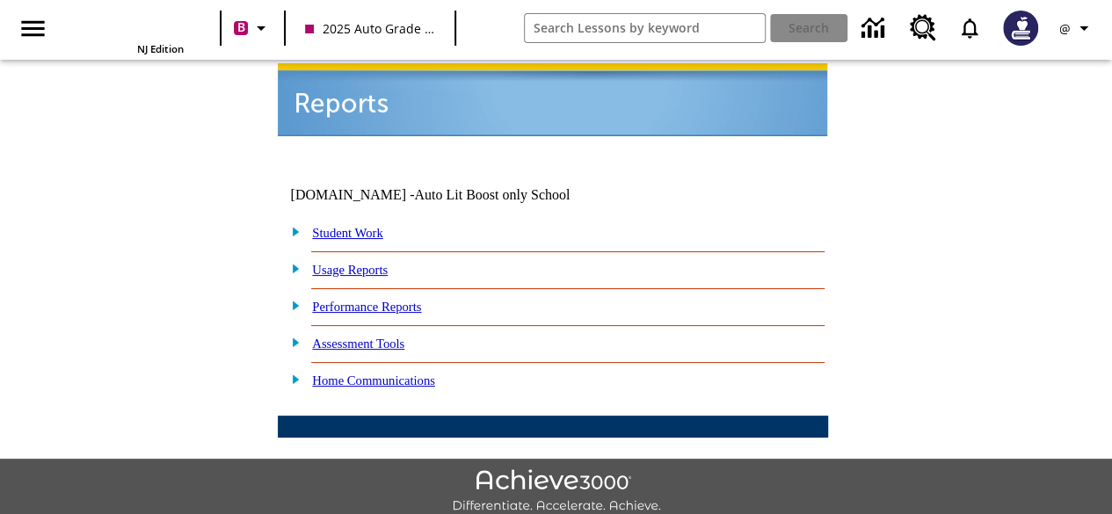
click at [299, 301] on link at bounding box center [291, 308] width 18 height 14
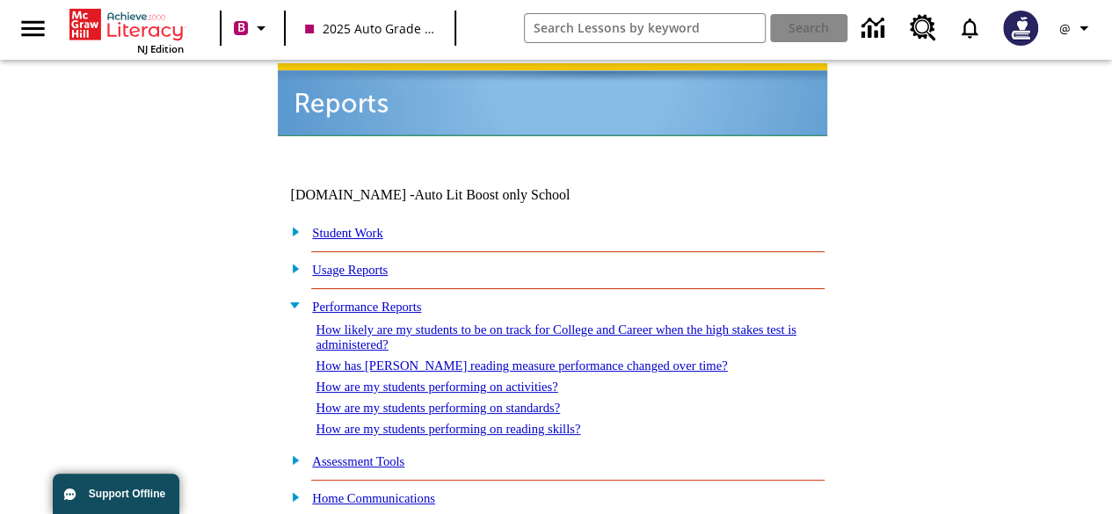
click at [544, 401] on link "How are my students performing on standards?" at bounding box center [438, 408] width 244 height 14
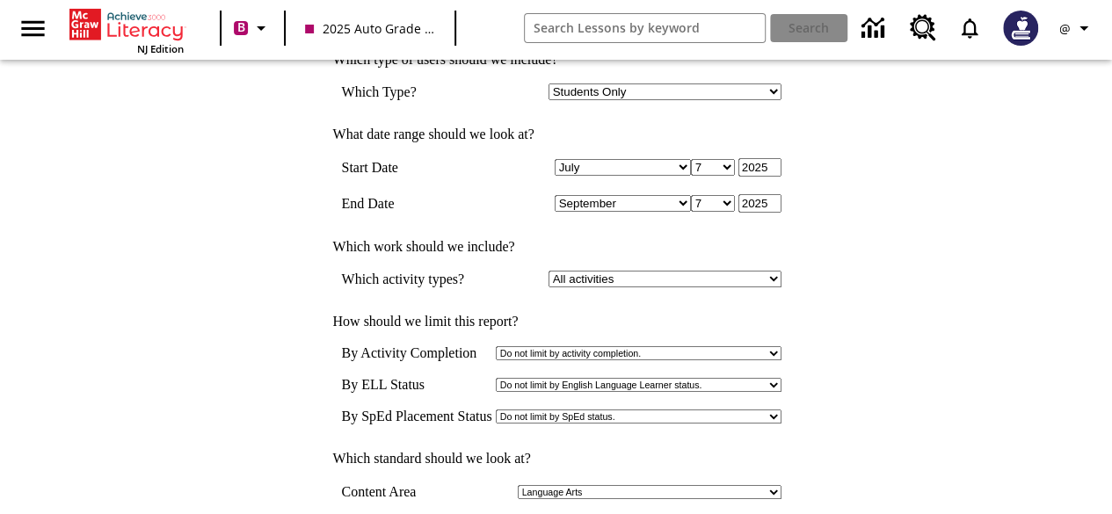
scroll to position [272, 0]
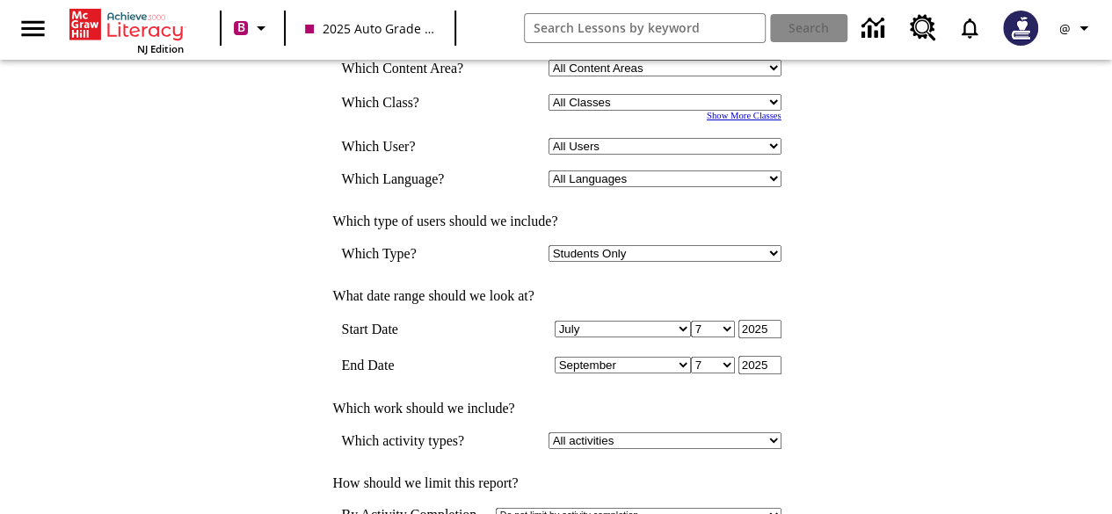
click at [662, 321] on select "January February March April May June July August September October November De…" at bounding box center [623, 329] width 136 height 17
select select "4"
click at [555, 321] on select "January February March April May June July August September October November De…" at bounding box center [623, 329] width 136 height 17
click at [717, 321] on select "1 2 3 4 5 6 7 8 9 10 11 12 13 14 15 16 17 18 19 20 21 22 23 24 25 26 27 28 29 3…" at bounding box center [713, 329] width 44 height 17
select select "26"
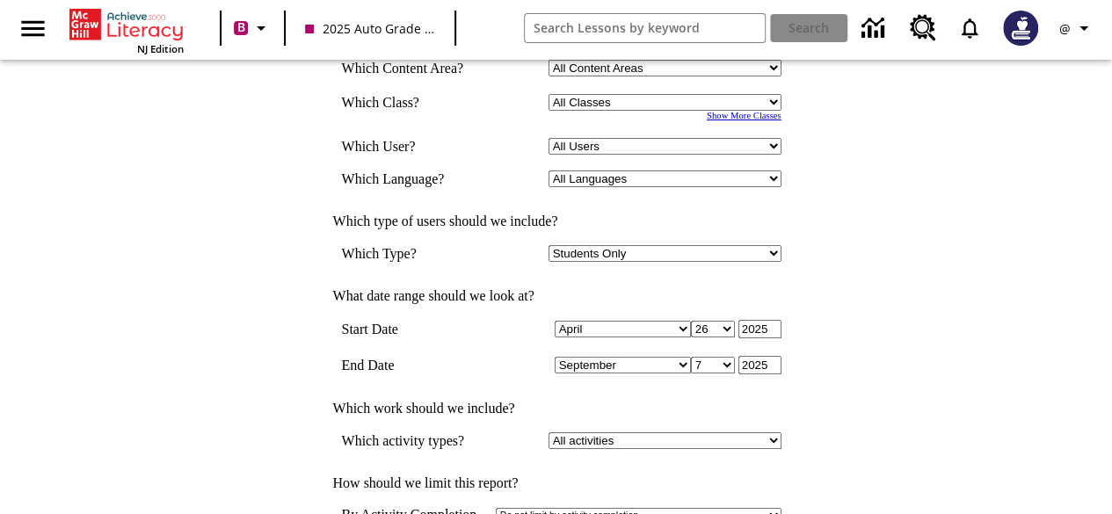
click at [691, 321] on select "1 2 3 4 5 6 7 8 9 10 11 12 13 14 15 16 17 18 19 20 21 22 23 24 25 26 27 28 29 3…" at bounding box center [713, 329] width 44 height 17
click at [691, 357] on select "1 2 3 4 5 6 7 8 9 10 11 12 13 14 15 16 17 18 19 20 21 22 23 24 25 26 27 28 29 3…" at bounding box center [713, 365] width 44 height 17
select select "2"
click at [691, 357] on select "1 2 3 4 5 6 7 8 9 10 11 12 13 14 15 16 17 18 19 20 21 22 23 24 25 26 27 28 29 3…" at bounding box center [713, 365] width 44 height 17
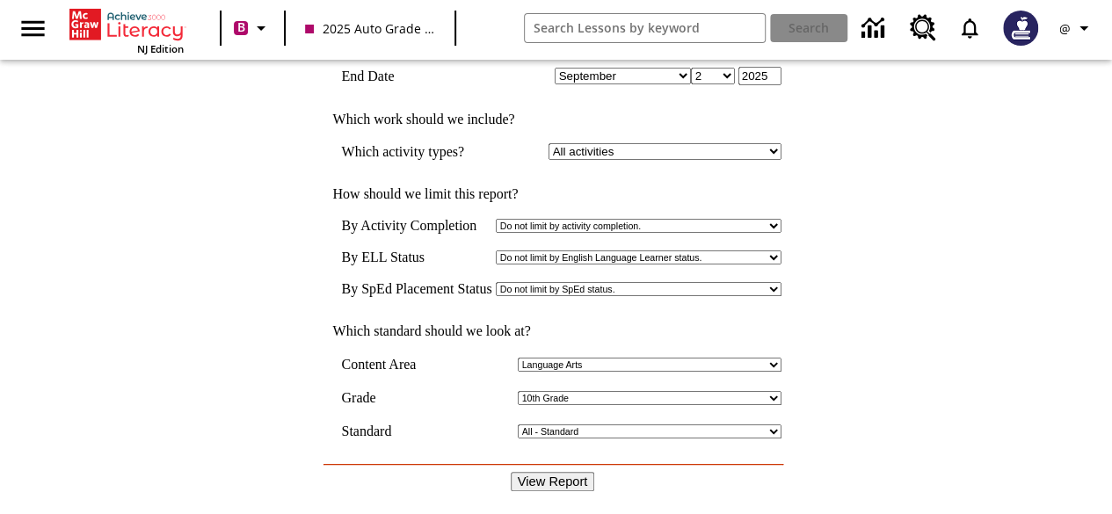
scroll to position [562, 0]
click at [567, 471] on input "View Report" at bounding box center [553, 480] width 84 height 19
click at [552, 456] on td at bounding box center [551, 463] width 457 height 15
click at [615, 372] on td at bounding box center [551, 381] width 457 height 18
click at [617, 390] on select "Select a Grade: 4th Grade 7th Grade 10th Grade 11th Grade 12th Grade" at bounding box center [650, 397] width 264 height 14
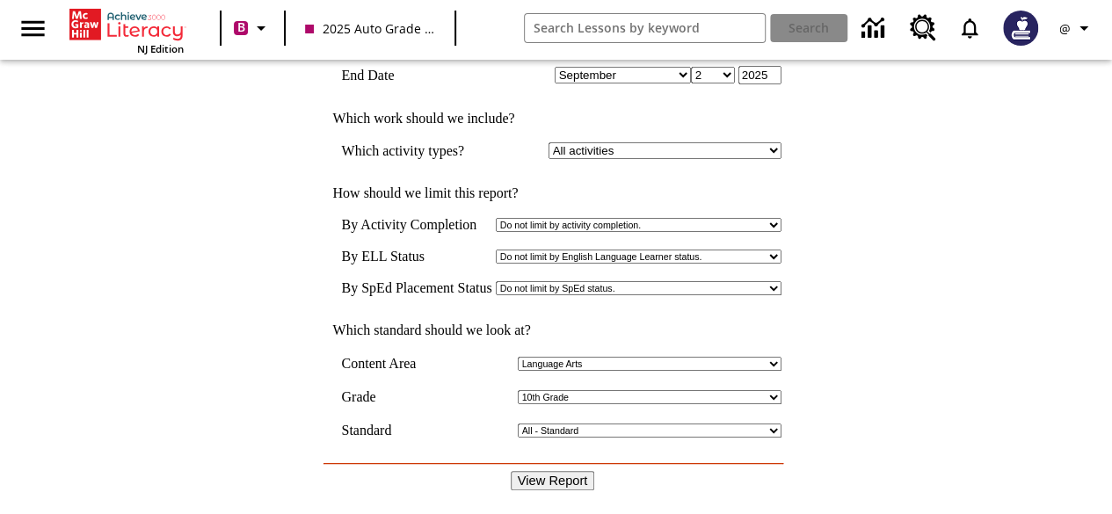
select select "7"
click at [518, 390] on select "Select a Grade: 4th Grade 7th Grade 10th Grade 11th Grade 12th Grade" at bounding box center [650, 397] width 264 height 14
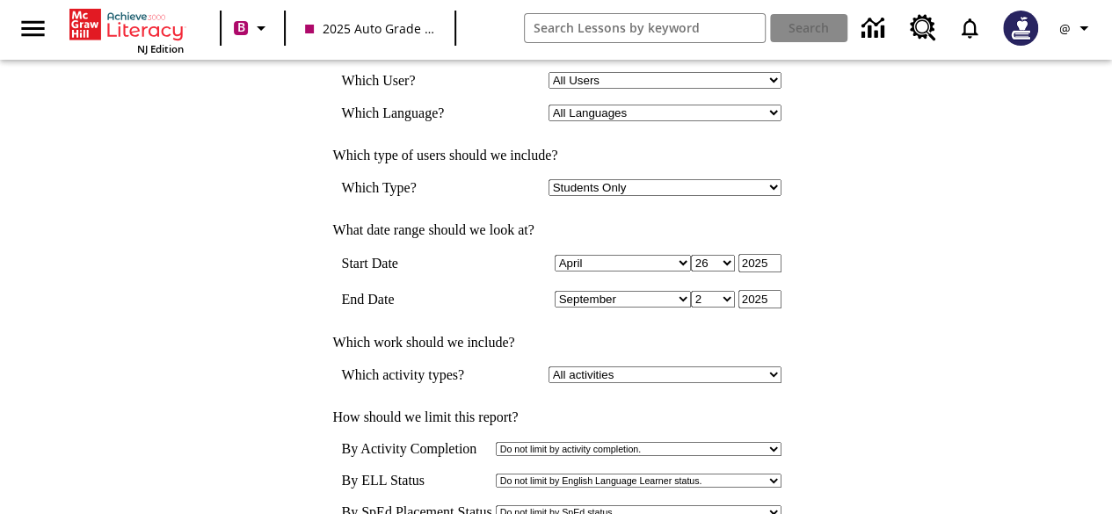
scroll to position [610, 0]
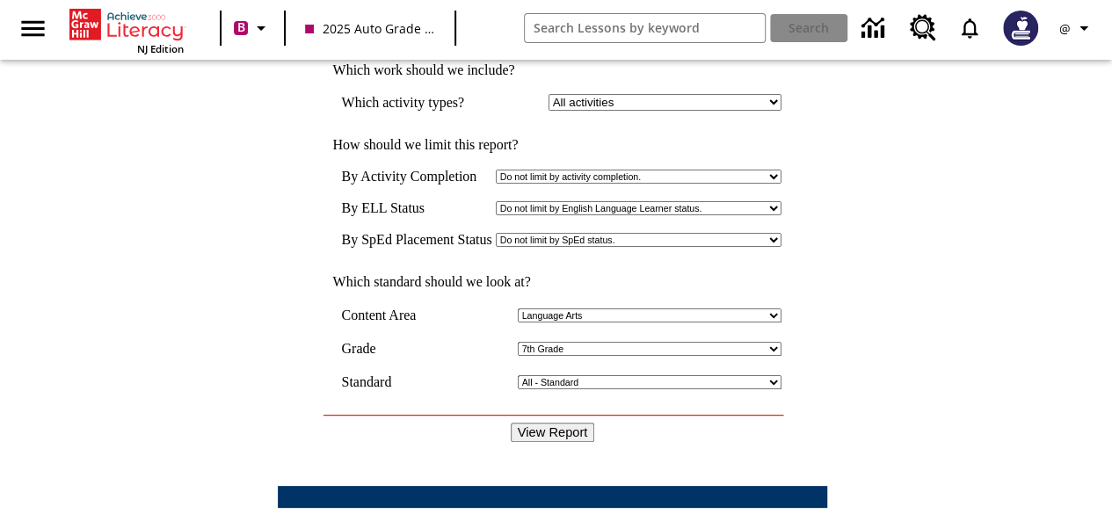
click at [556, 423] on input "View Report" at bounding box center [553, 432] width 84 height 19
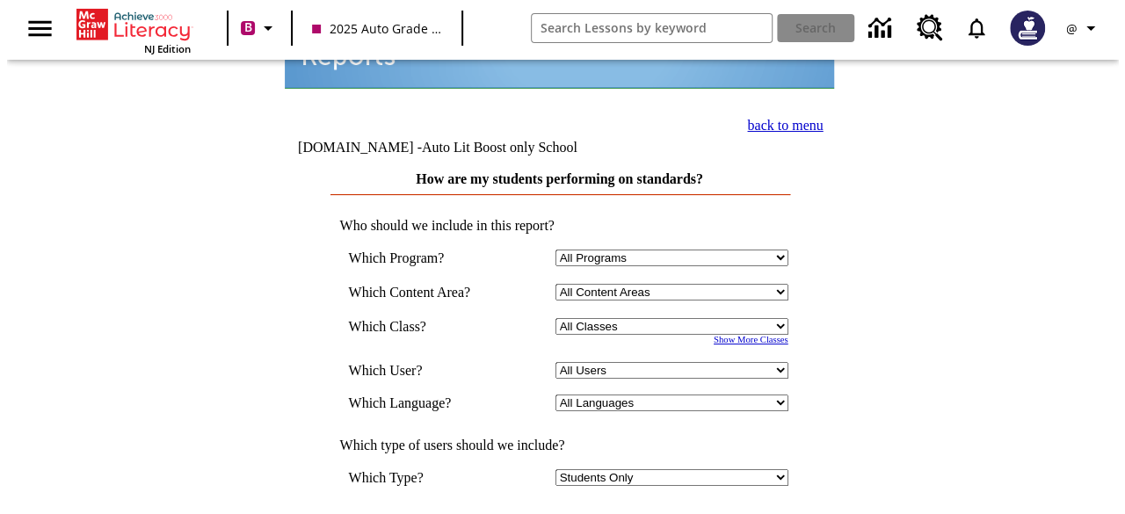
scroll to position [0, 0]
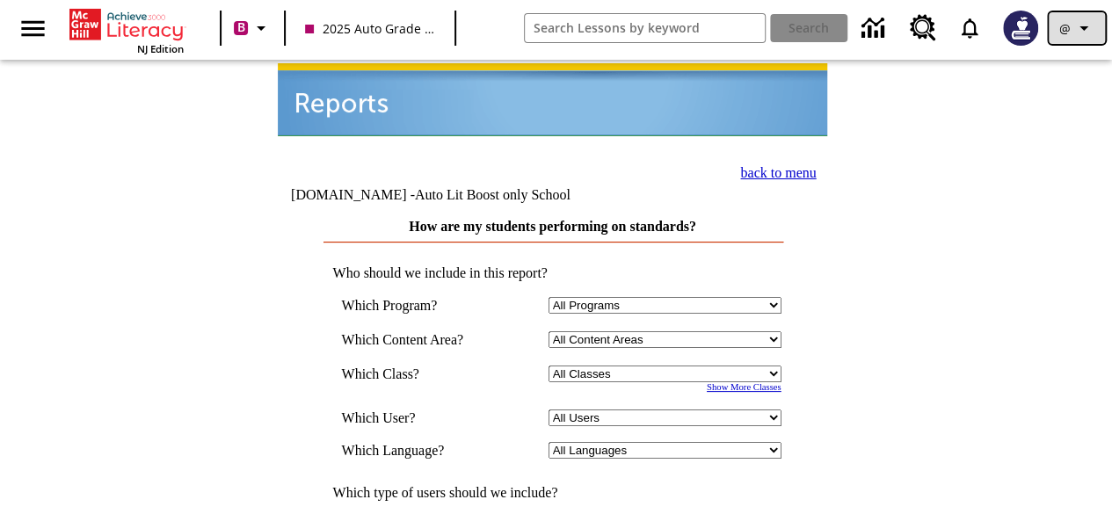
click at [1060, 24] on span "@" at bounding box center [1064, 28] width 11 height 18
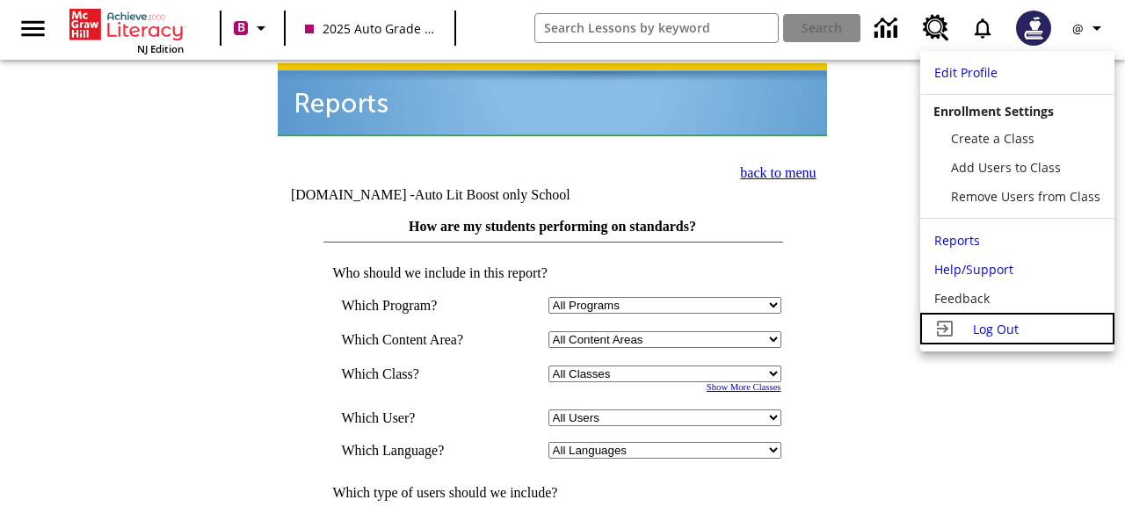
click at [981, 329] on span "Log Out" at bounding box center [996, 329] width 46 height 17
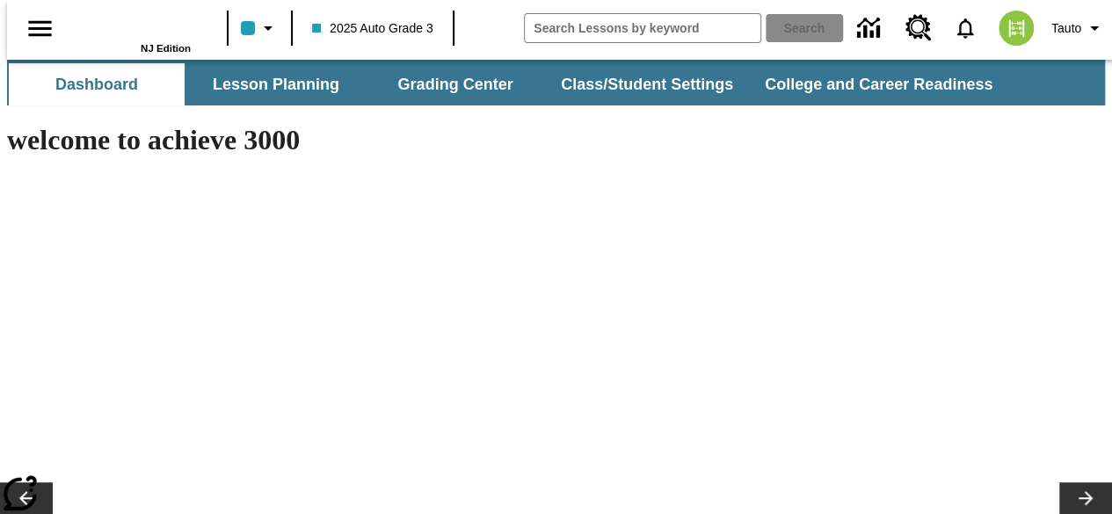
type input "-1"
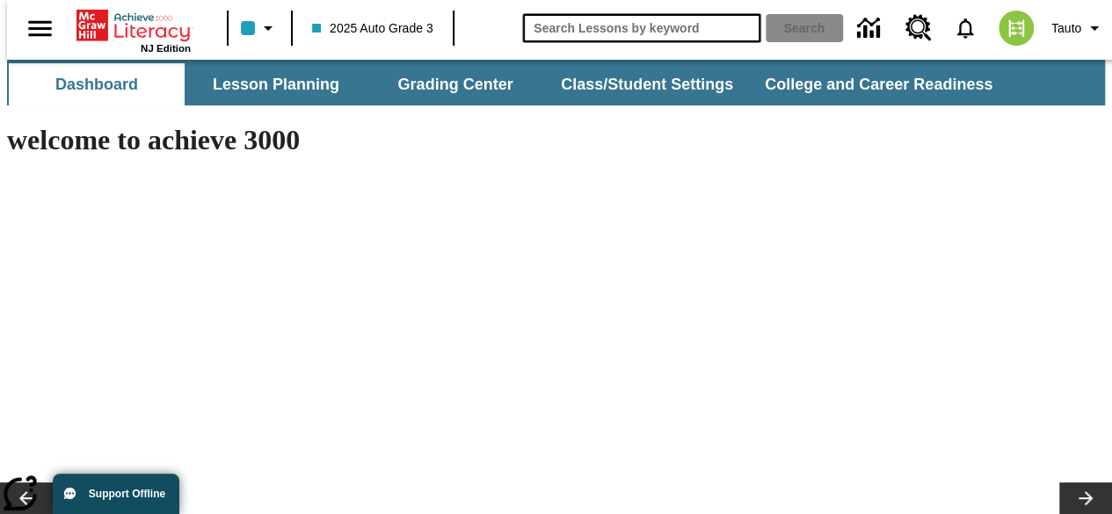
click at [632, 27] on input "search field" at bounding box center [641, 28] width 237 height 28
type input "p"
click at [766, 14] on button "Search" at bounding box center [804, 28] width 77 height 28
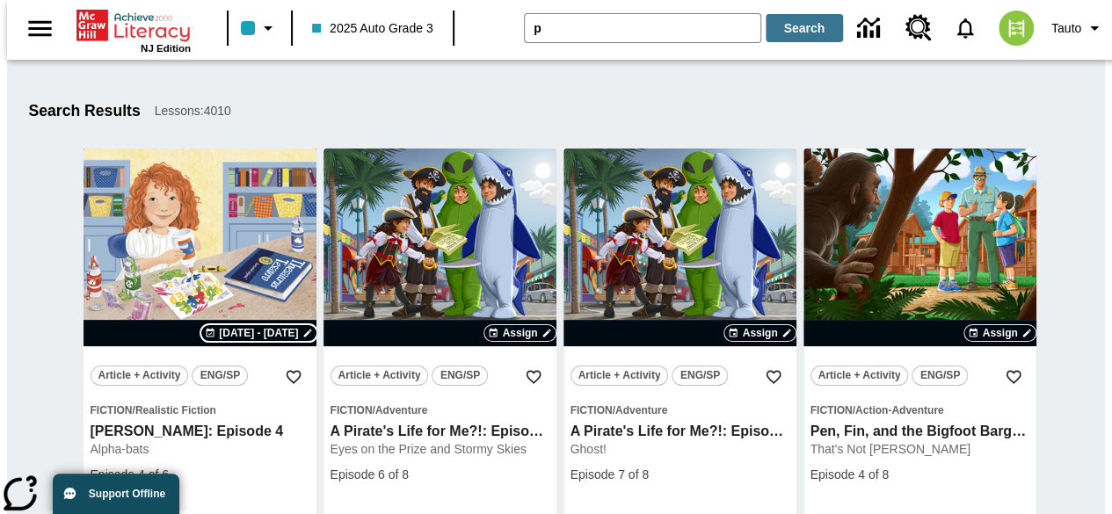
click at [282, 332] on span "Sep 07 - Sep 07" at bounding box center [258, 333] width 79 height 16
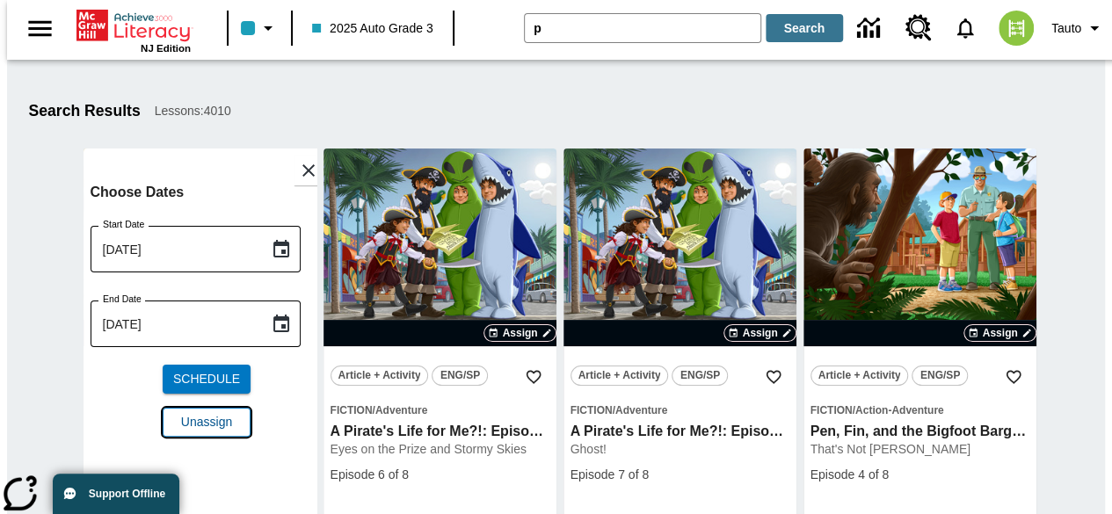
click at [212, 418] on span "Unassign" at bounding box center [206, 422] width 51 height 18
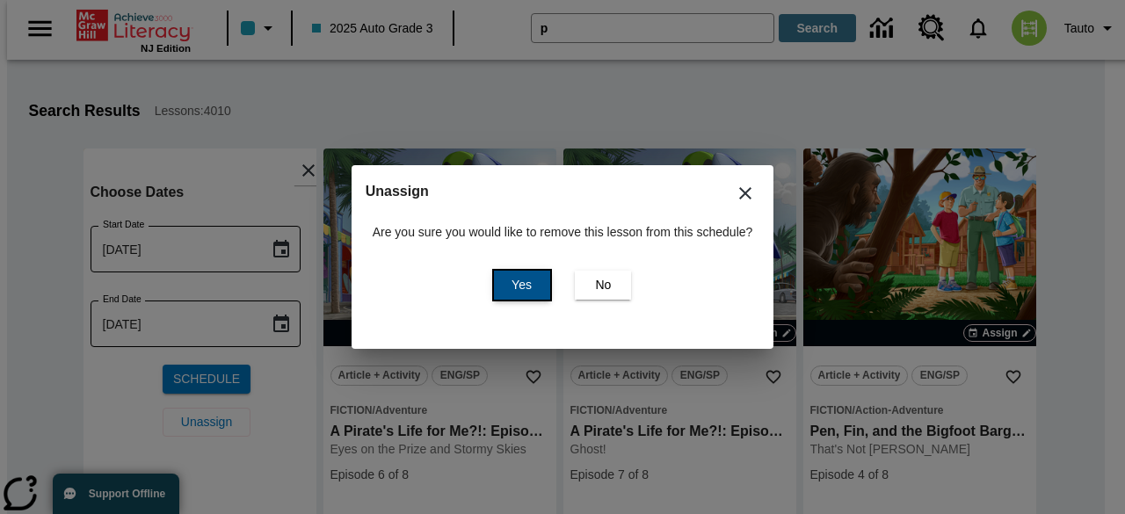
click at [533, 289] on button "Yes" at bounding box center [522, 285] width 56 height 29
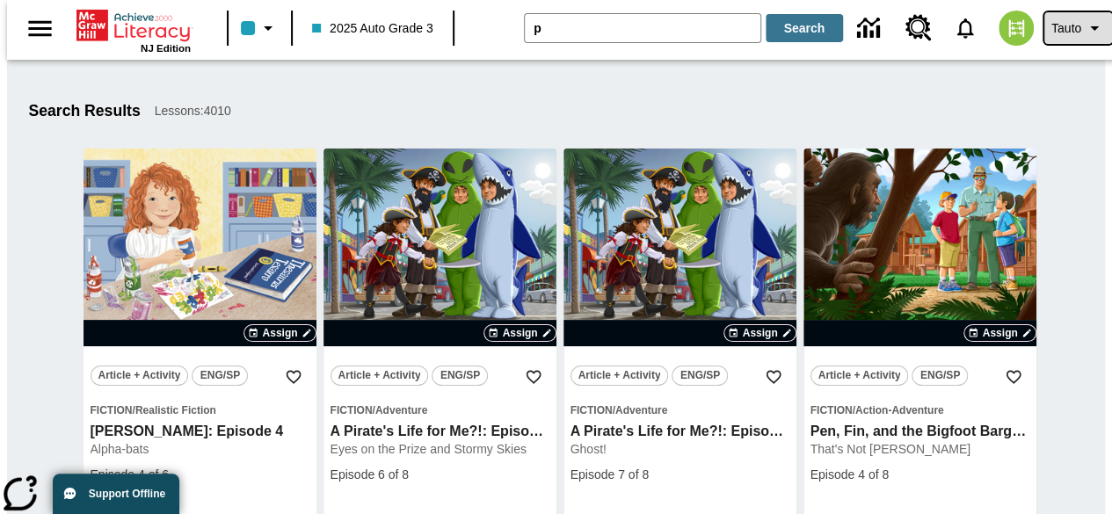
click at [1085, 30] on icon "Profile/Settings" at bounding box center [1094, 28] width 21 height 21
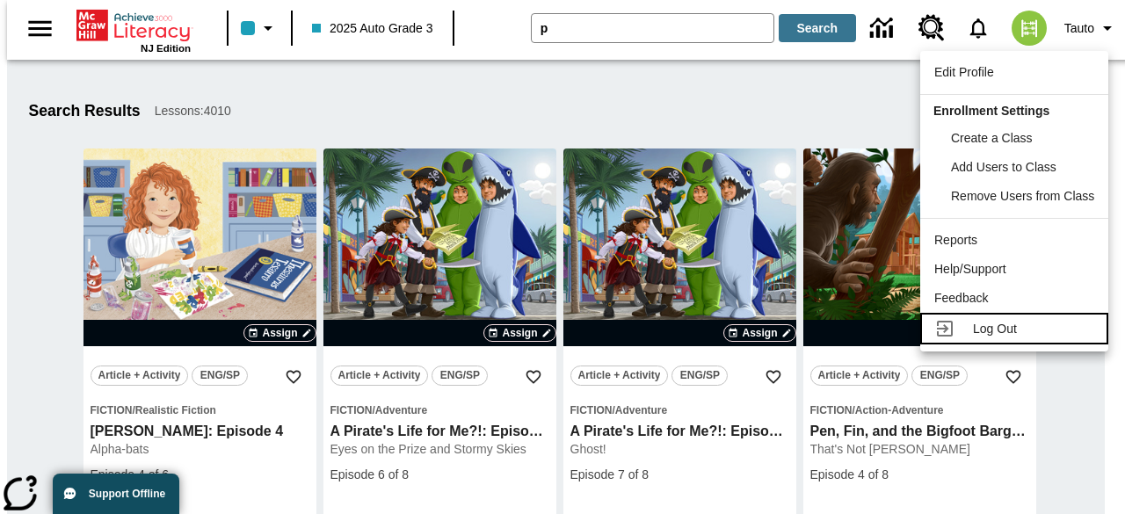
click at [978, 327] on span "Log Out" at bounding box center [995, 329] width 44 height 14
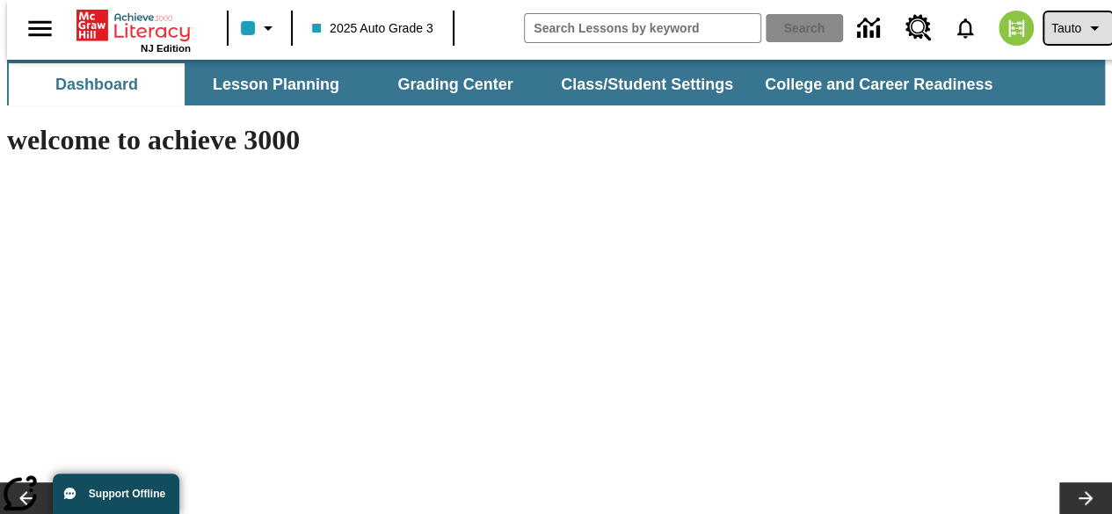
click at [1057, 13] on button "Tauto" at bounding box center [1078, 28] width 68 height 32
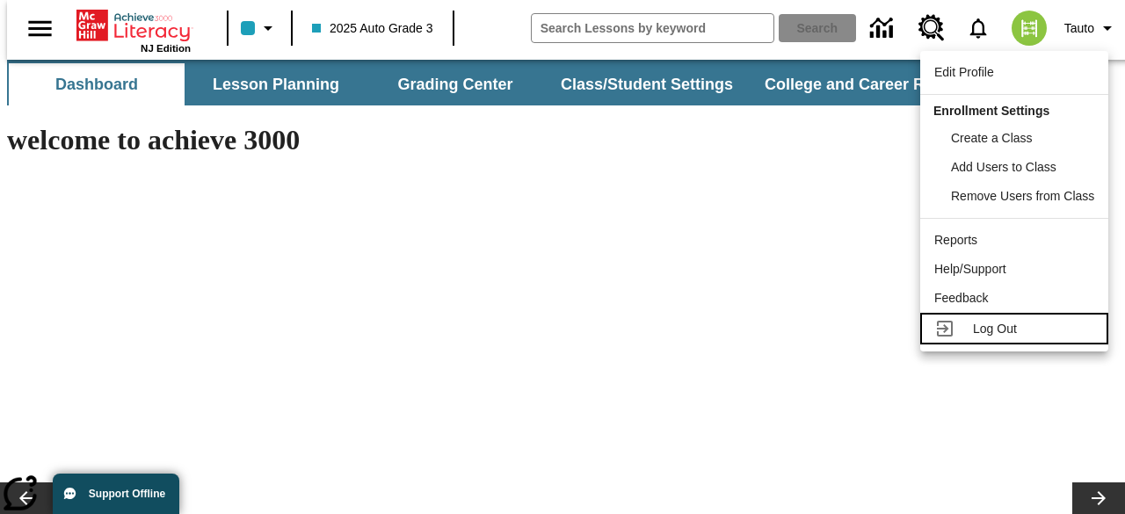
click at [1002, 335] on span "Log Out" at bounding box center [995, 329] width 44 height 14
